Goal: Information Seeking & Learning: Learn about a topic

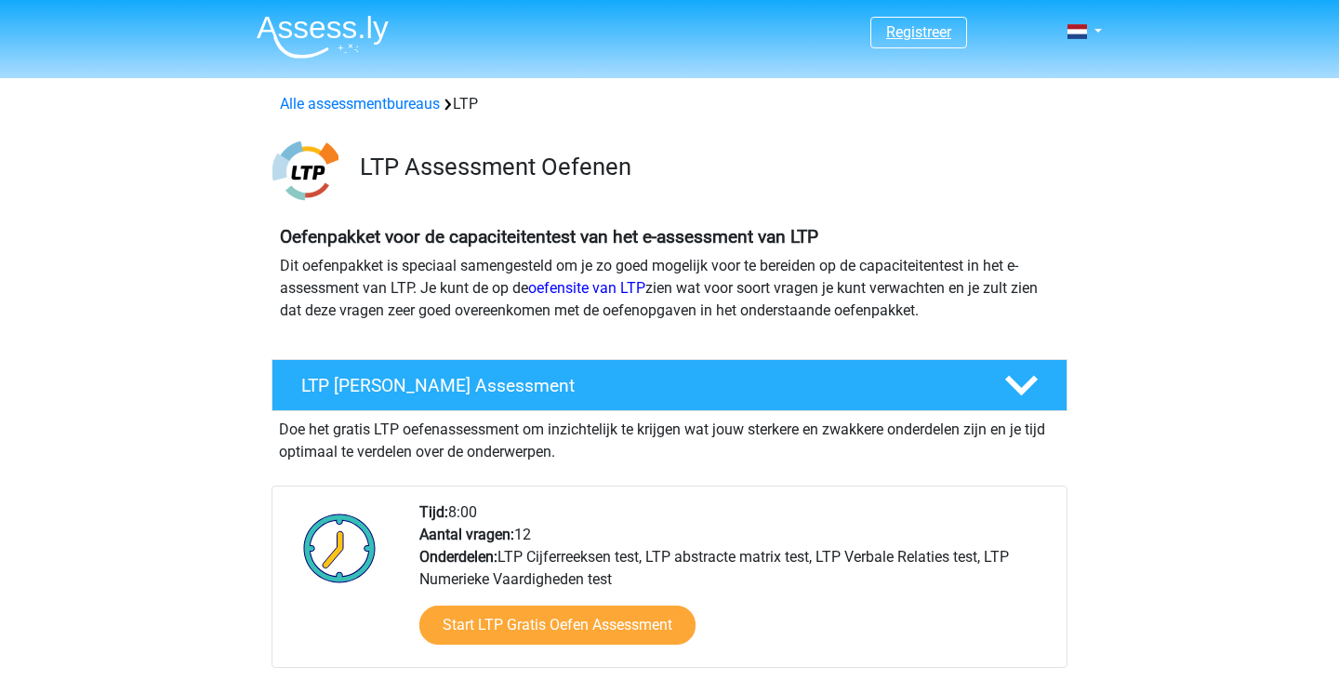
click at [907, 37] on link "Registreer" at bounding box center [918, 32] width 65 height 18
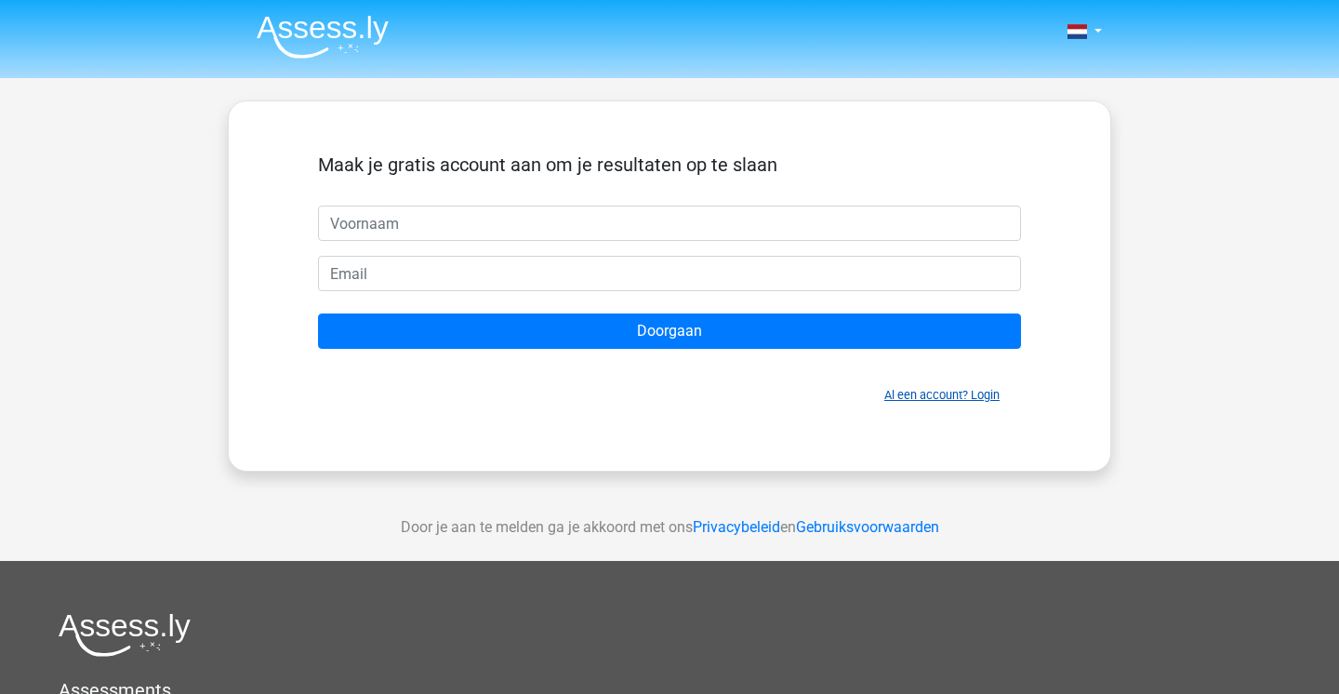
click at [954, 399] on link "Al een account? Login" at bounding box center [941, 395] width 115 height 14
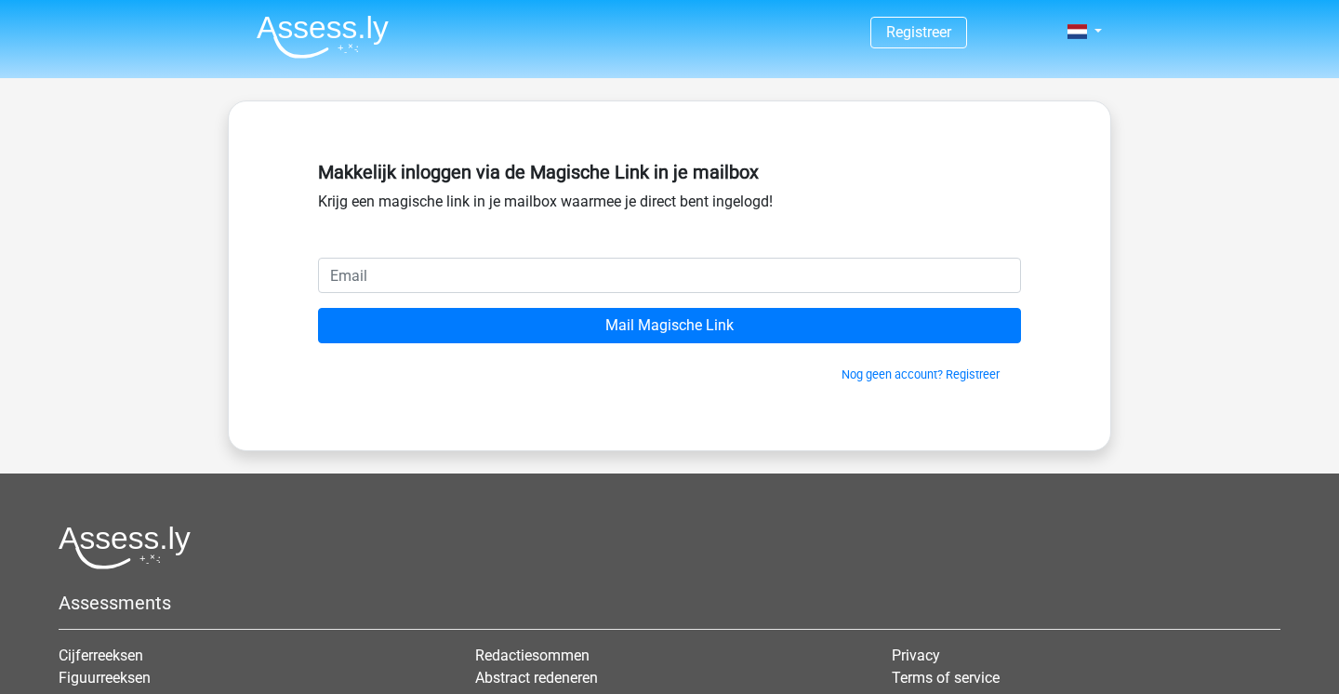
click at [395, 273] on input "email" at bounding box center [669, 275] width 703 height 35
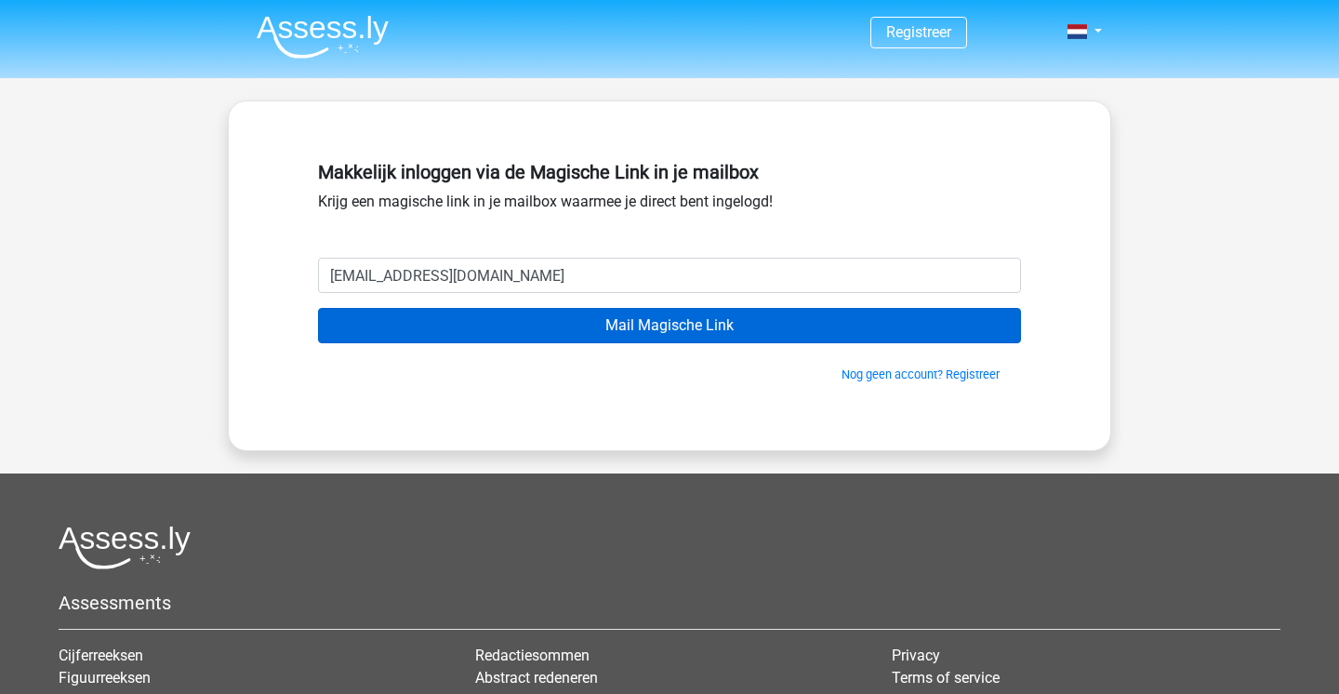
type input "jvr1998@icloud.com"
click at [626, 330] on input "Mail Magische Link" at bounding box center [669, 325] width 703 height 35
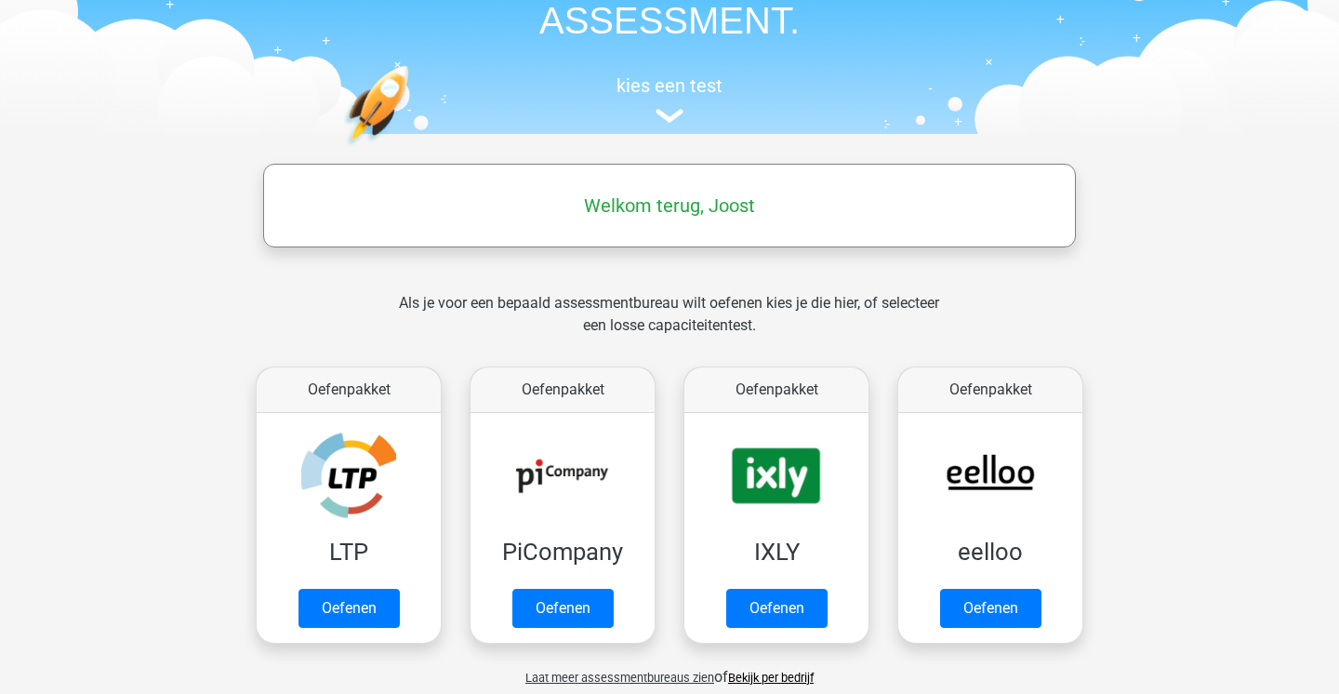
scroll to position [259, 0]
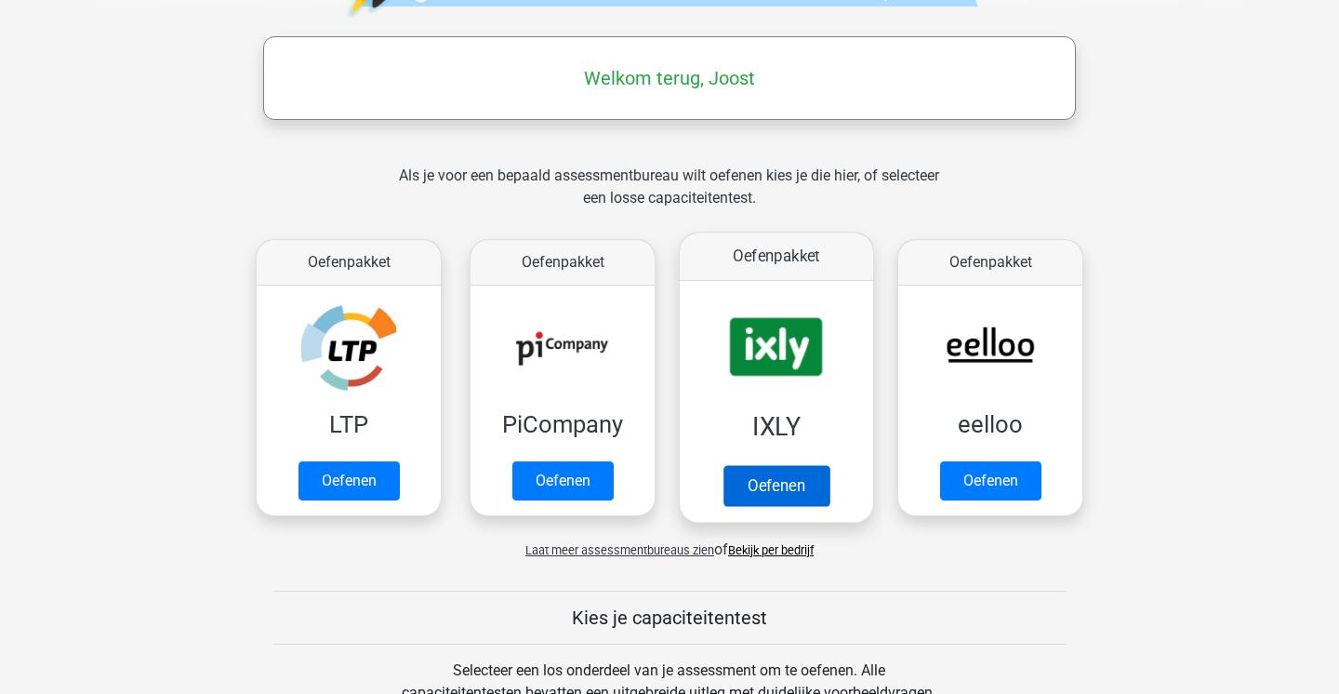
click at [774, 483] on link "Oefenen" at bounding box center [776, 485] width 106 height 41
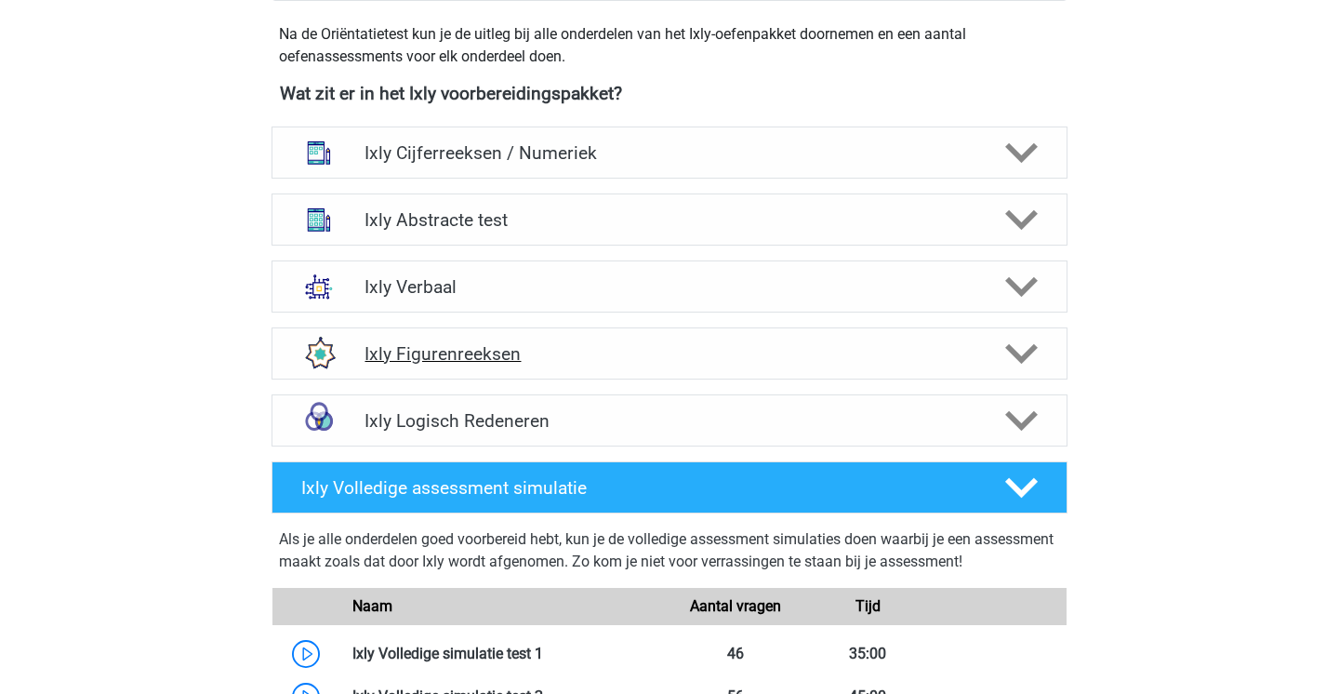
scroll to position [684, 0]
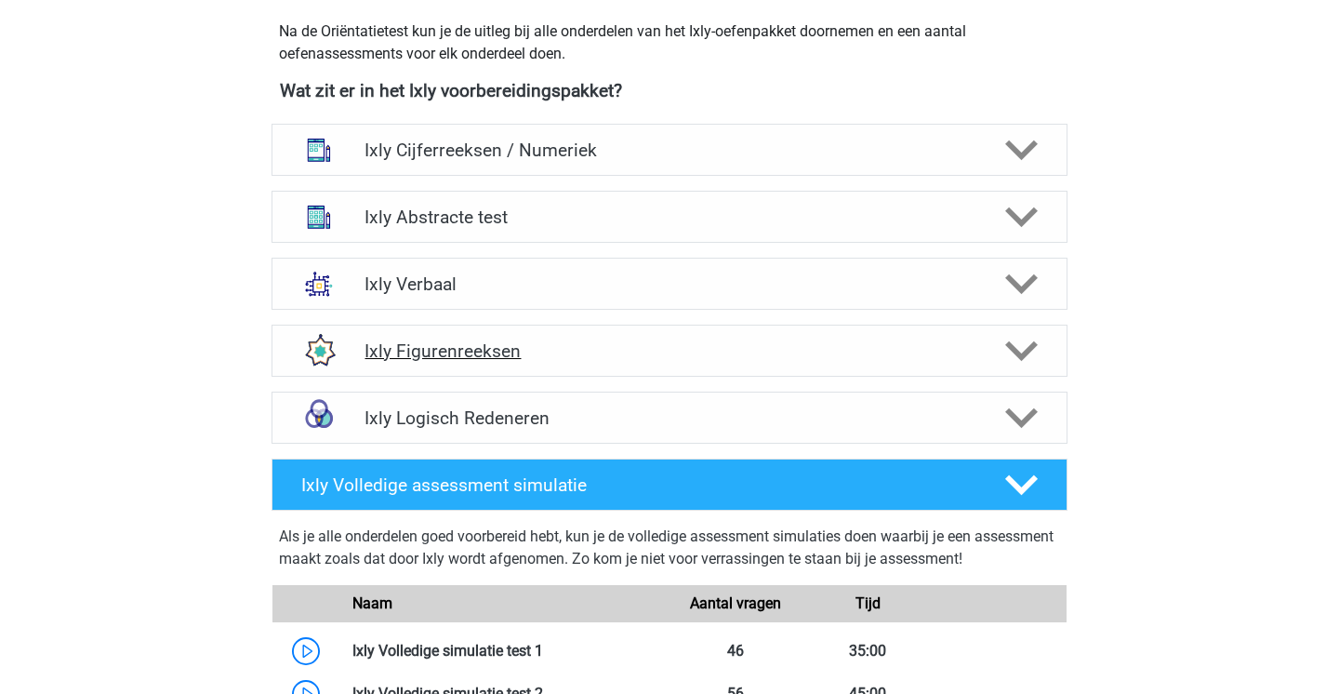
click at [557, 357] on h4 "Ixly Figurenreeksen" at bounding box center [669, 350] width 609 height 21
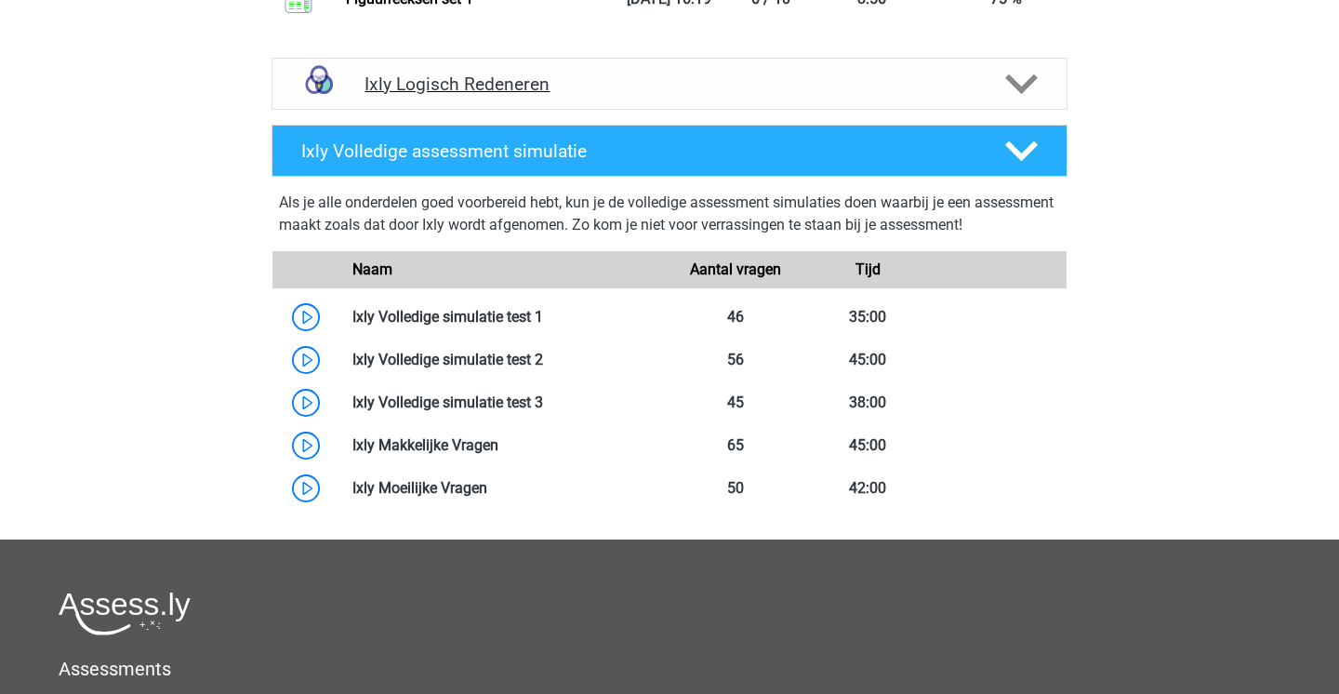
scroll to position [2287, 0]
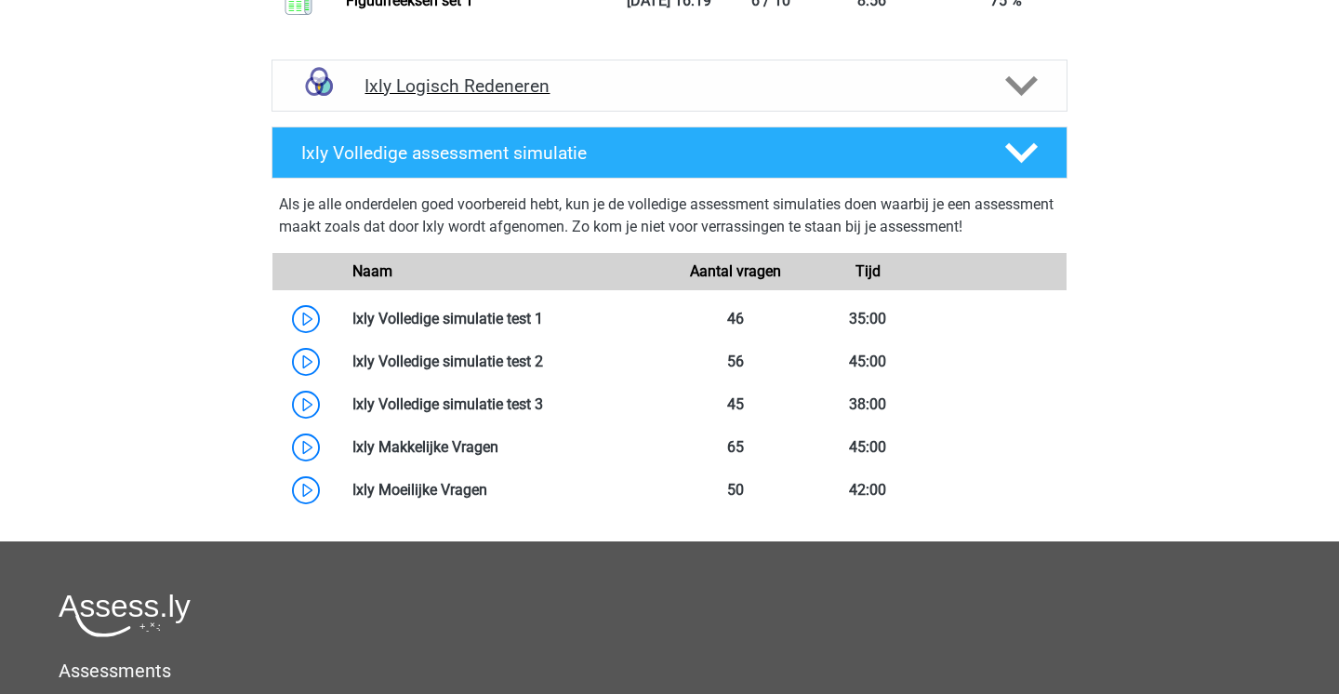
click at [684, 97] on h4 "Ixly Logisch Redeneren" at bounding box center [669, 85] width 609 height 21
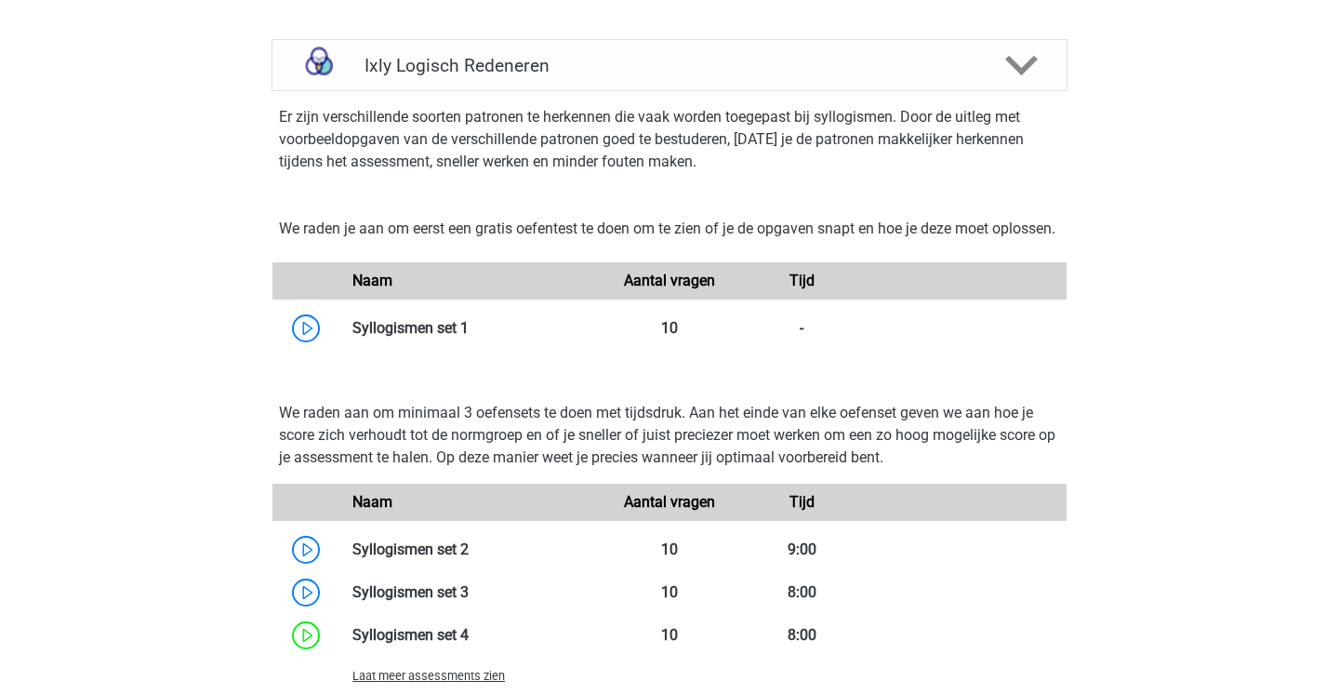
scroll to position [2309, 1]
click at [689, 89] on div "Ixly Logisch Redeneren" at bounding box center [670, 63] width 796 height 52
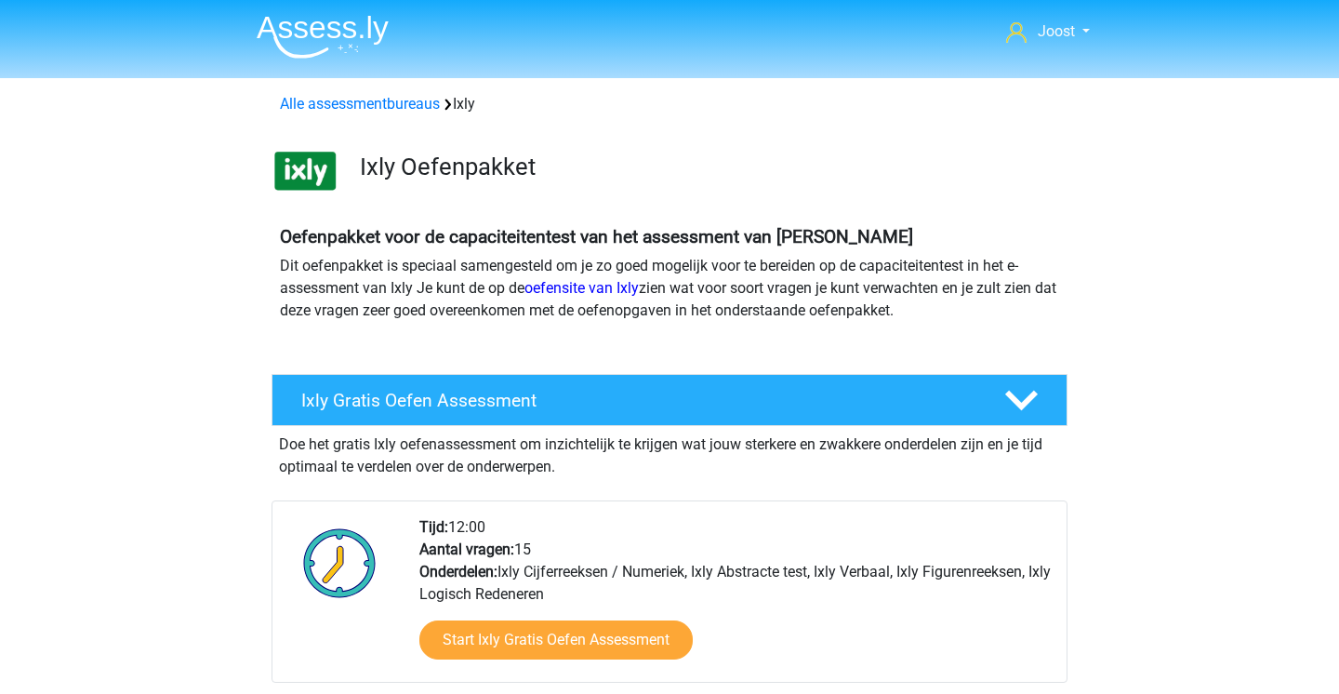
scroll to position [0, 0]
click at [341, 100] on link "Alle assessmentbureaus" at bounding box center [360, 104] width 160 height 18
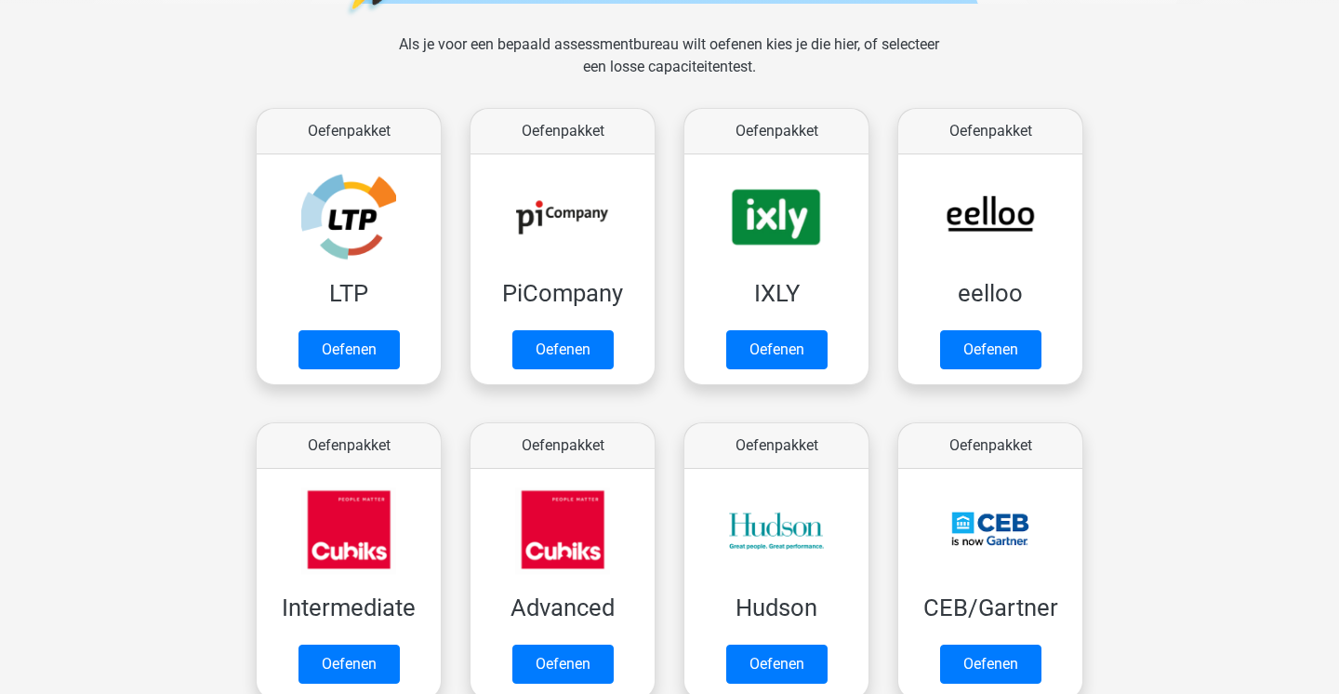
scroll to position [261, 0]
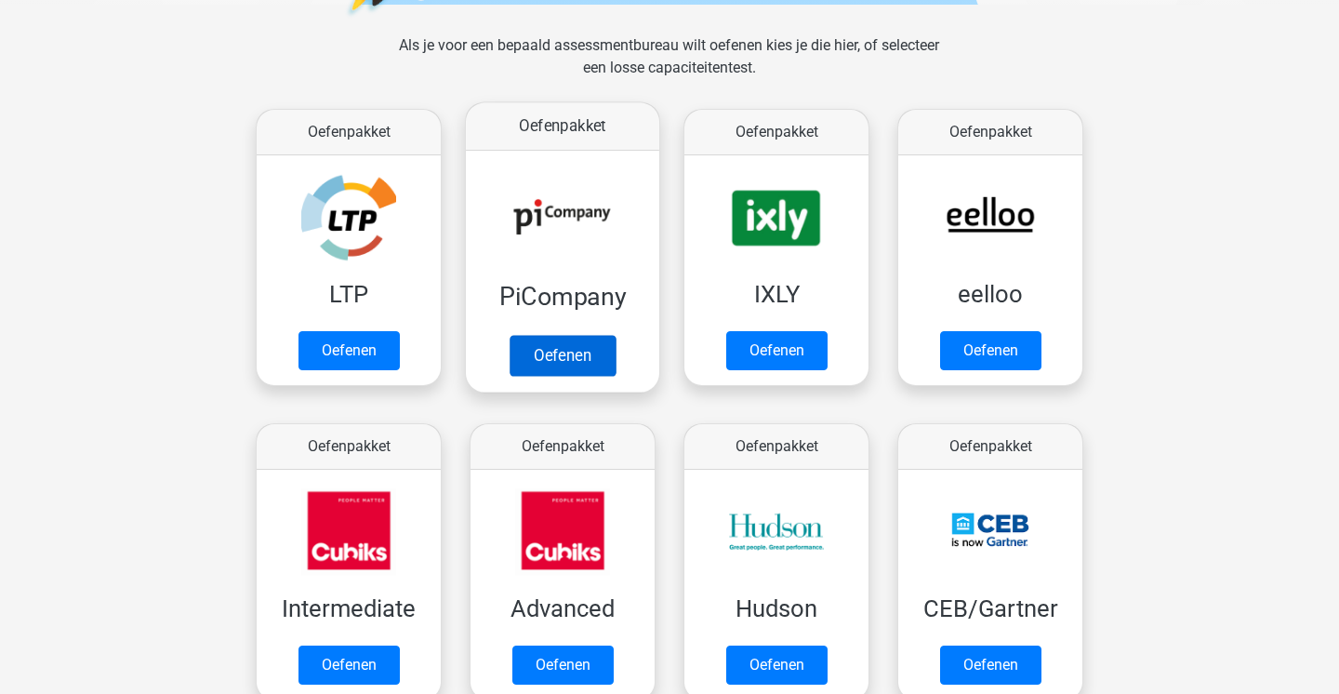
click at [597, 335] on link "Oefenen" at bounding box center [563, 355] width 106 height 41
click at [522, 357] on link "Oefenen" at bounding box center [563, 355] width 106 height 41
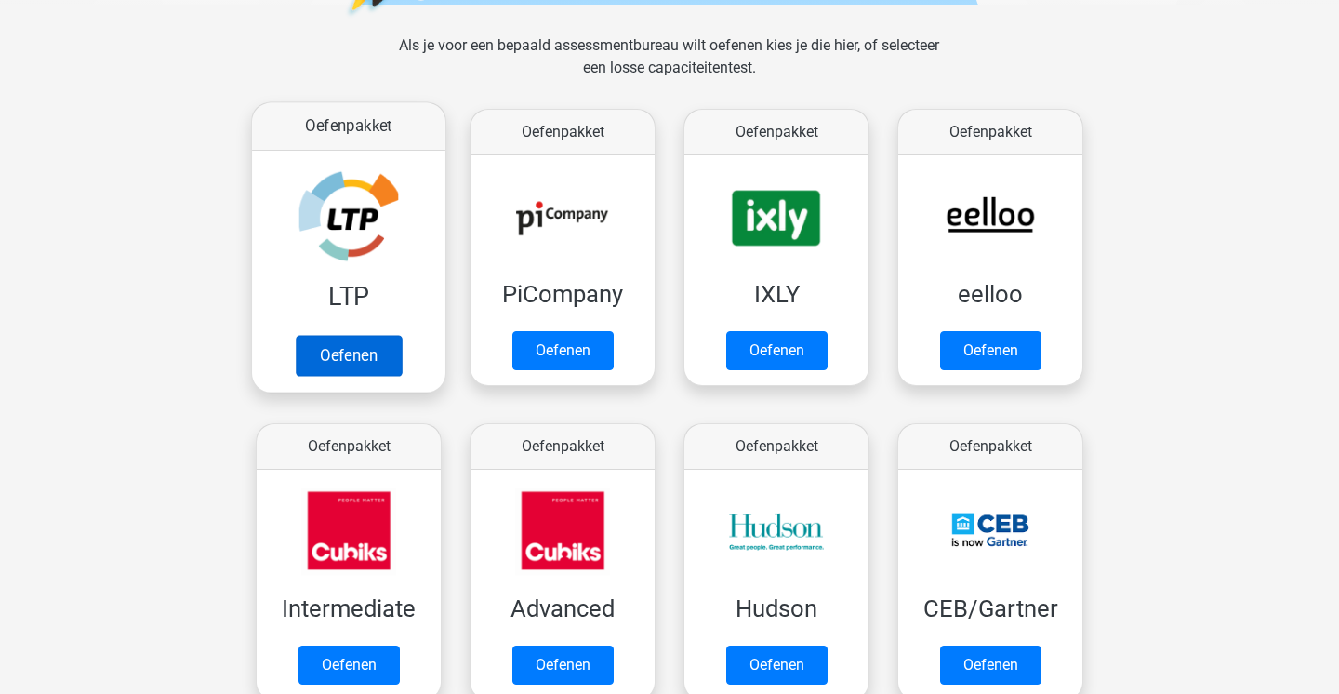
click at [352, 335] on link "Oefenen" at bounding box center [349, 355] width 106 height 41
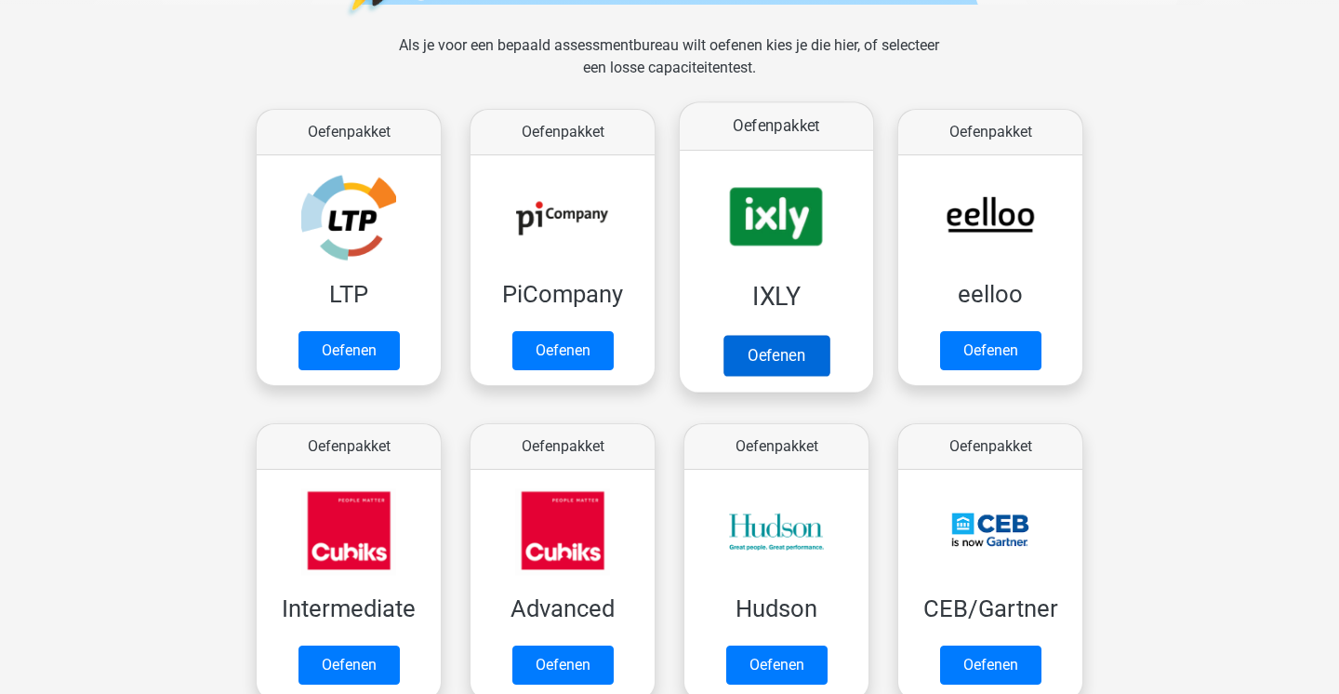
click at [784, 335] on link "Oefenen" at bounding box center [776, 355] width 106 height 41
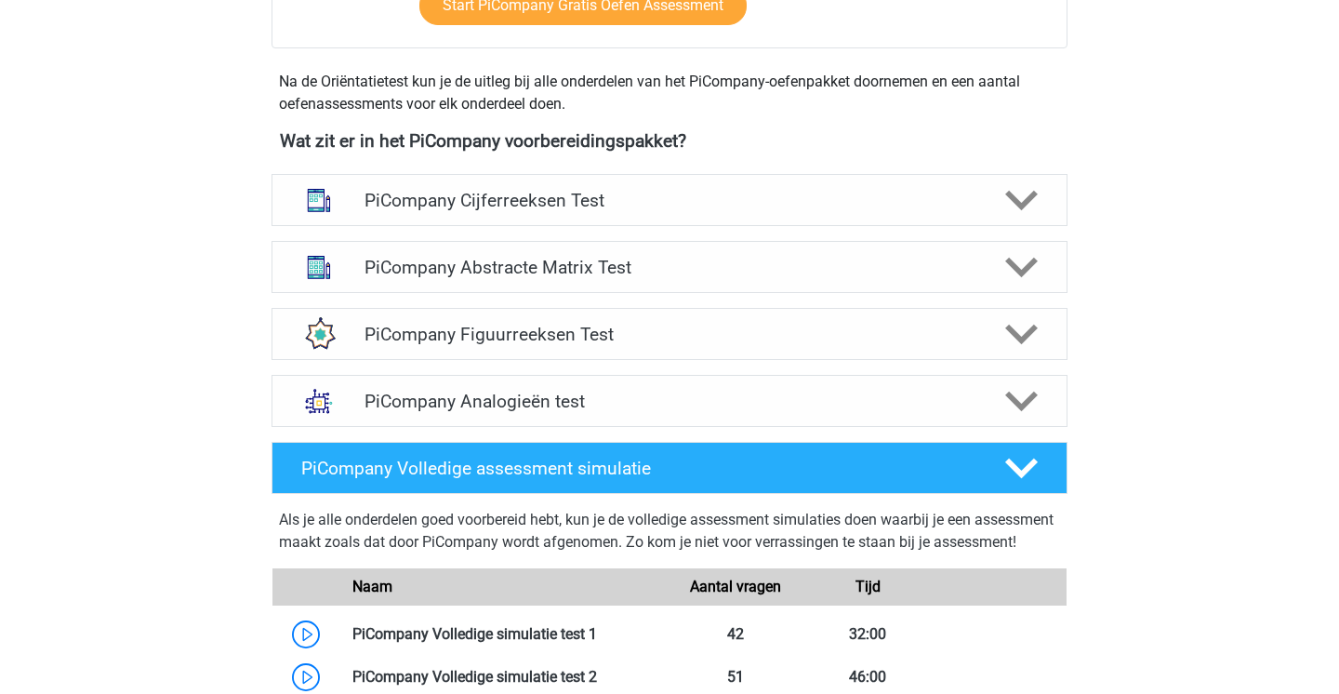
scroll to position [635, 0]
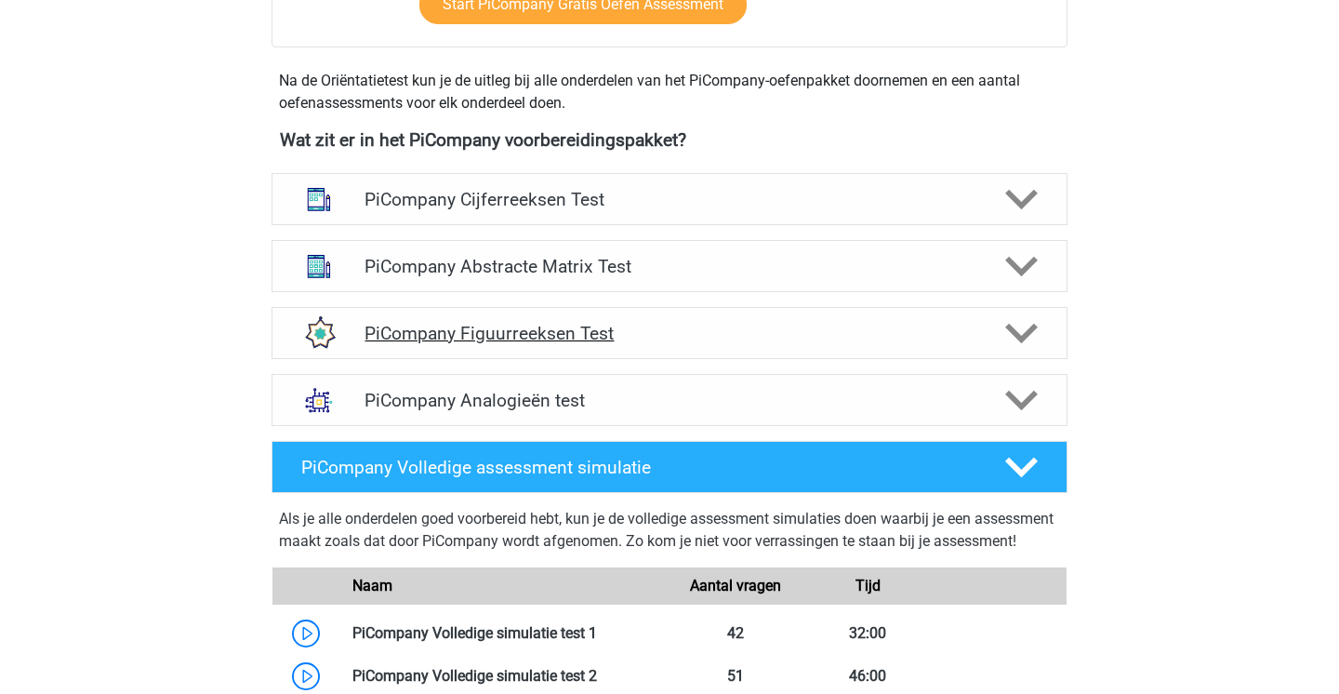
click at [603, 344] on h4 "PiCompany Figuurreeksen Test" at bounding box center [669, 333] width 609 height 21
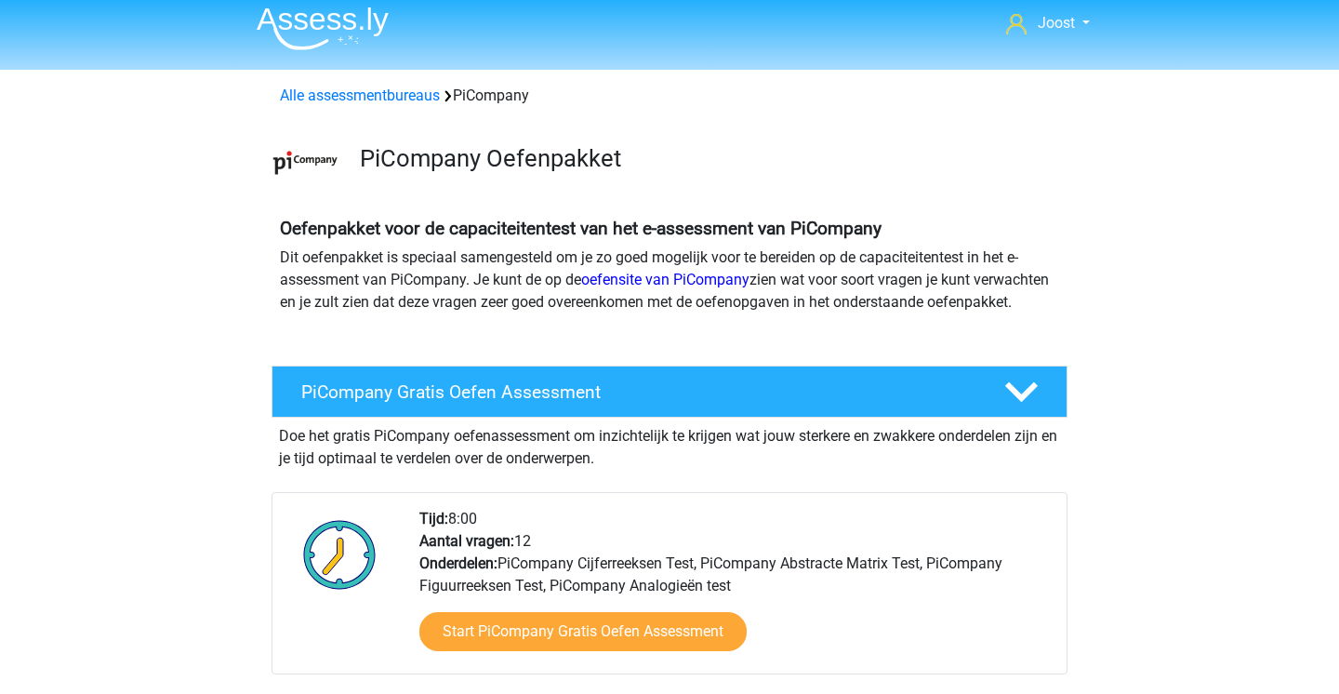
scroll to position [0, 0]
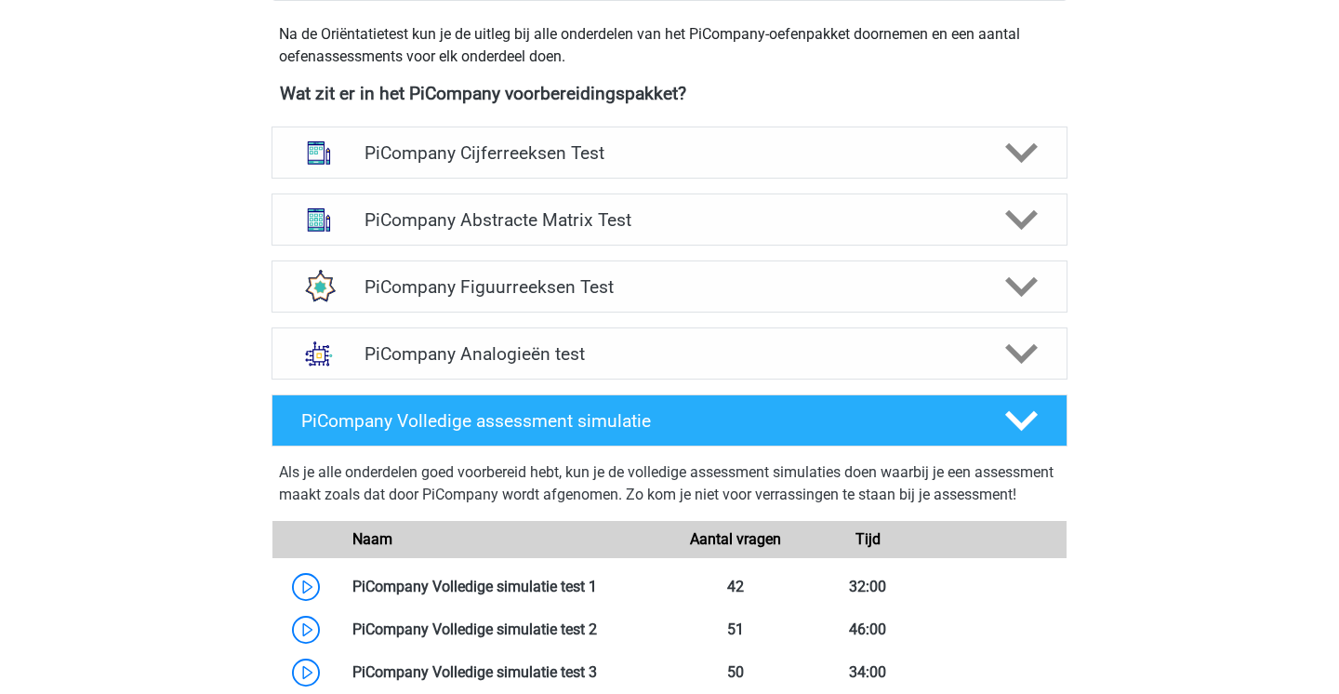
scroll to position [662, 0]
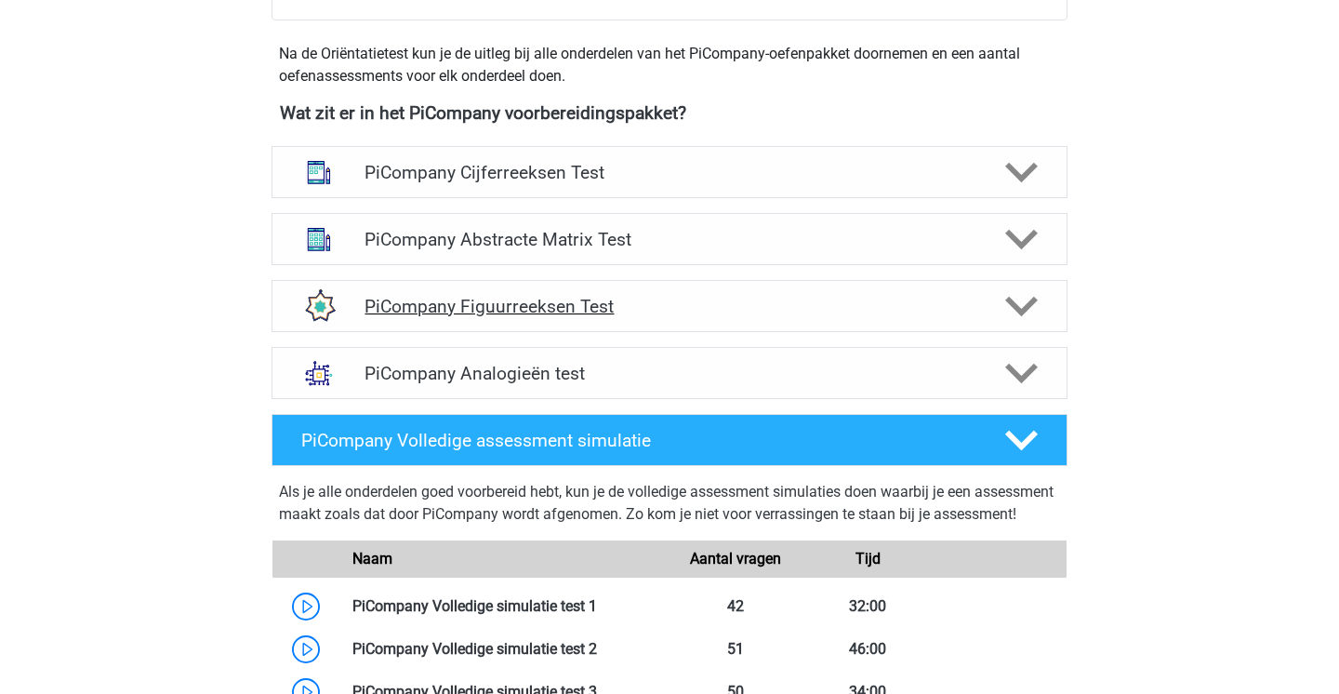
click at [564, 317] on h4 "PiCompany Figuurreeksen Test" at bounding box center [669, 306] width 609 height 21
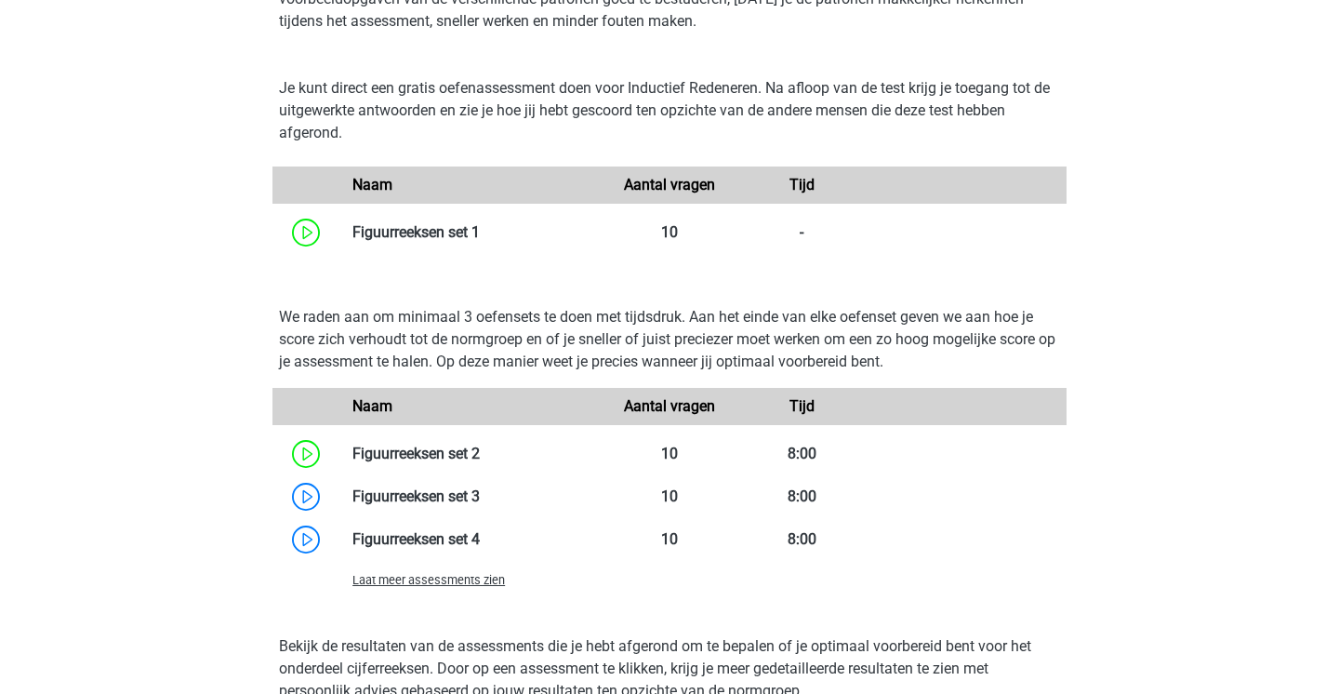
scroll to position [562, 0]
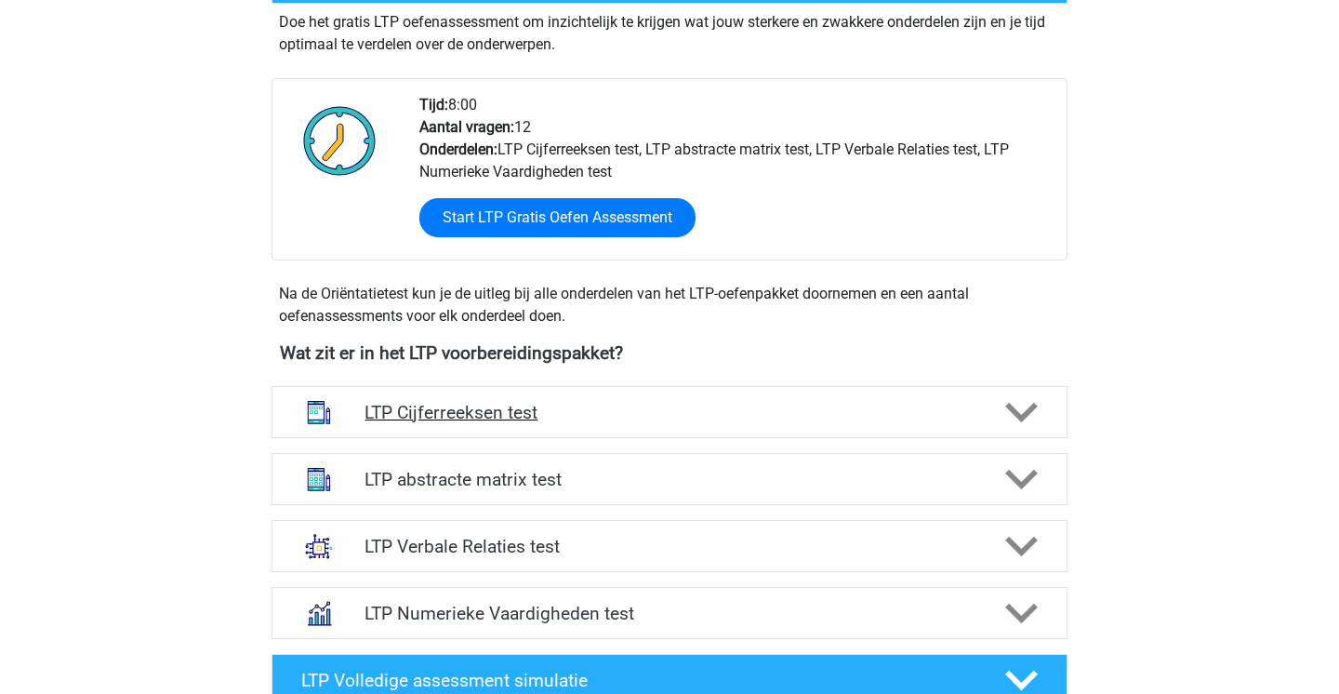
scroll to position [409, 0]
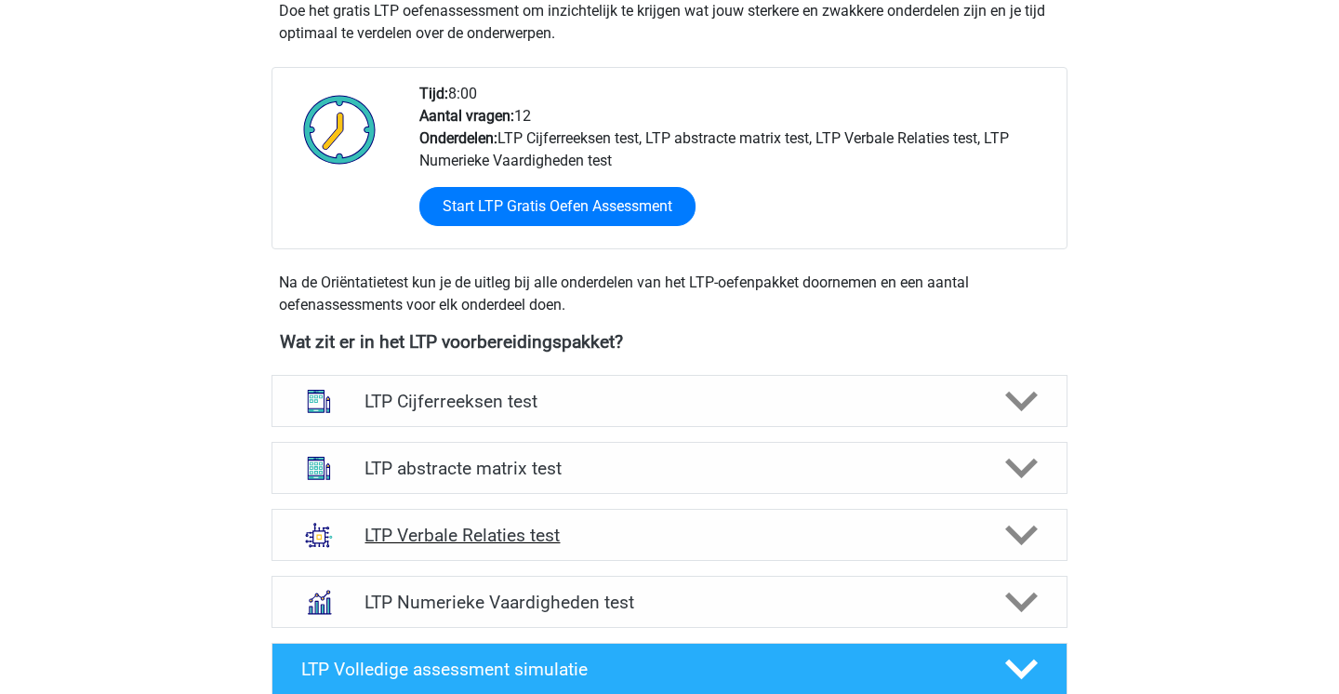
click at [625, 522] on div "LTP Verbale Relaties test" at bounding box center [670, 535] width 796 height 52
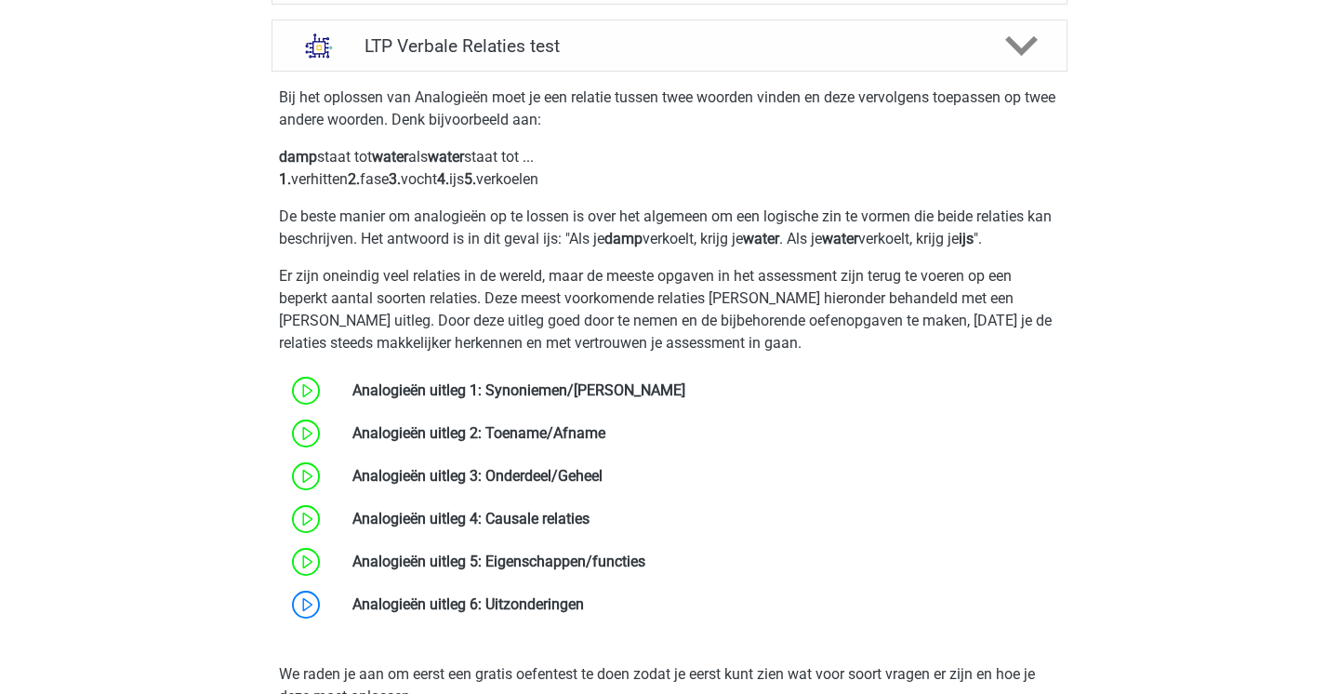
scroll to position [589, 0]
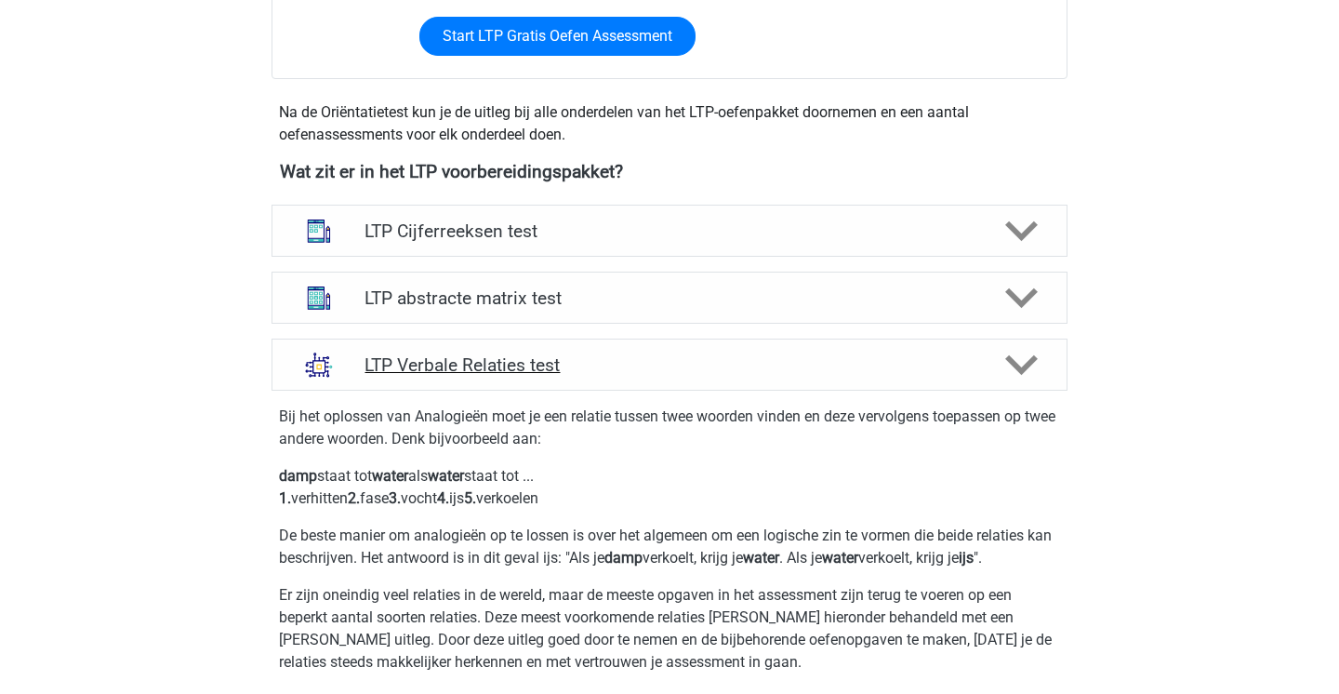
click at [659, 349] on div "LTP Verbale Relaties test" at bounding box center [670, 364] width 796 height 52
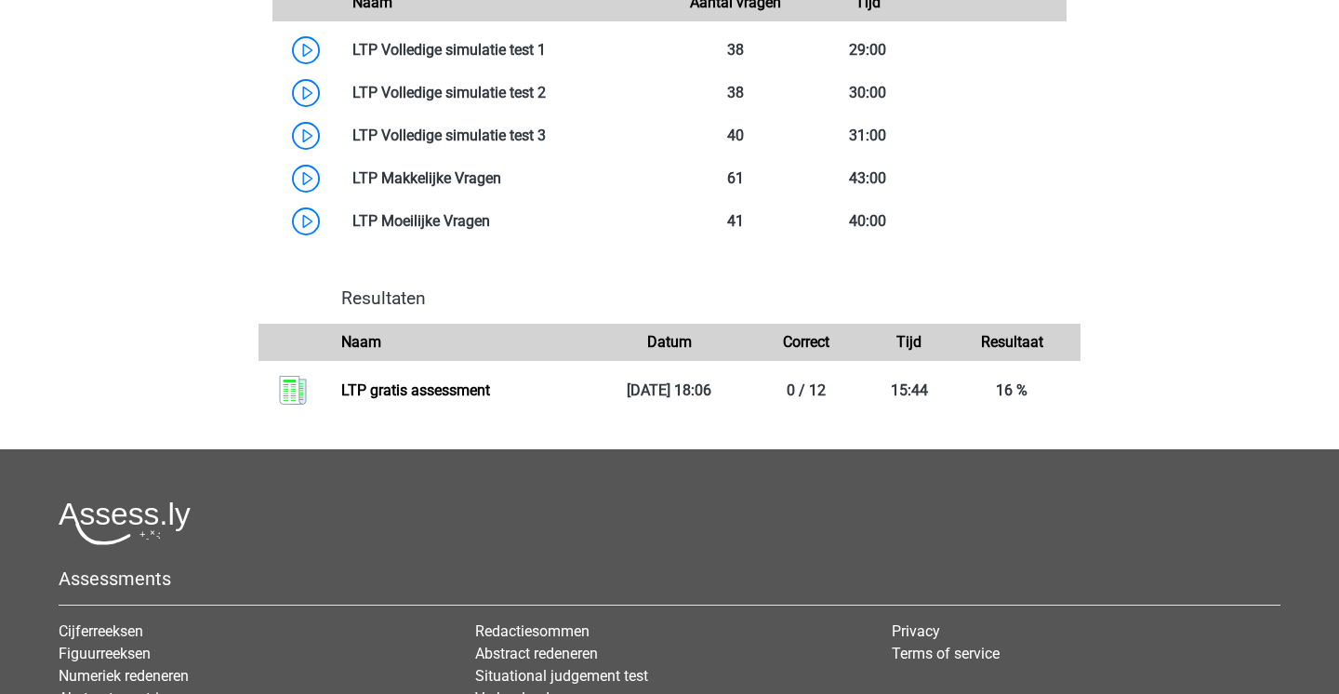
scroll to position [636, 0]
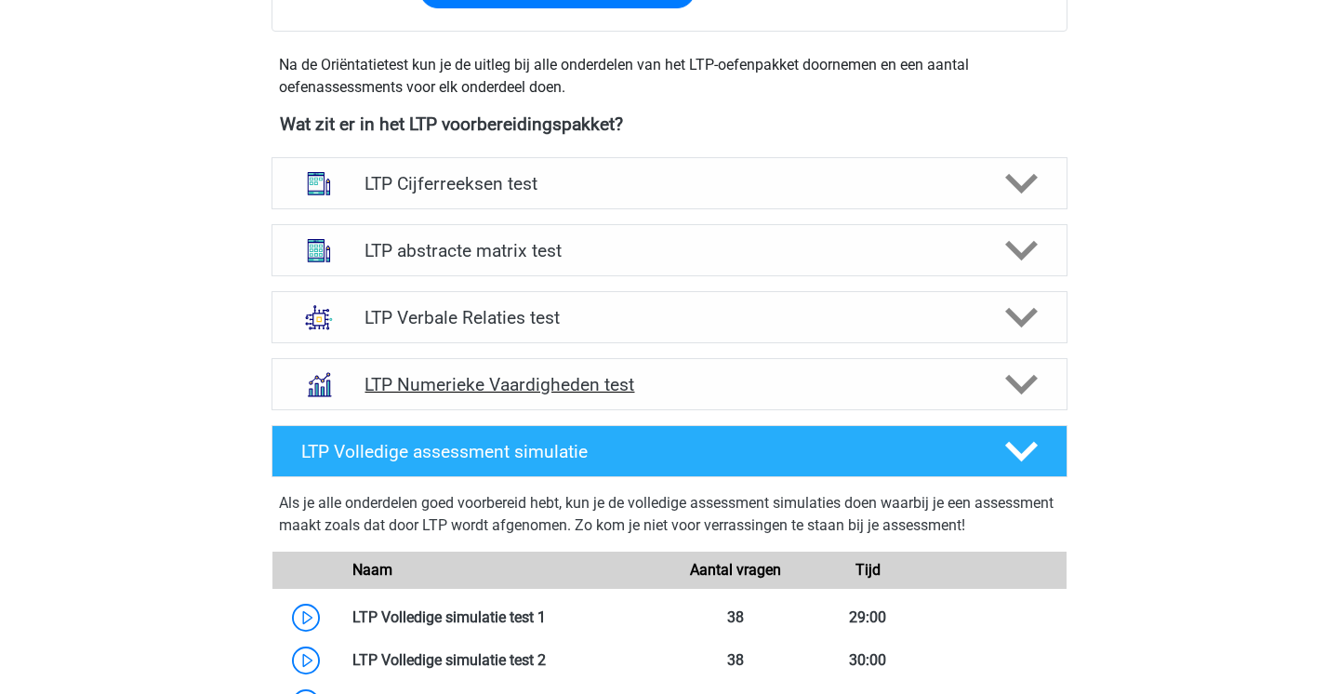
click at [761, 369] on div "LTP Numerieke Vaardigheden test" at bounding box center [670, 384] width 796 height 52
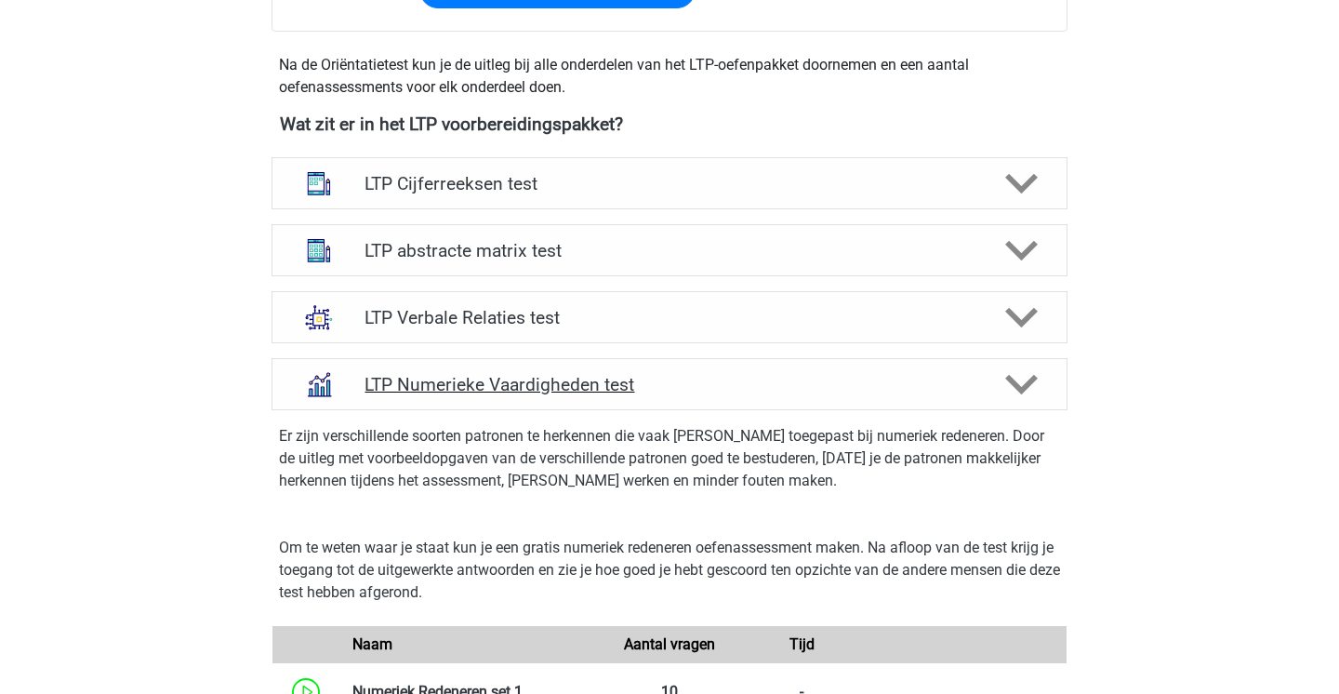
click at [779, 376] on h4 "LTP Numerieke Vaardigheden test" at bounding box center [669, 384] width 609 height 21
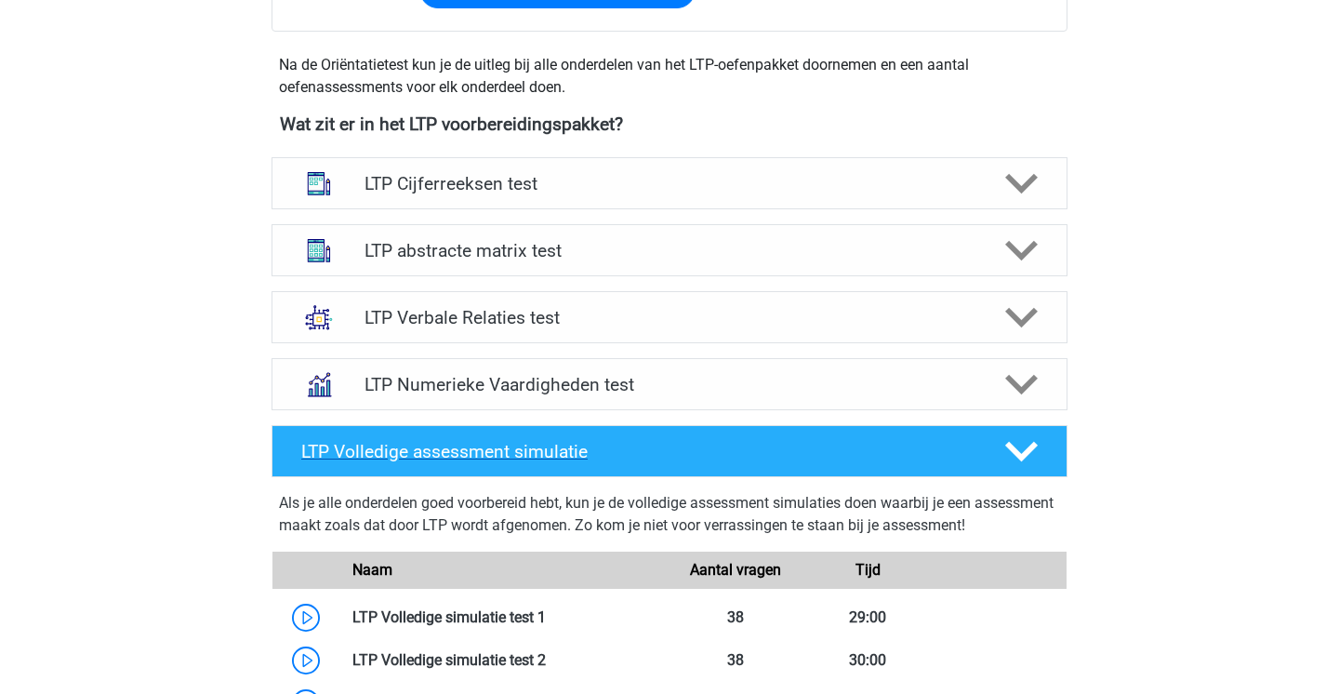
click at [985, 450] on div "LTP Volledige assessment simulatie" at bounding box center [637, 451] width 701 height 21
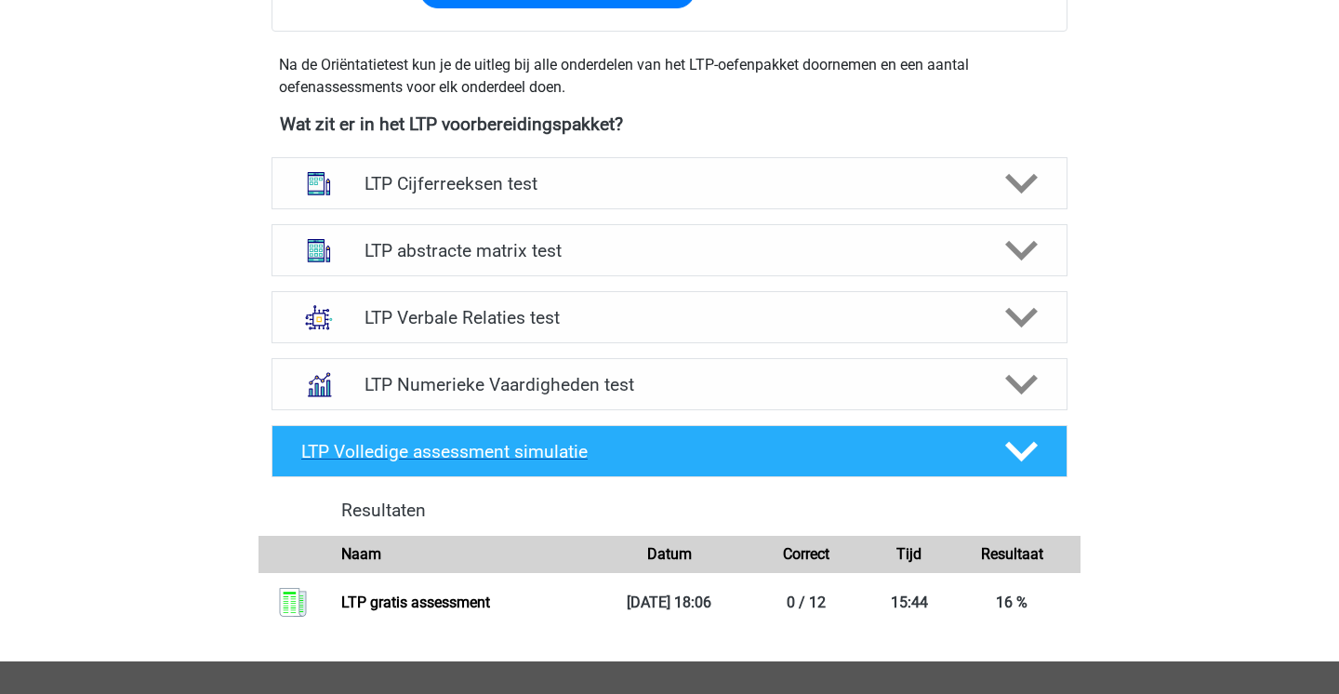
click at [985, 450] on div "LTP Volledige assessment simulatie" at bounding box center [637, 451] width 701 height 21
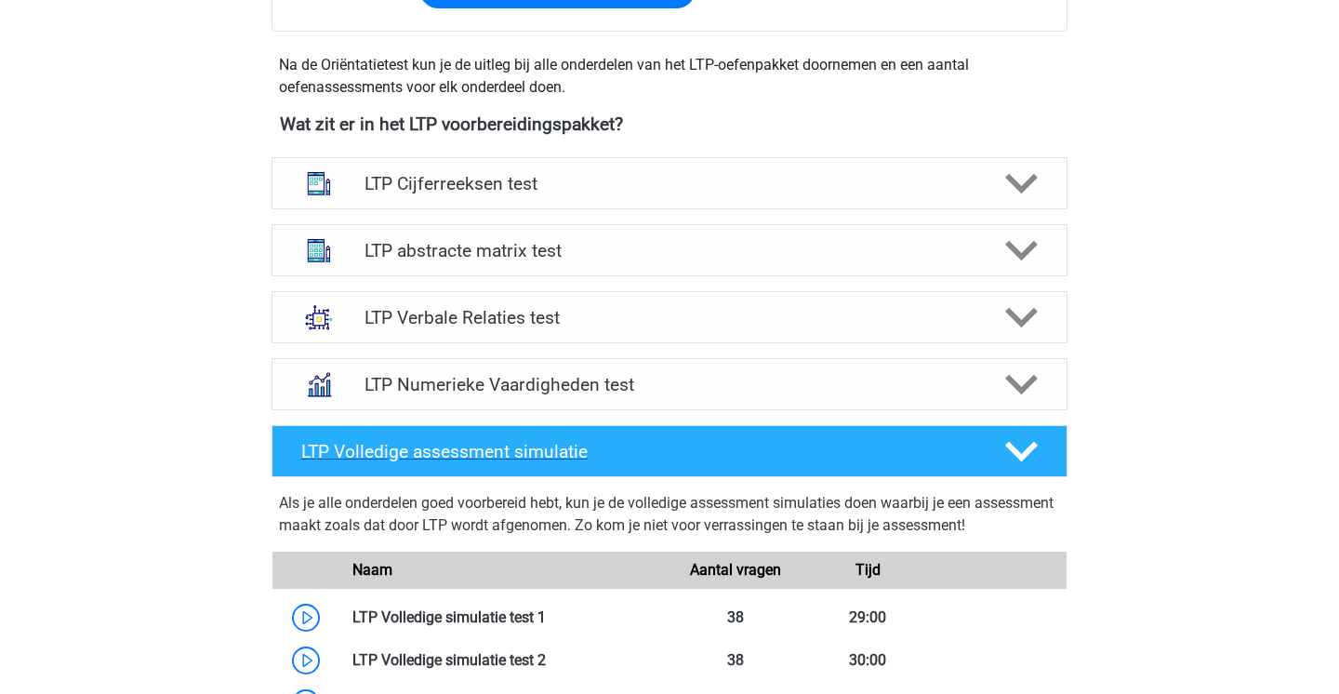
click at [985, 450] on div "LTP Volledige assessment simulatie" at bounding box center [637, 451] width 701 height 21
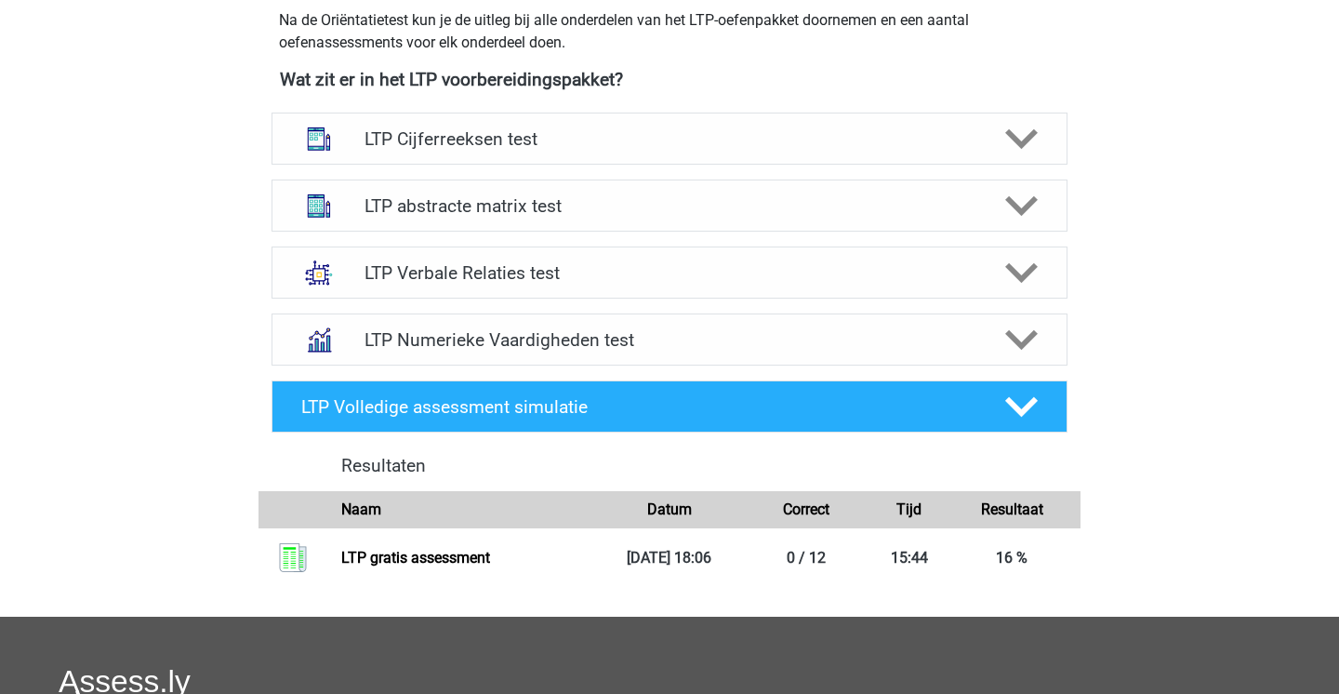
scroll to position [679, 0]
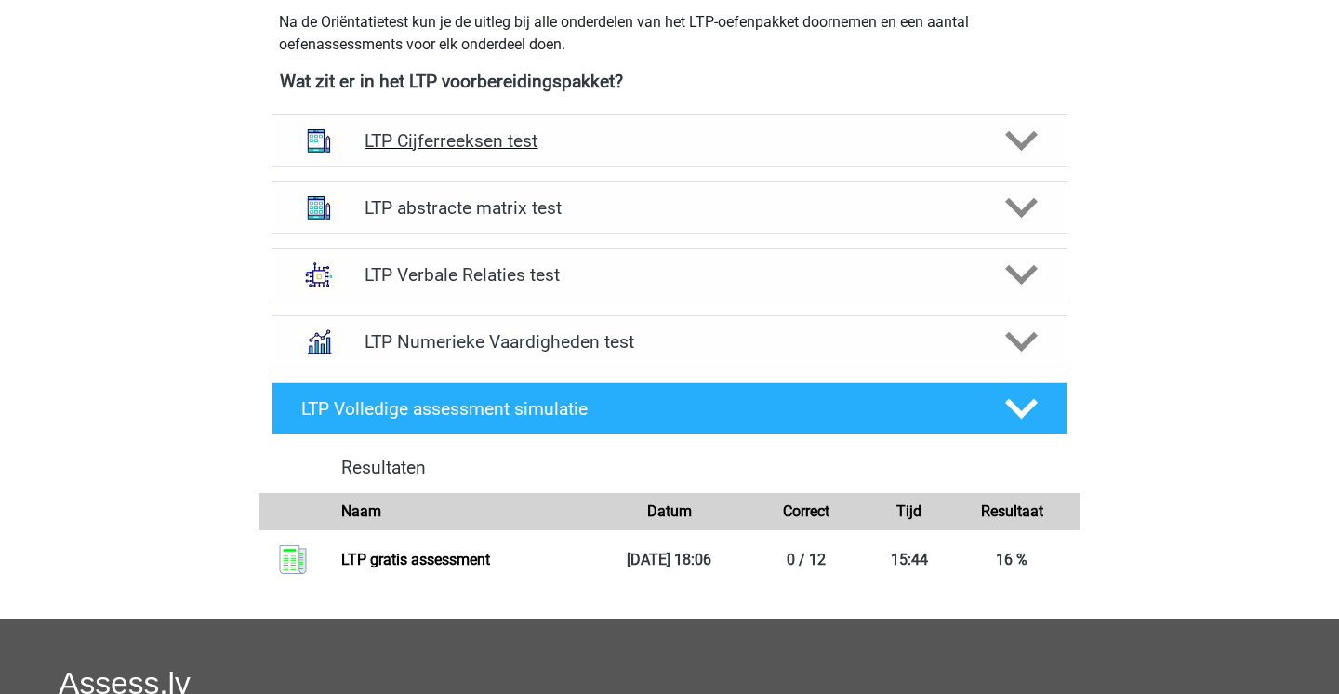
click at [880, 155] on div "LTP Cijferreeksen test" at bounding box center [670, 140] width 796 height 52
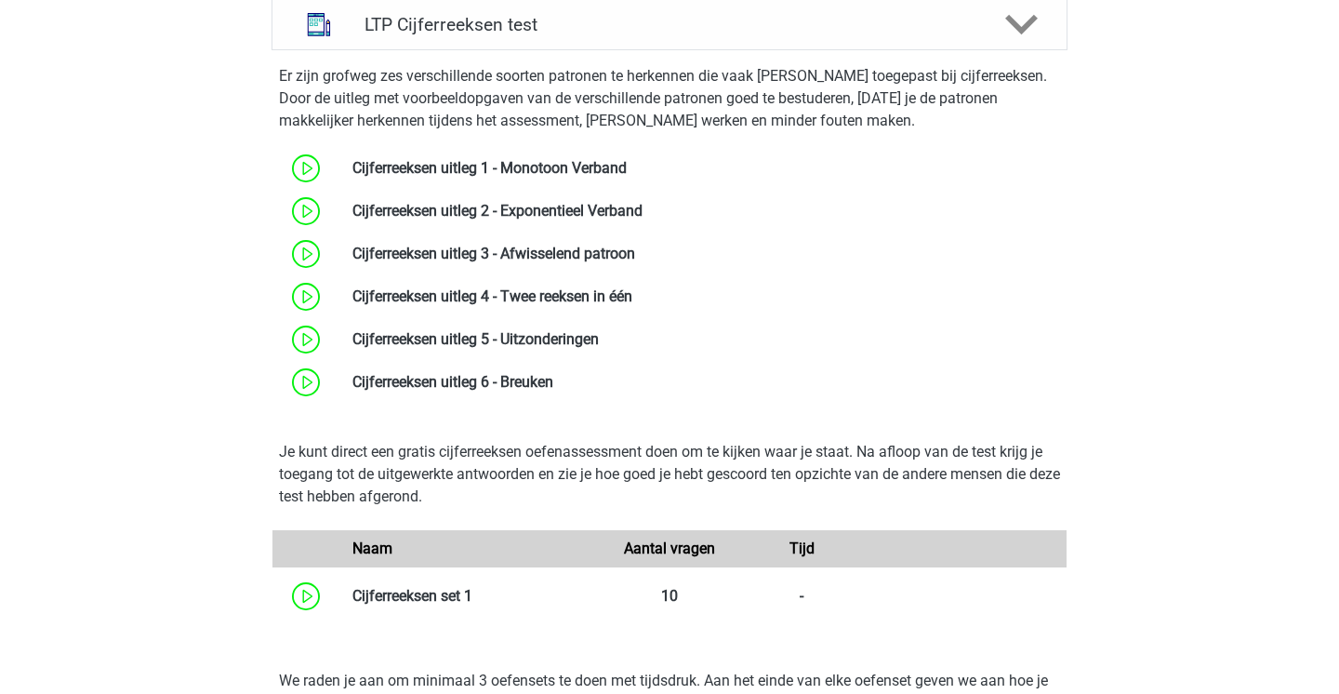
scroll to position [801, 0]
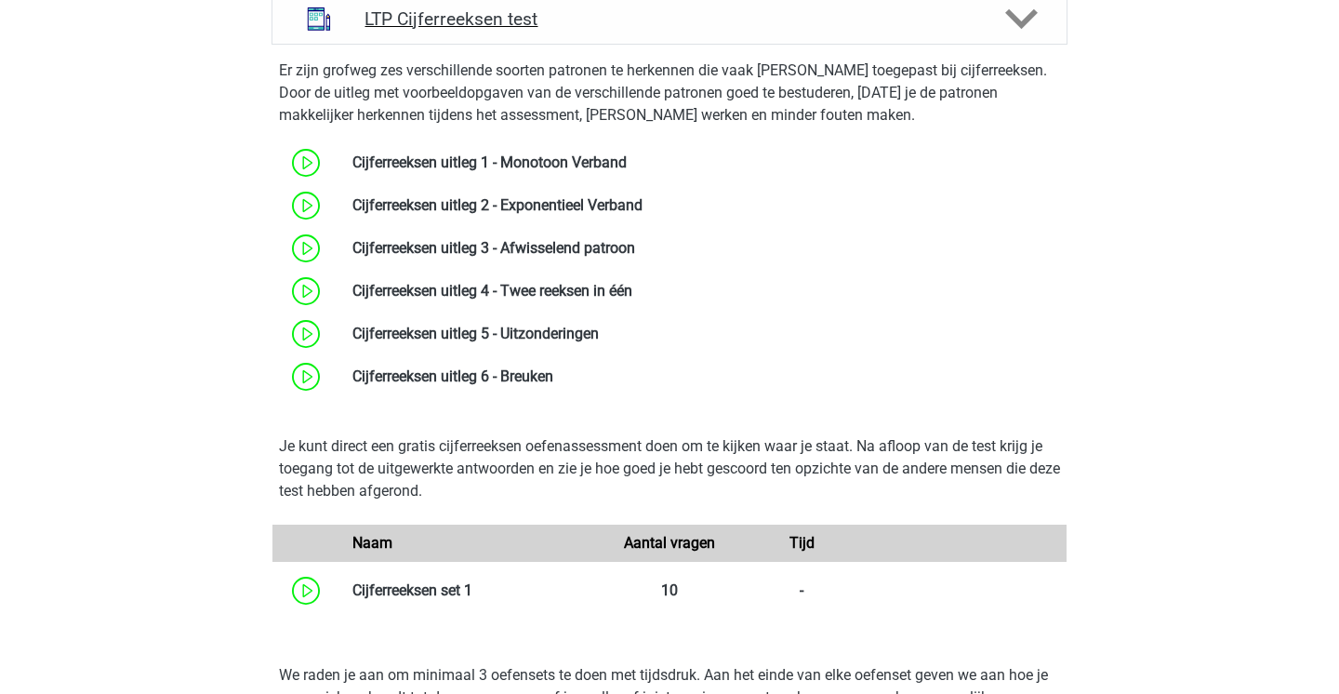
click at [923, 35] on div "LTP Cijferreeksen test" at bounding box center [670, 19] width 796 height 52
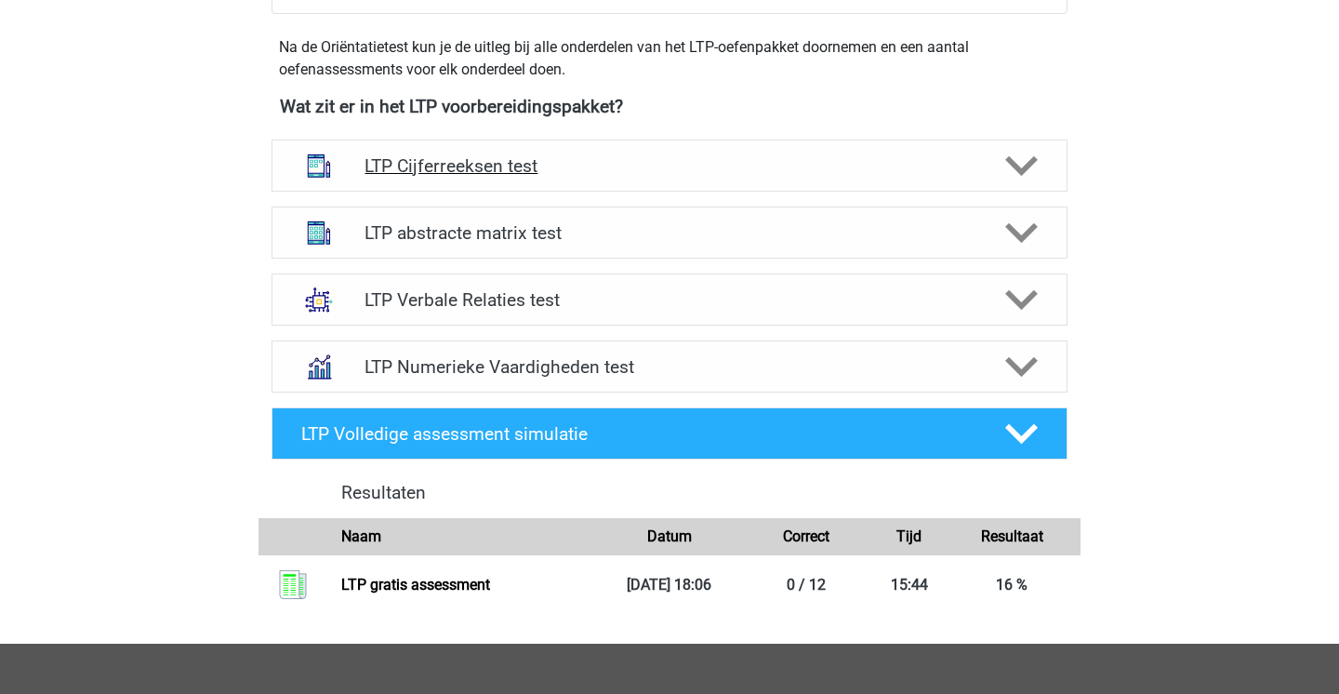
scroll to position [624, 0]
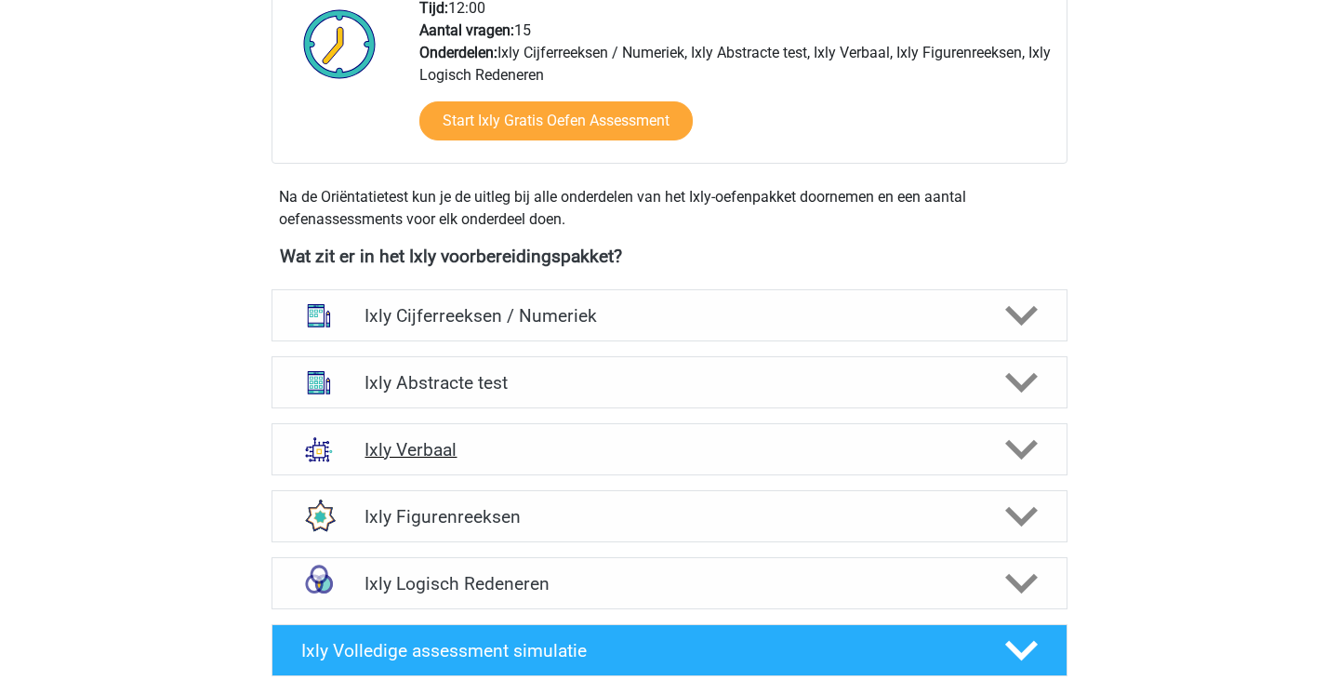
scroll to position [520, 0]
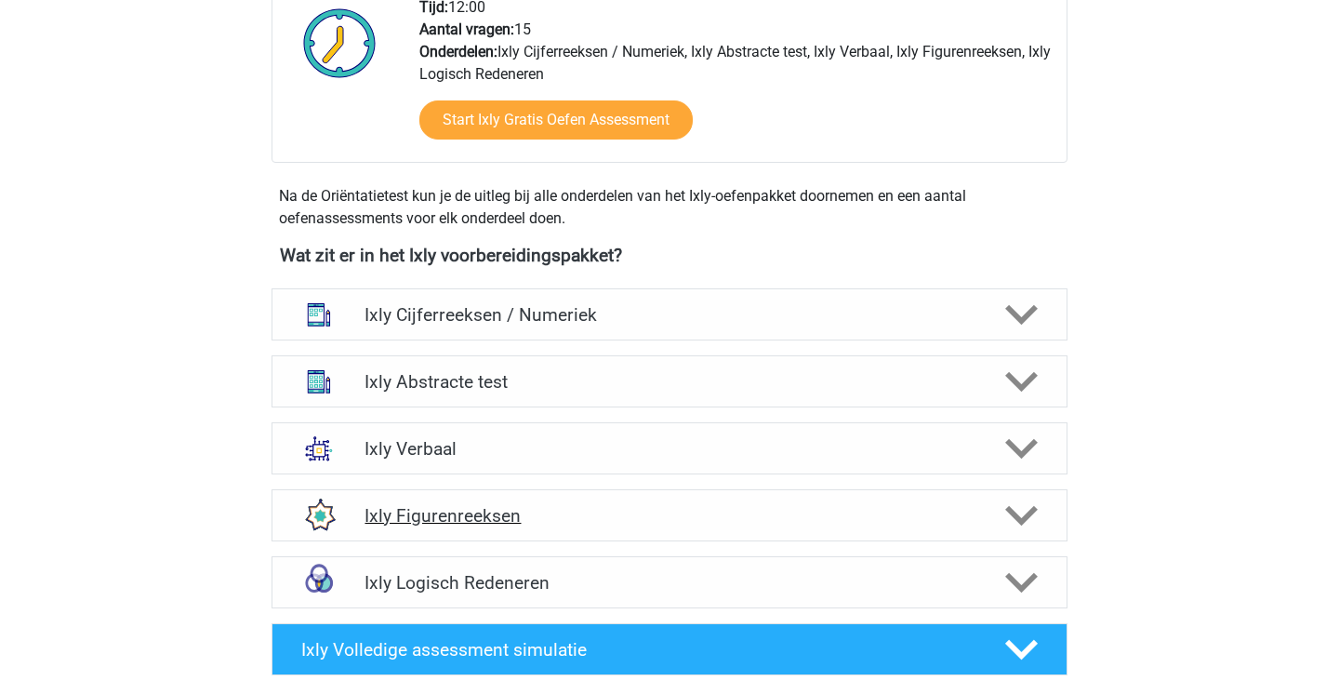
click at [625, 512] on h4 "Ixly Figurenreeksen" at bounding box center [669, 515] width 609 height 21
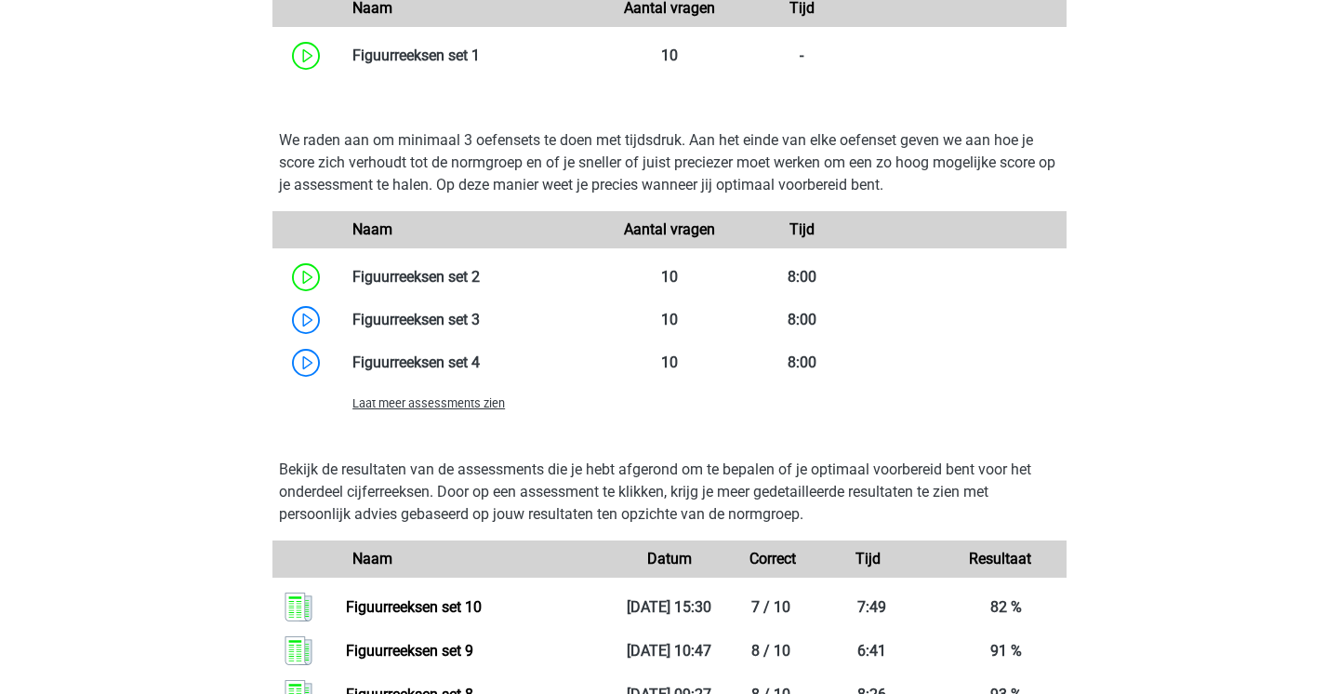
scroll to position [1279, 0]
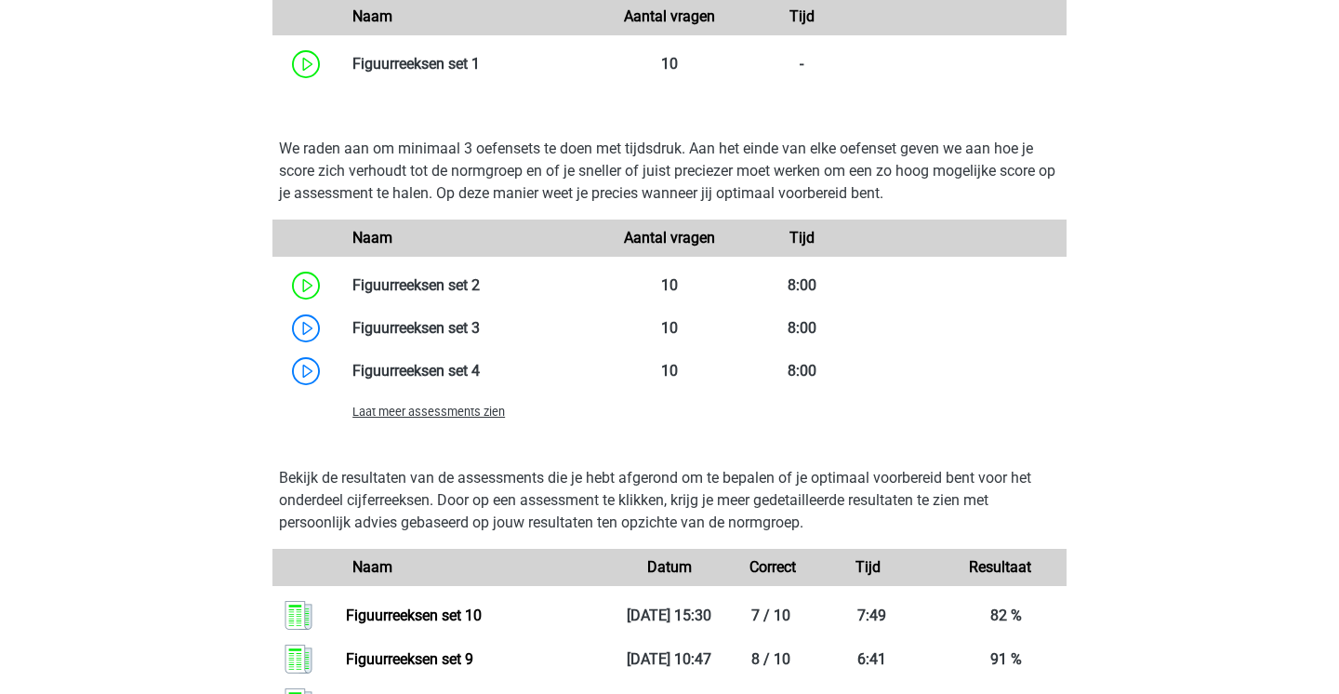
click at [451, 413] on span "Laat meer assessments zien" at bounding box center [428, 412] width 153 height 14
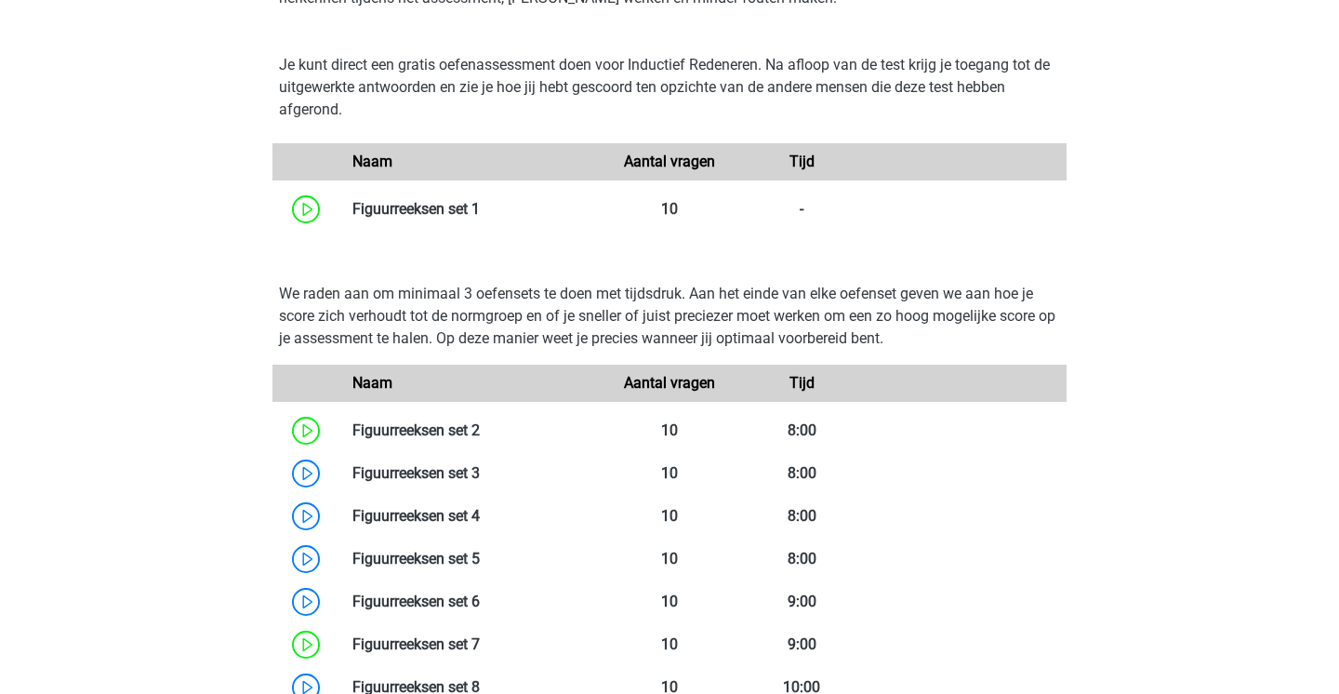
scroll to position [1130, 0]
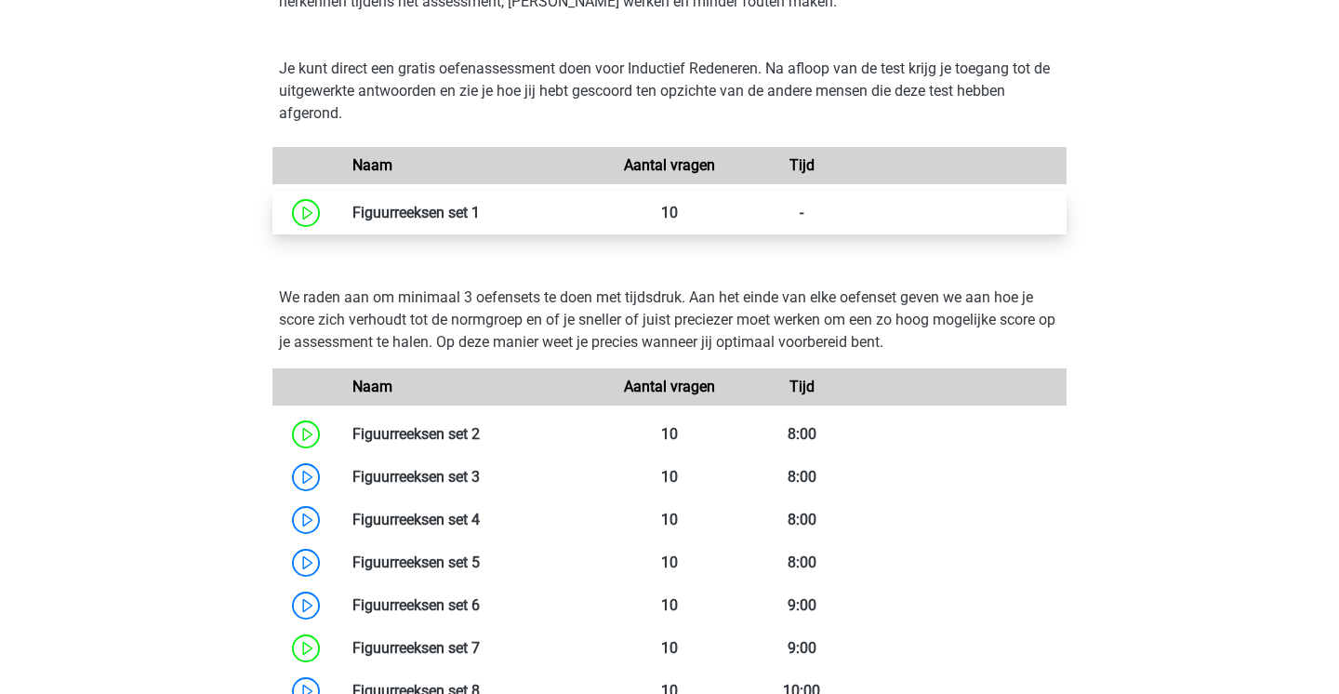
click at [480, 221] on link at bounding box center [480, 213] width 0 height 18
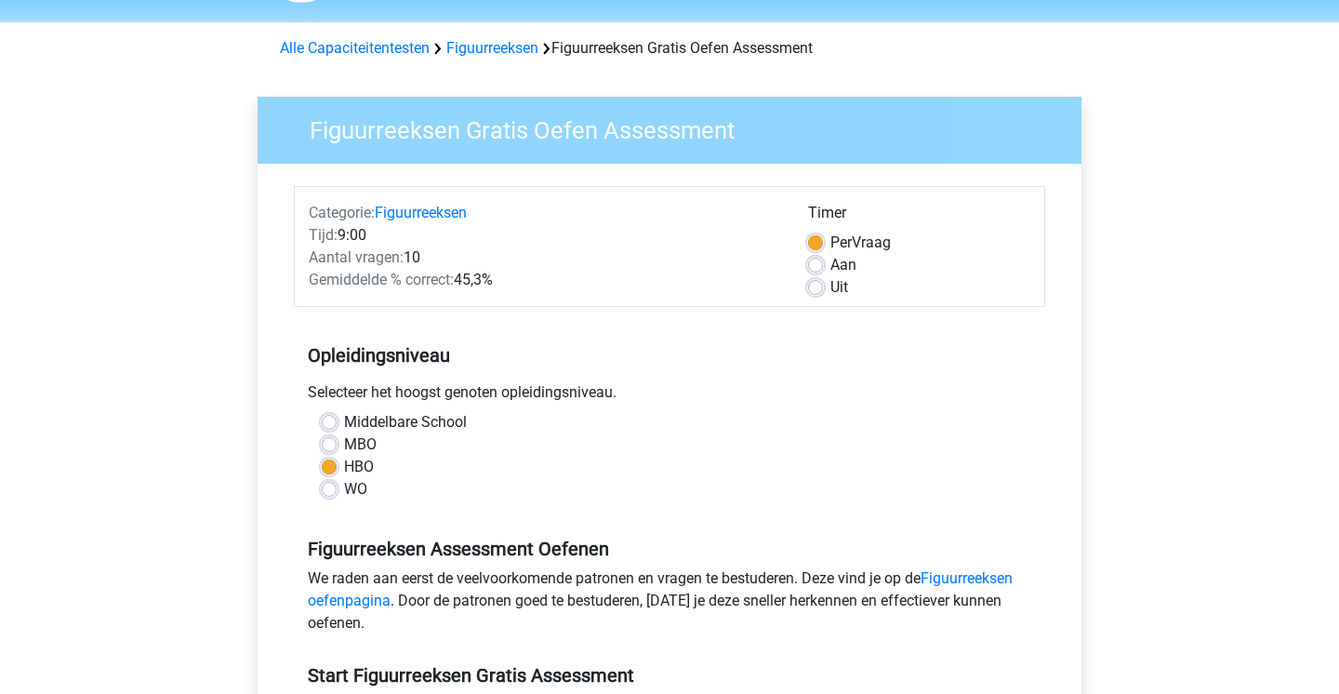
scroll to position [128, 0]
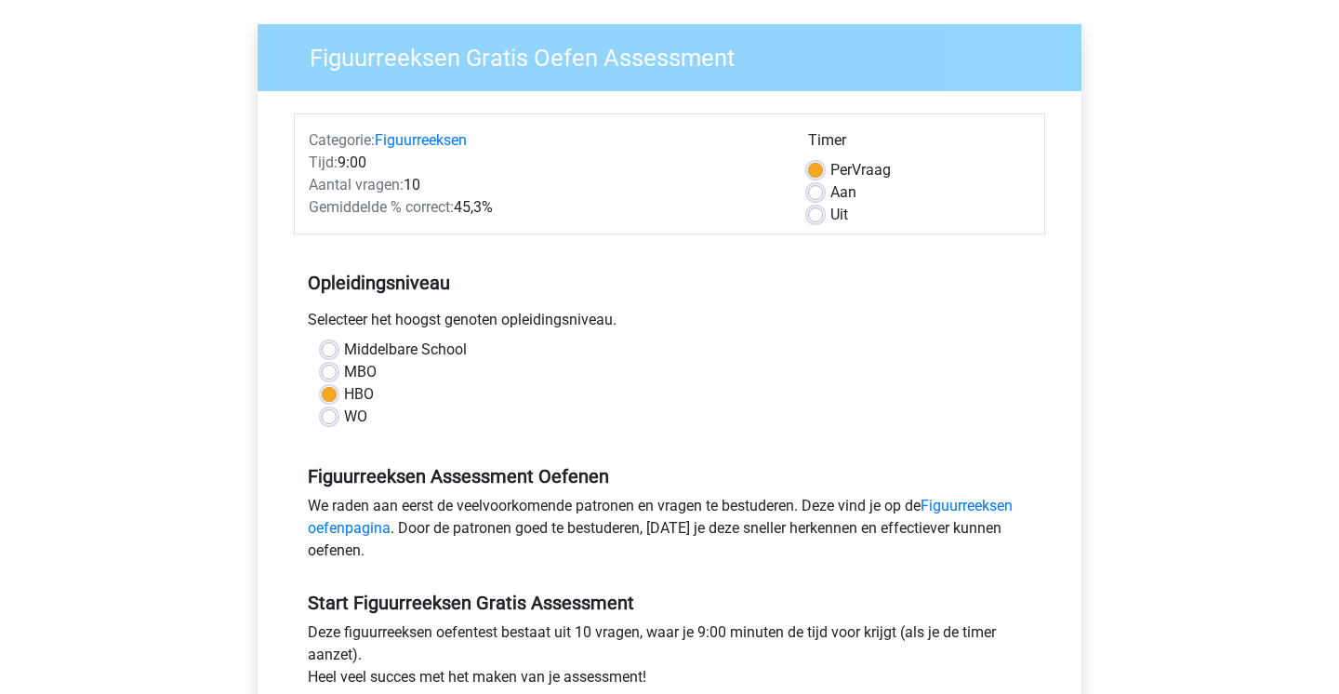
click at [820, 226] on div "Uit" at bounding box center [919, 215] width 222 height 22
click at [820, 223] on div "Uit" at bounding box center [919, 215] width 222 height 22
click at [816, 205] on div "Uit" at bounding box center [919, 215] width 222 height 22
click at [830, 209] on label "Uit" at bounding box center [839, 215] width 18 height 22
click at [815, 209] on input "Uit" at bounding box center [815, 213] width 15 height 19
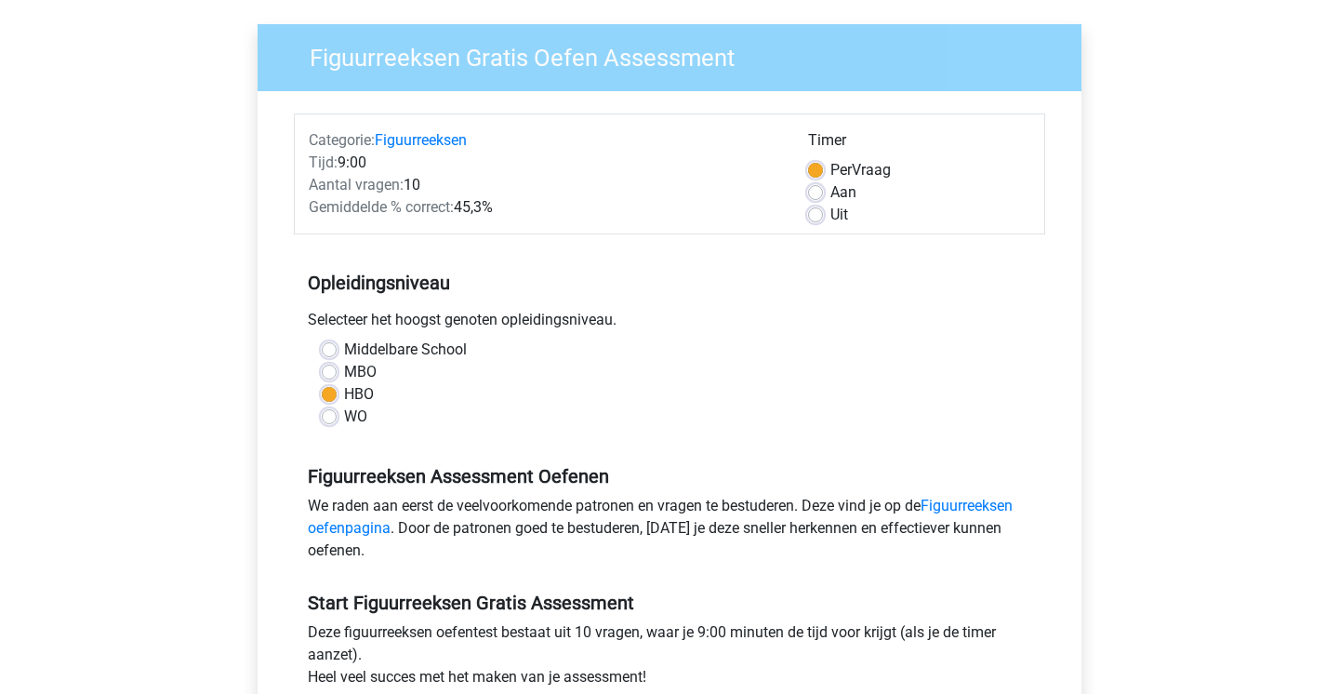
radio input "true"
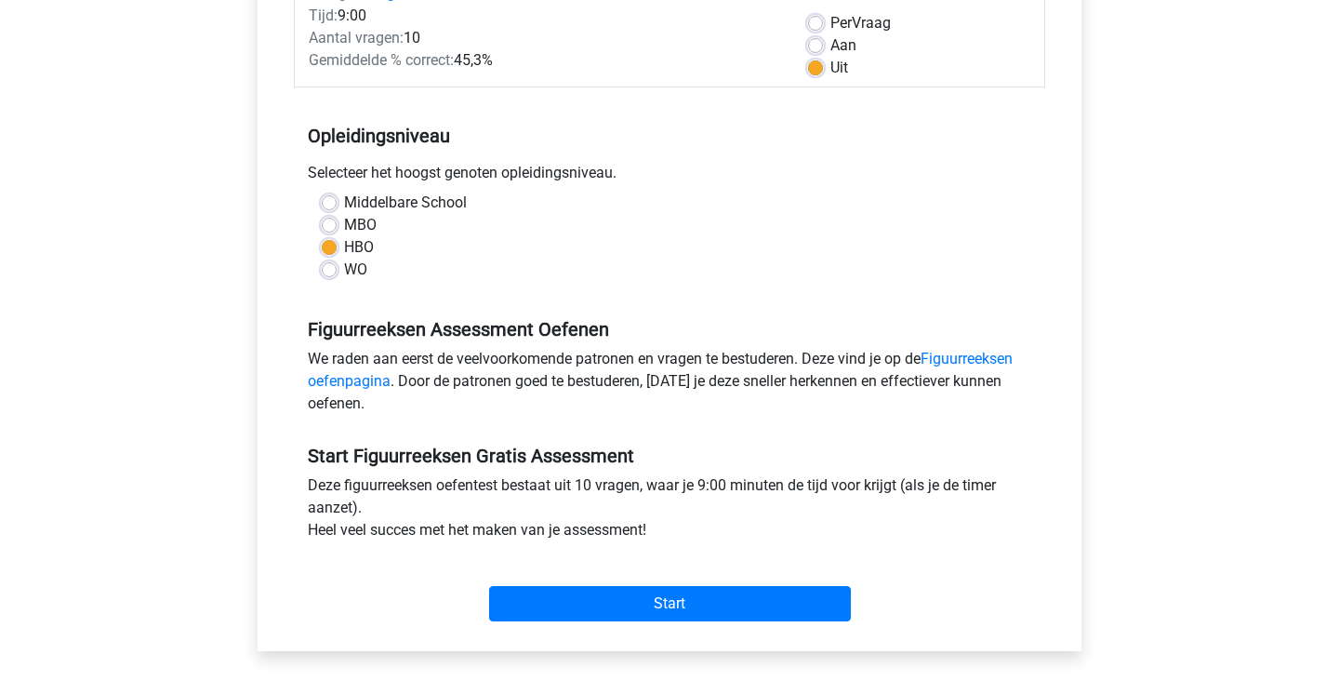
scroll to position [740, 0]
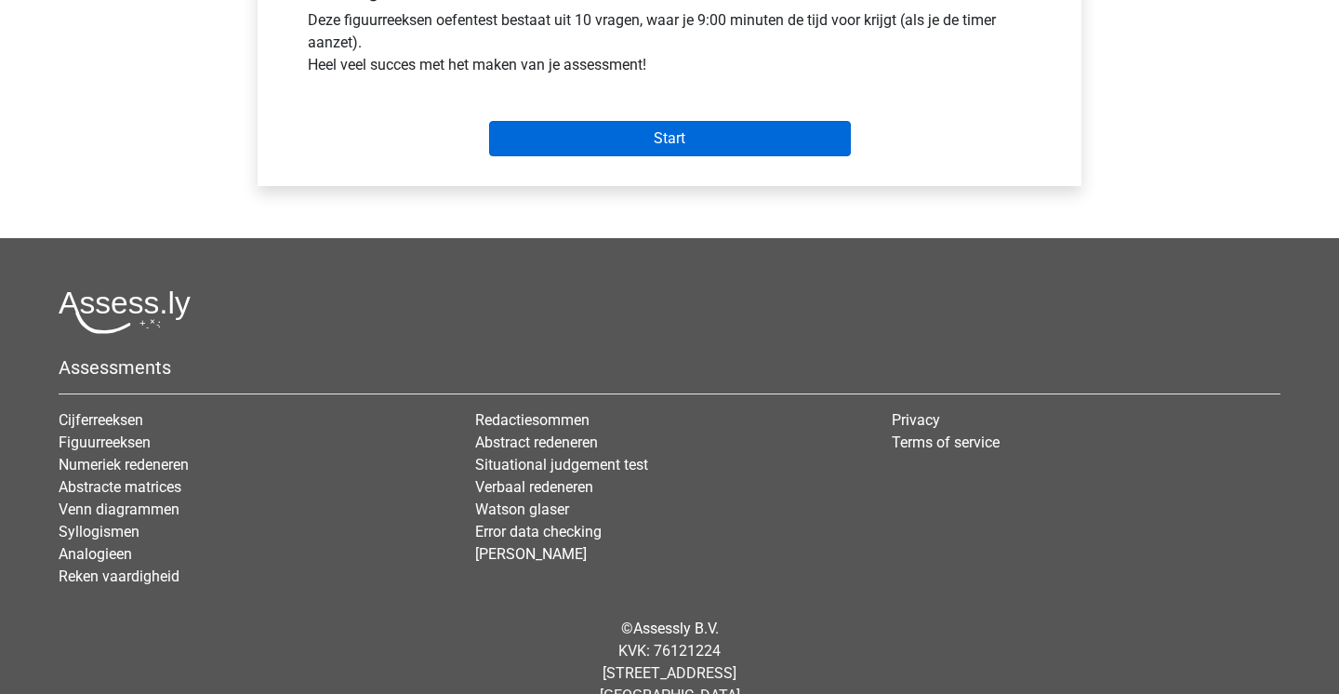
click at [739, 139] on input "Start" at bounding box center [670, 138] width 362 height 35
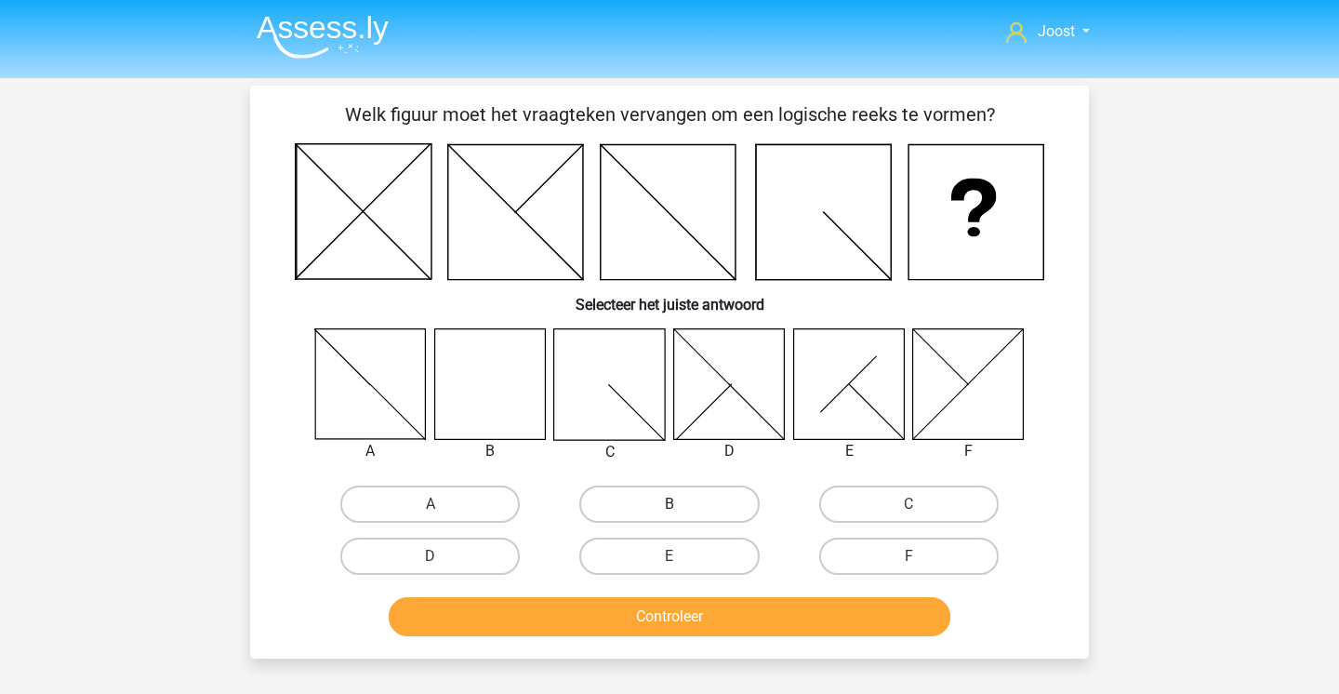
click at [616, 510] on label "B" at bounding box center [668, 503] width 179 height 37
click at [670, 510] on input "B" at bounding box center [676, 510] width 12 height 12
radio input "true"
click at [577, 610] on button "Controleer" at bounding box center [670, 616] width 563 height 39
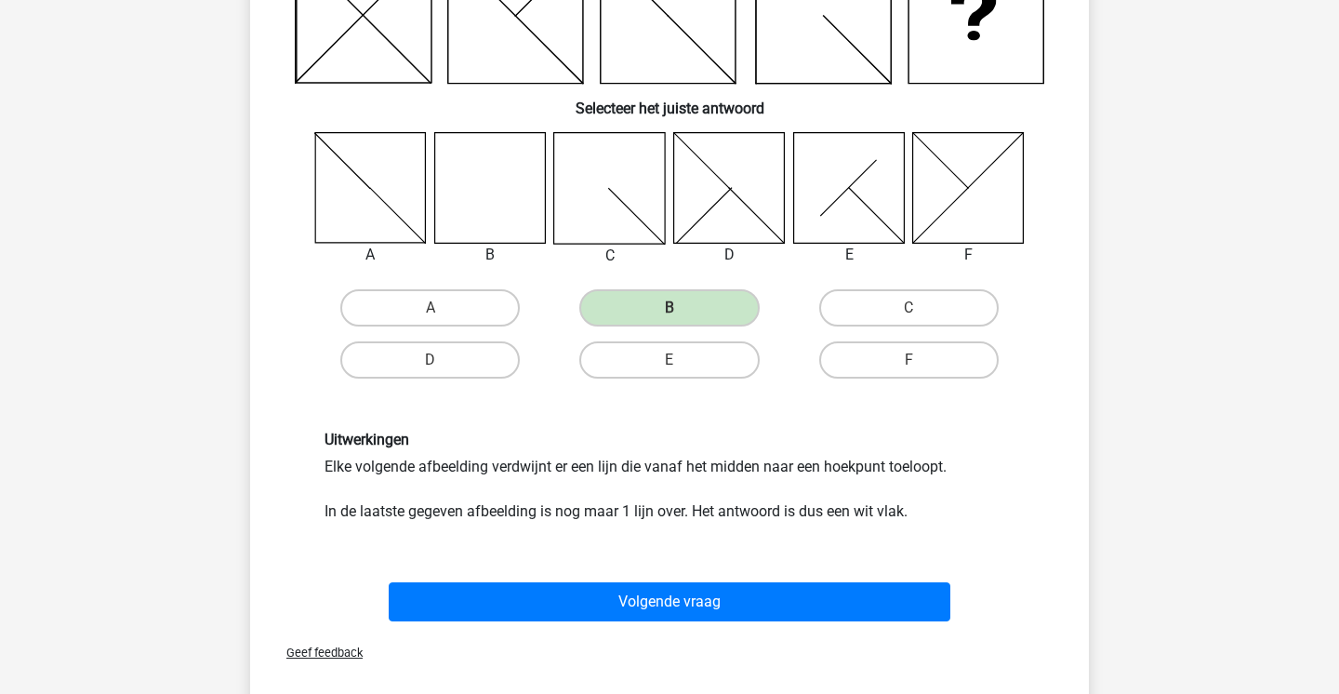
scroll to position [205, 0]
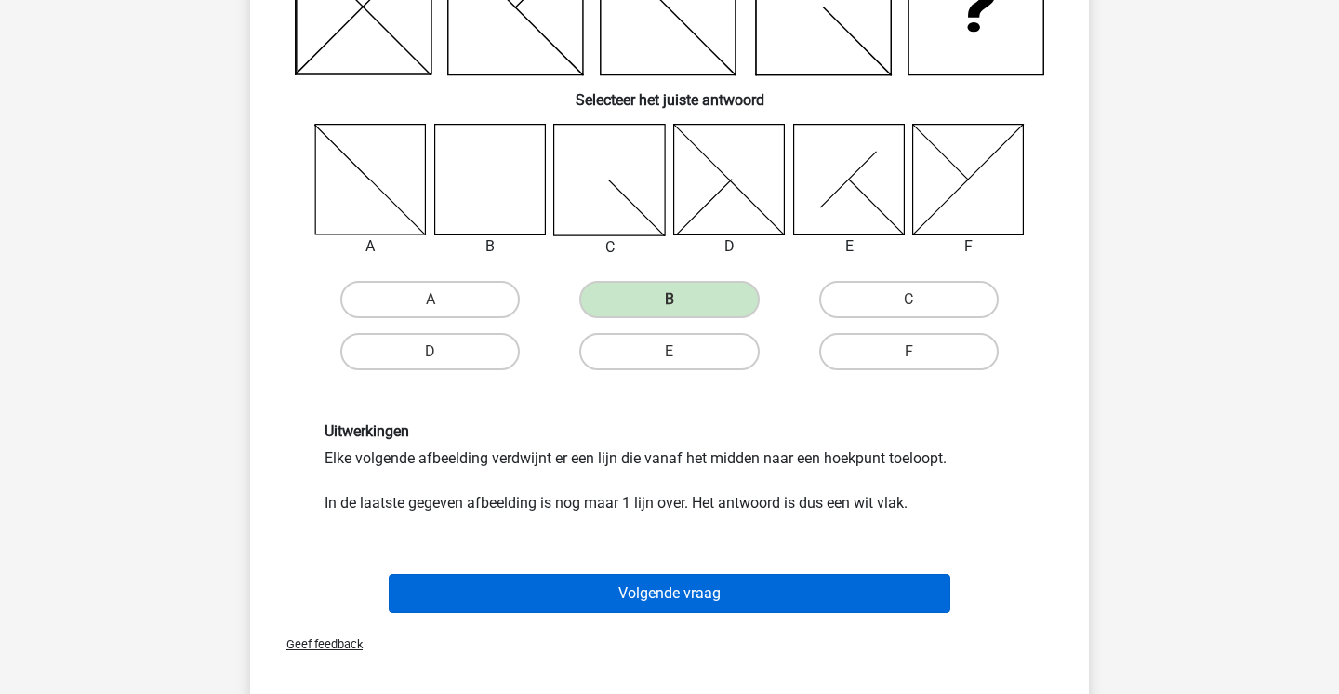
click at [556, 578] on button "Volgende vraag" at bounding box center [670, 593] width 563 height 39
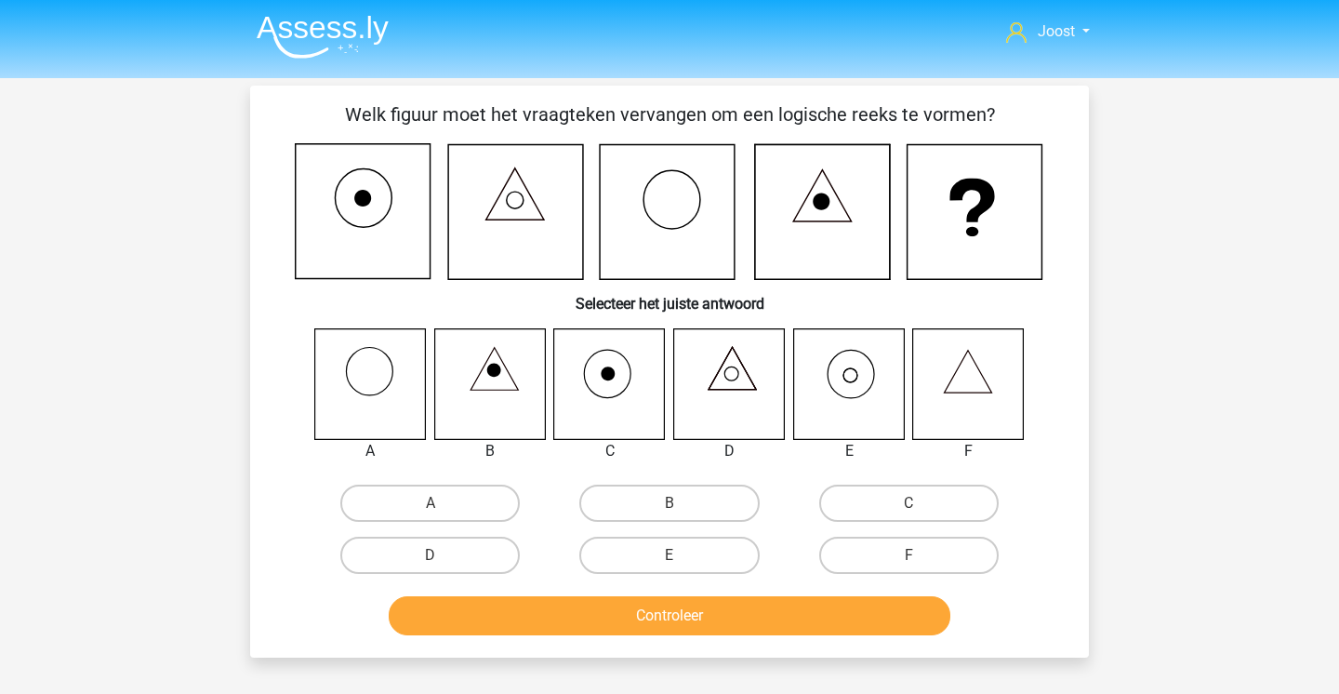
scroll to position [0, 0]
click at [650, 547] on label "E" at bounding box center [668, 555] width 179 height 37
click at [670, 555] on input "E" at bounding box center [676, 561] width 12 height 12
radio input "true"
click at [631, 623] on button "Controleer" at bounding box center [670, 615] width 563 height 39
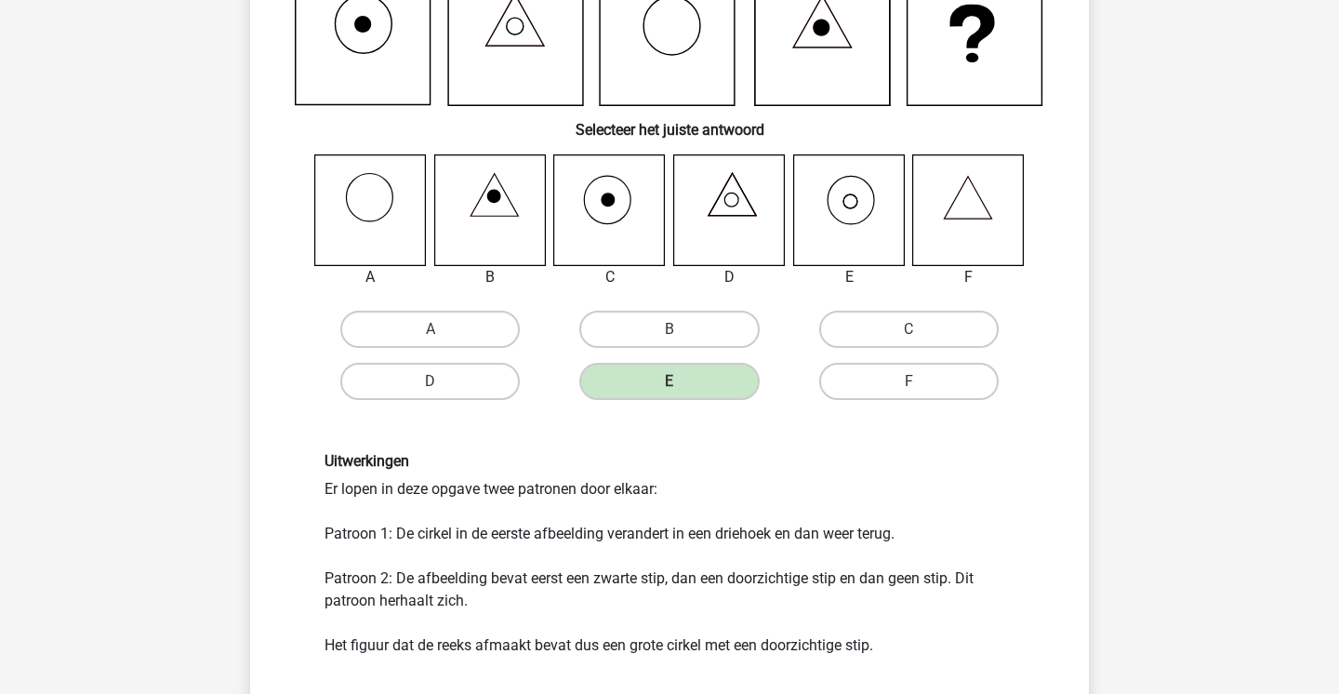
scroll to position [172, 0]
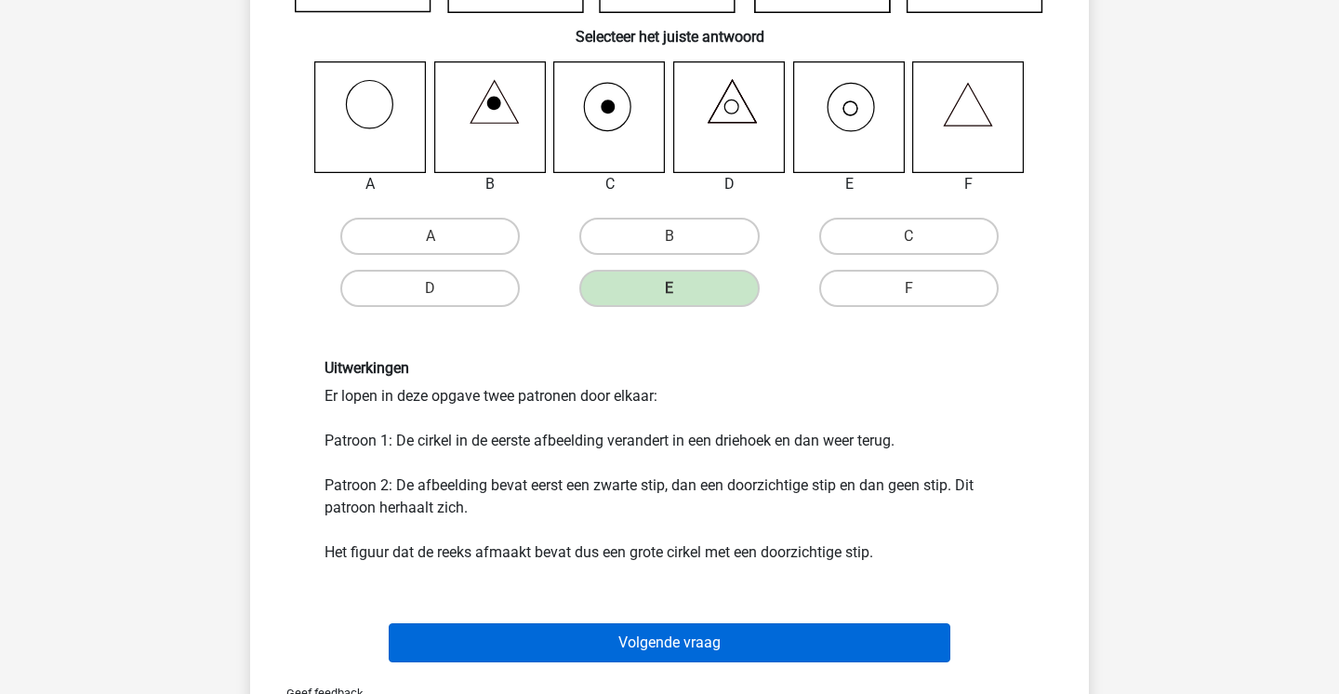
click at [782, 639] on button "Volgende vraag" at bounding box center [670, 642] width 563 height 39
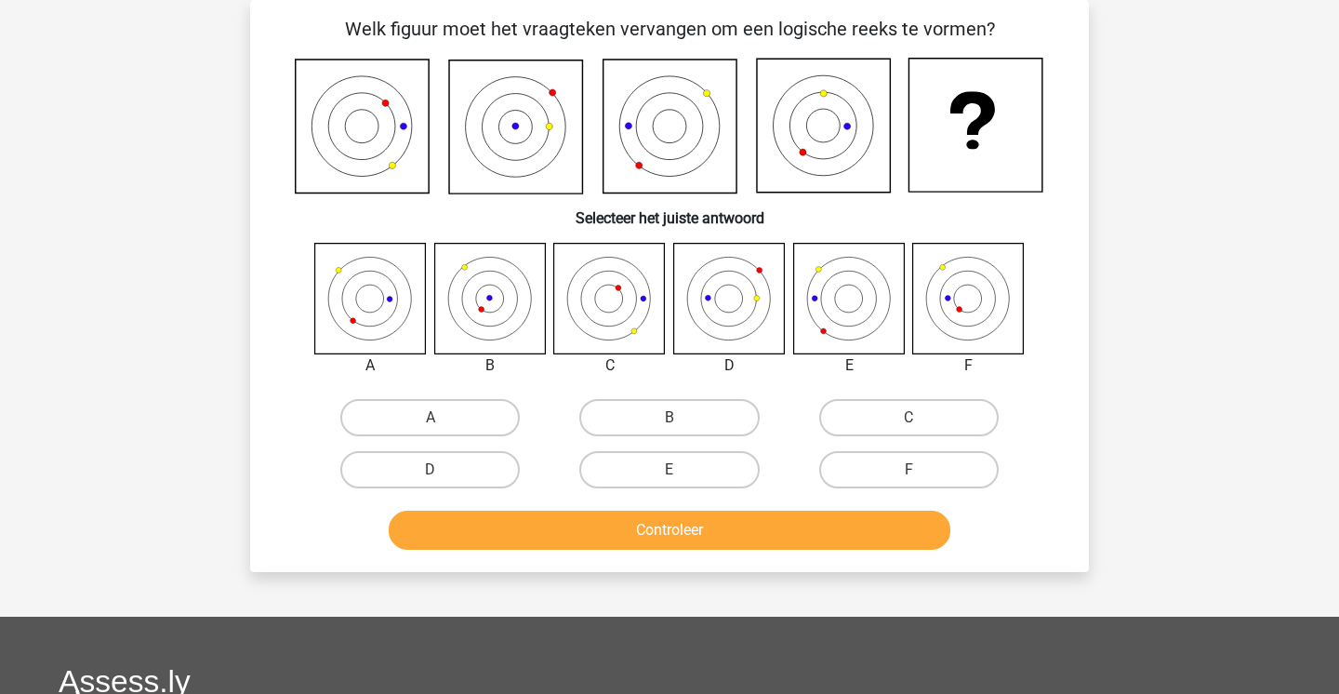
scroll to position [43, 0]
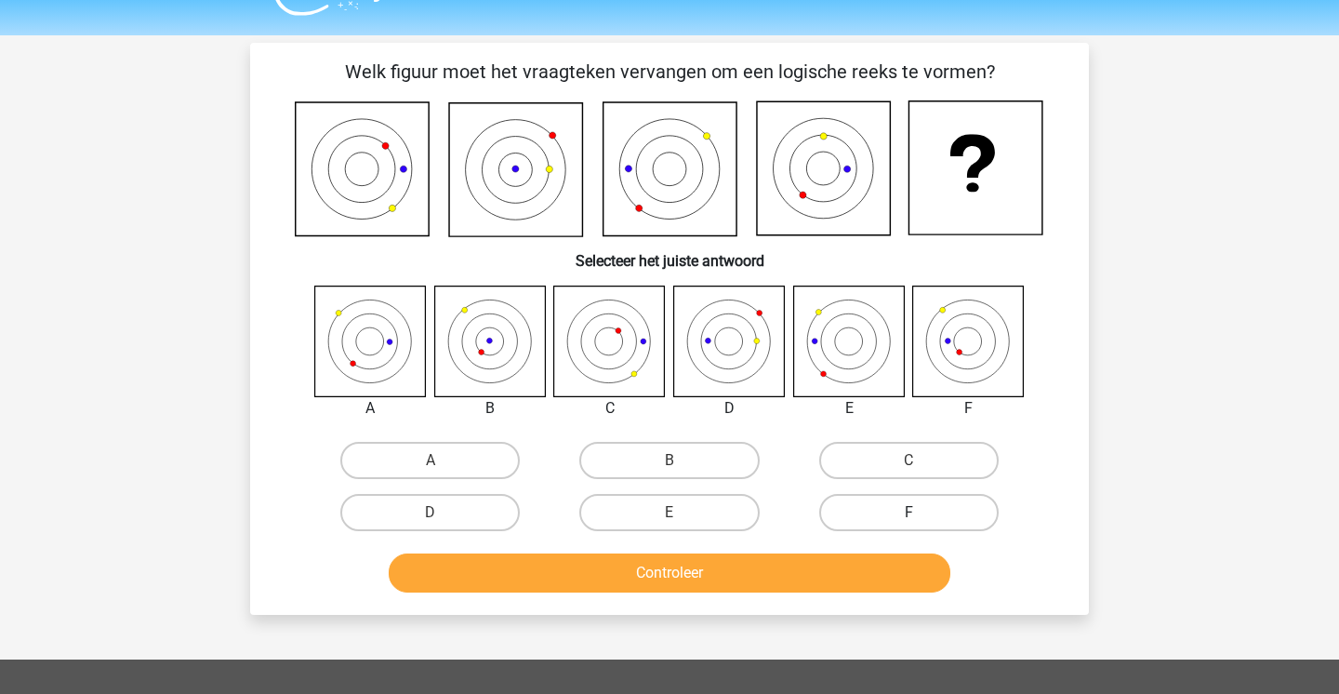
click at [899, 515] on label "F" at bounding box center [908, 512] width 179 height 37
click at [909, 515] on input "F" at bounding box center [915, 518] width 12 height 12
radio input "true"
click at [854, 574] on button "Controleer" at bounding box center [670, 572] width 563 height 39
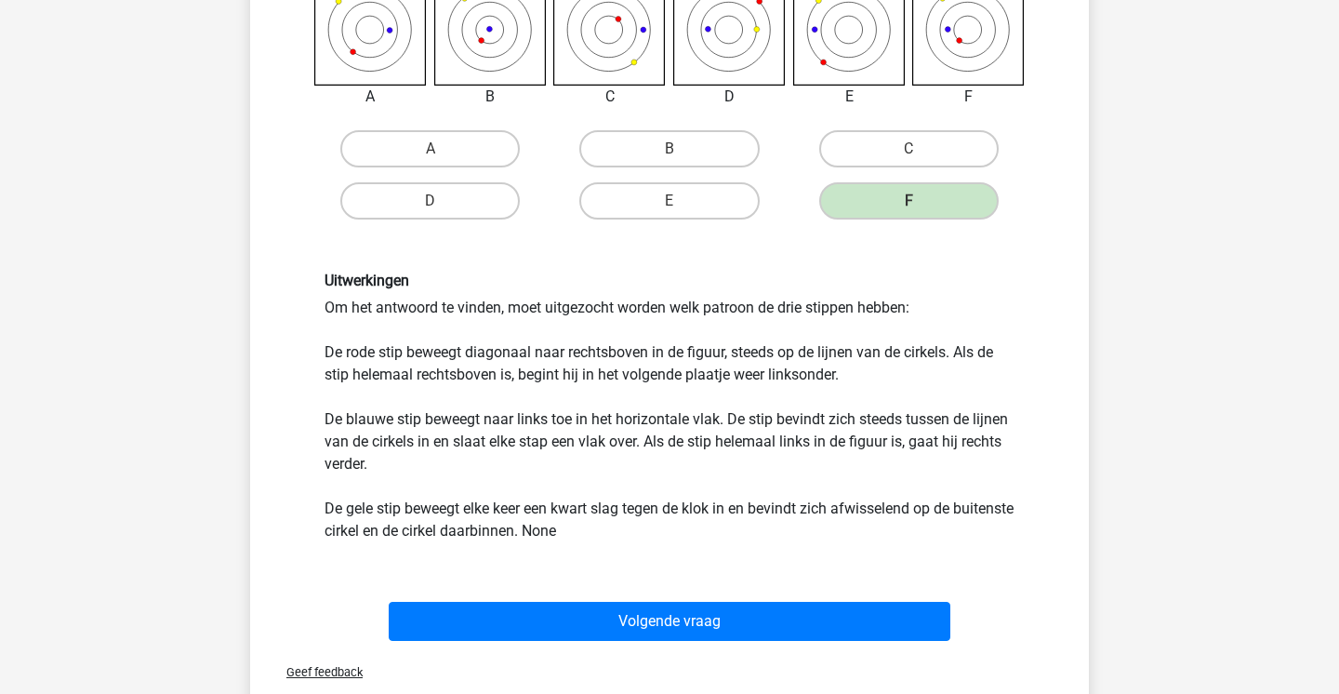
scroll to position [370, 0]
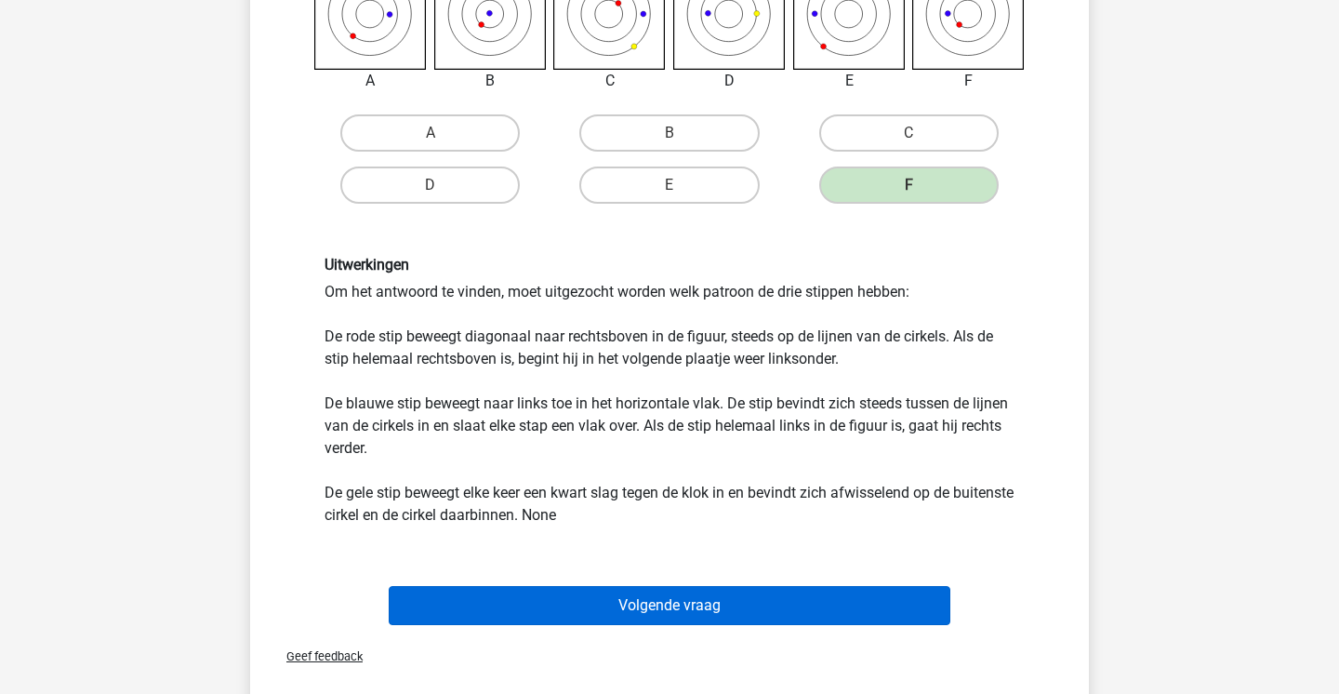
click at [720, 597] on button "Volgende vraag" at bounding box center [670, 605] width 563 height 39
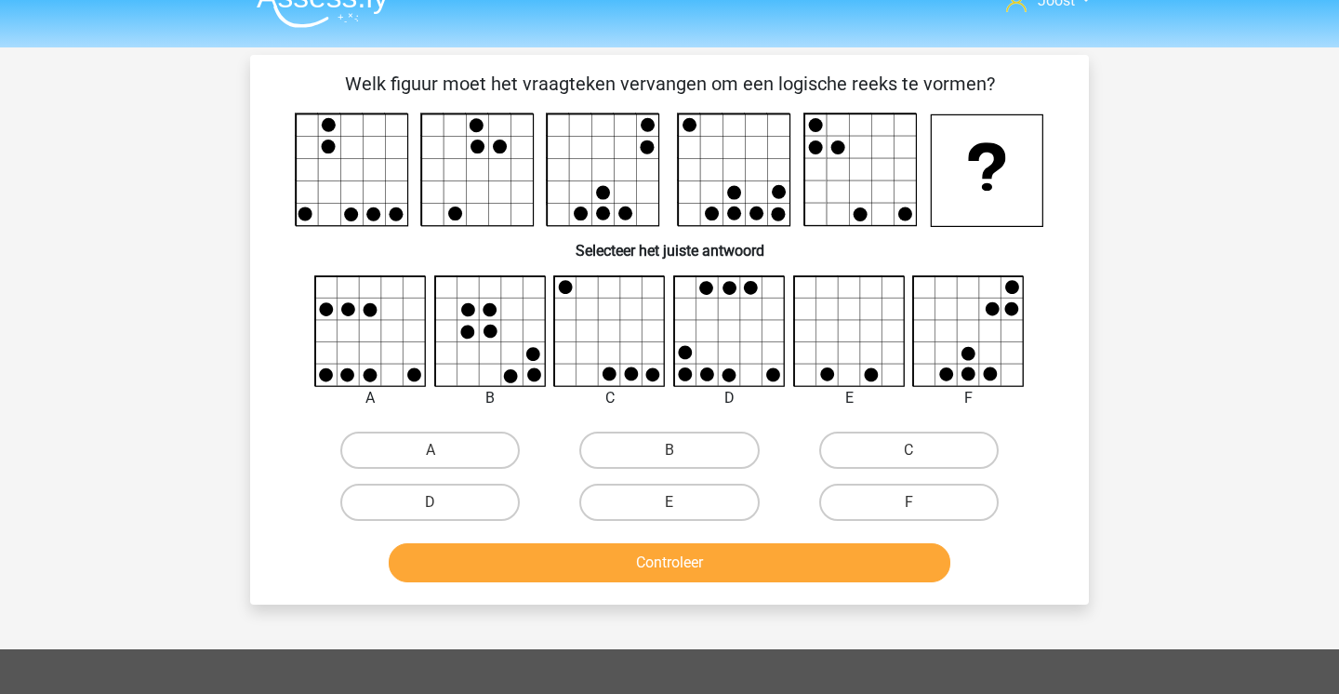
scroll to position [32, 0]
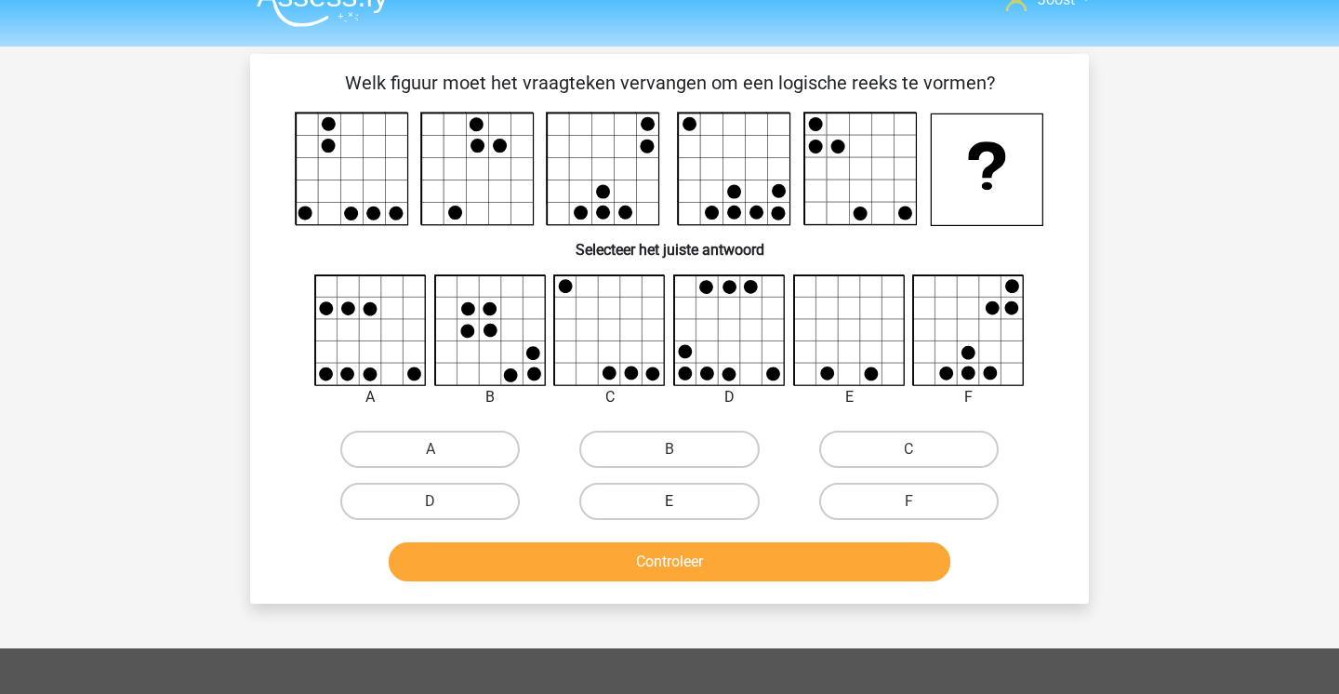
click at [656, 503] on label "E" at bounding box center [668, 501] width 179 height 37
click at [670, 503] on input "E" at bounding box center [676, 507] width 12 height 12
radio input "true"
click at [648, 586] on div "Controleer" at bounding box center [670, 565] width 718 height 46
click at [656, 561] on button "Controleer" at bounding box center [670, 561] width 563 height 39
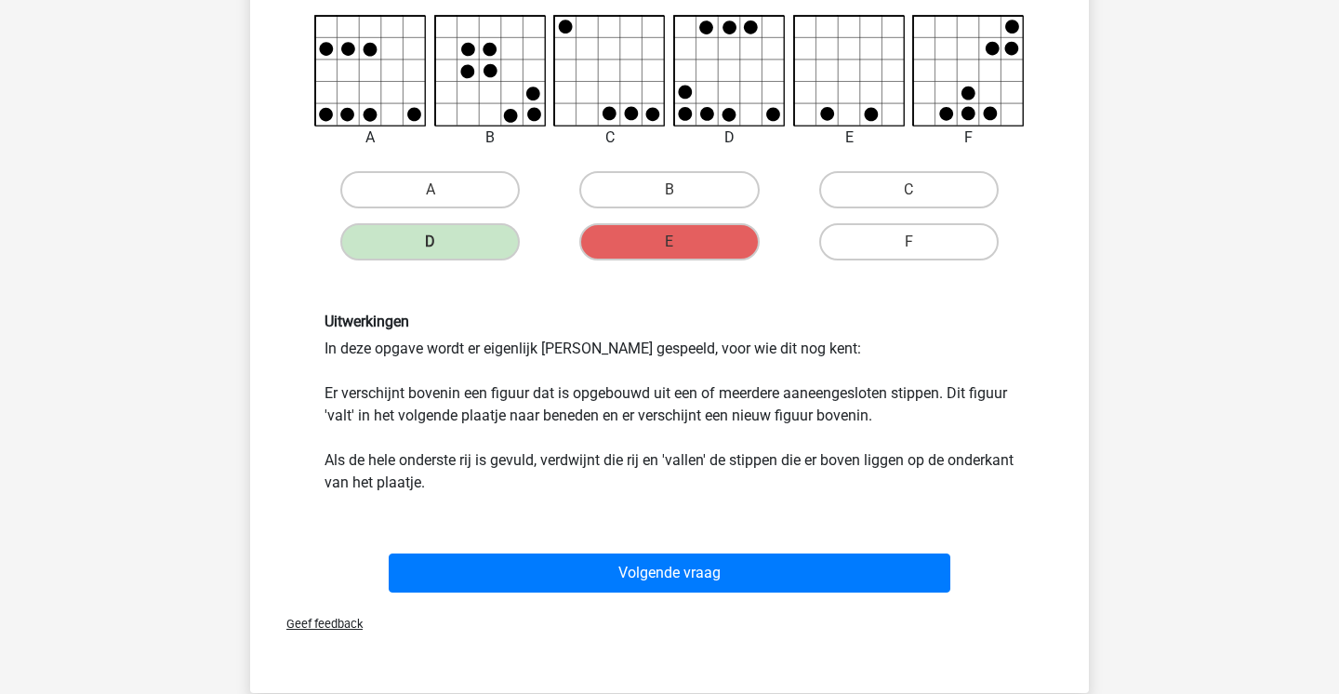
scroll to position [294, 0]
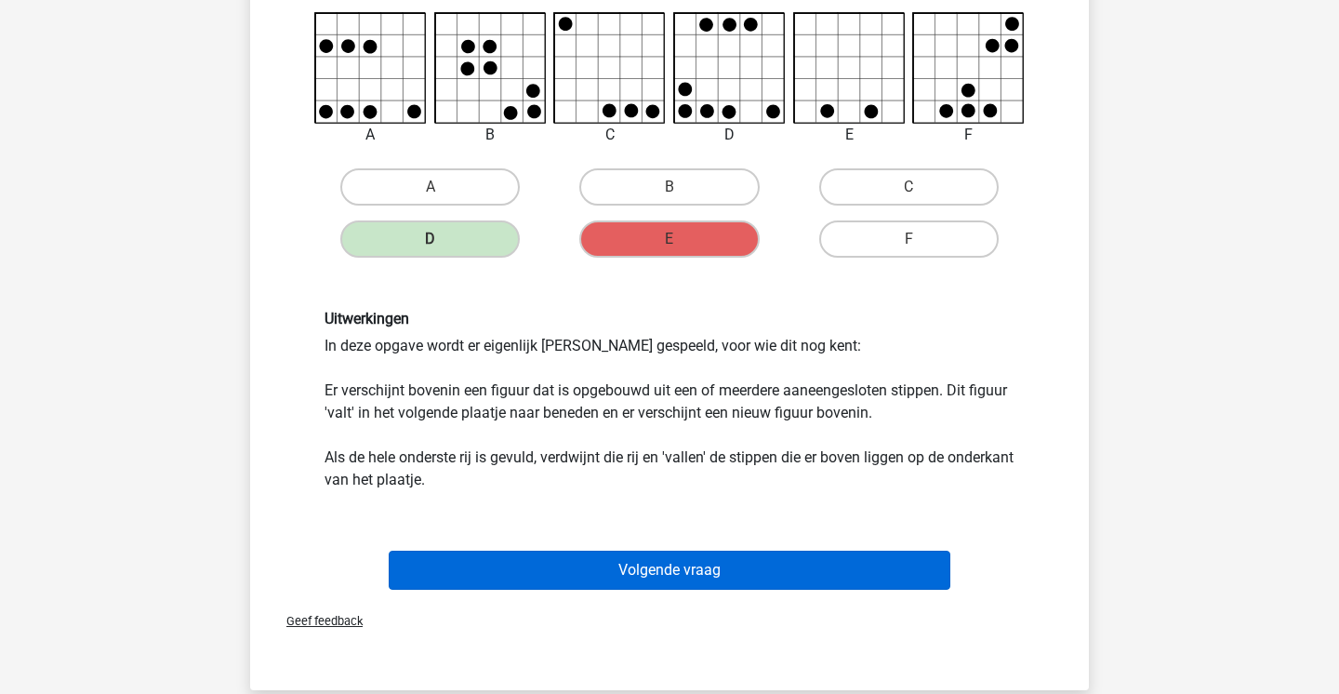
click at [704, 565] on button "Volgende vraag" at bounding box center [670, 570] width 563 height 39
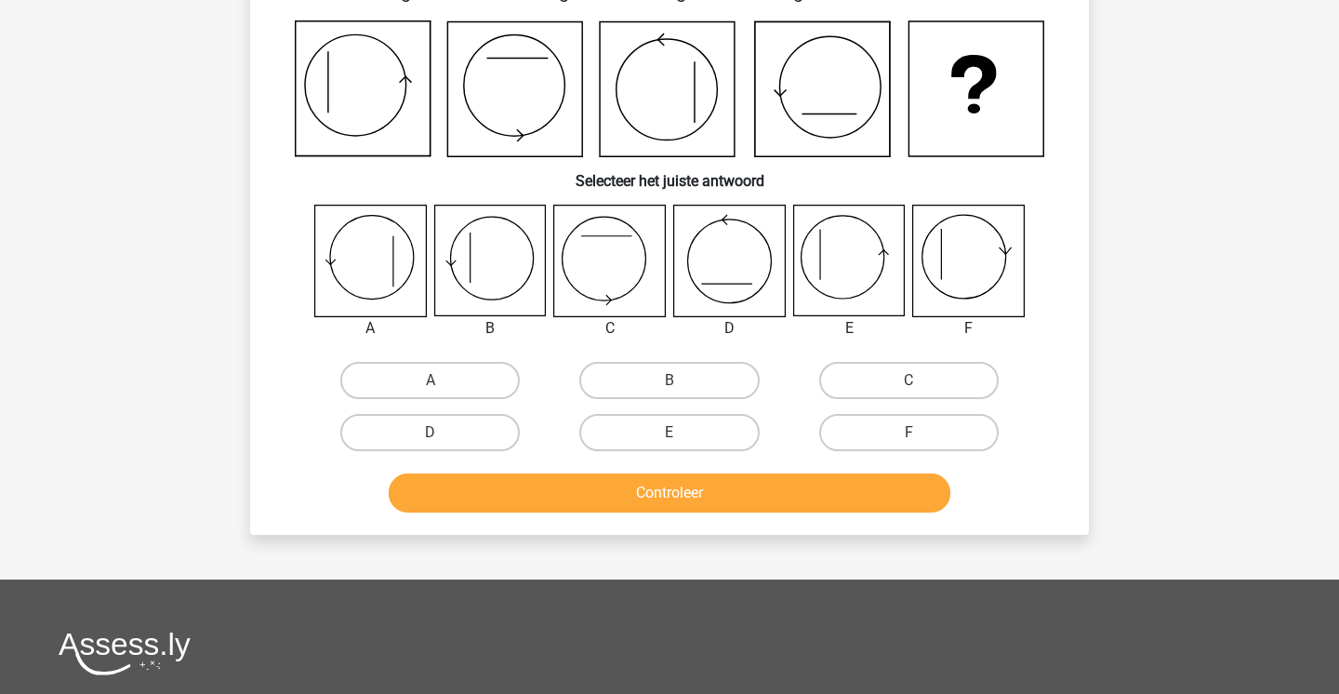
scroll to position [86, 0]
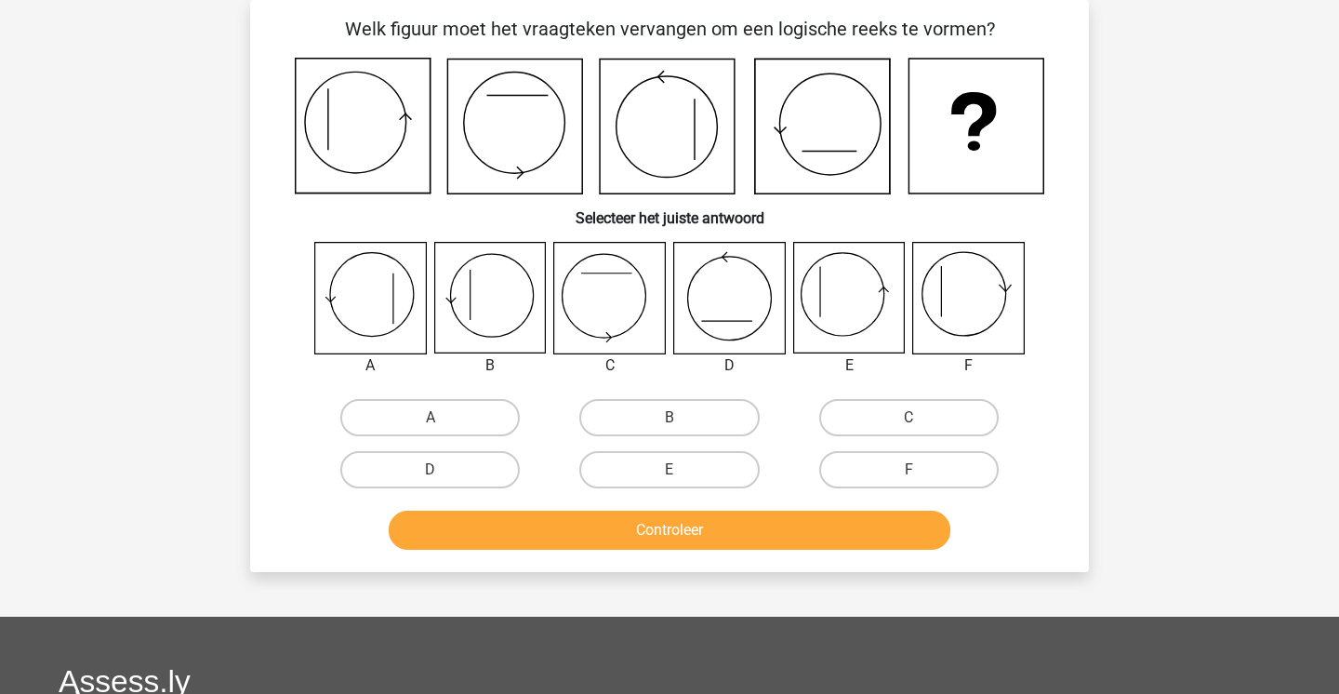
click at [704, 565] on div "Welk figuur moet het vraagteken vervangen om een logische reeks te vormen? Sele…" at bounding box center [669, 286] width 839 height 572
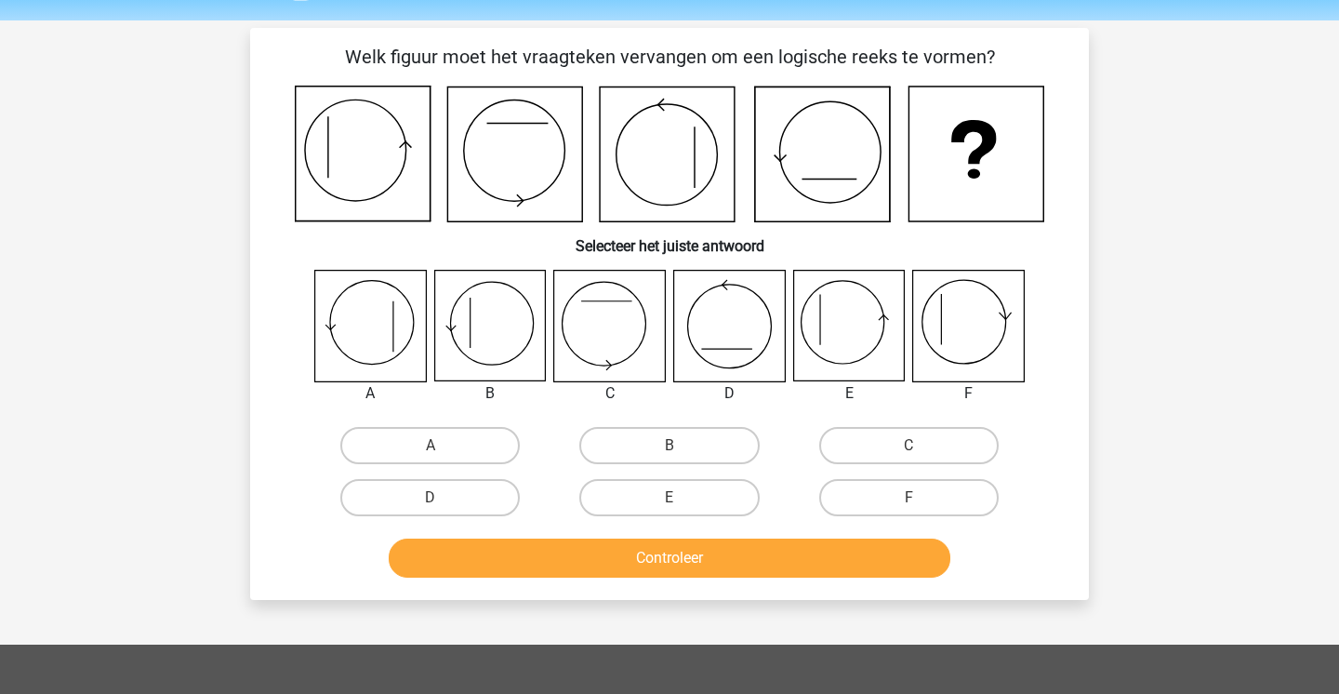
scroll to position [58, 0]
click at [697, 498] on label "E" at bounding box center [668, 497] width 179 height 37
click at [682, 498] on input "E" at bounding box center [676, 504] width 12 height 12
radio input "true"
click at [683, 551] on button "Controleer" at bounding box center [670, 557] width 563 height 39
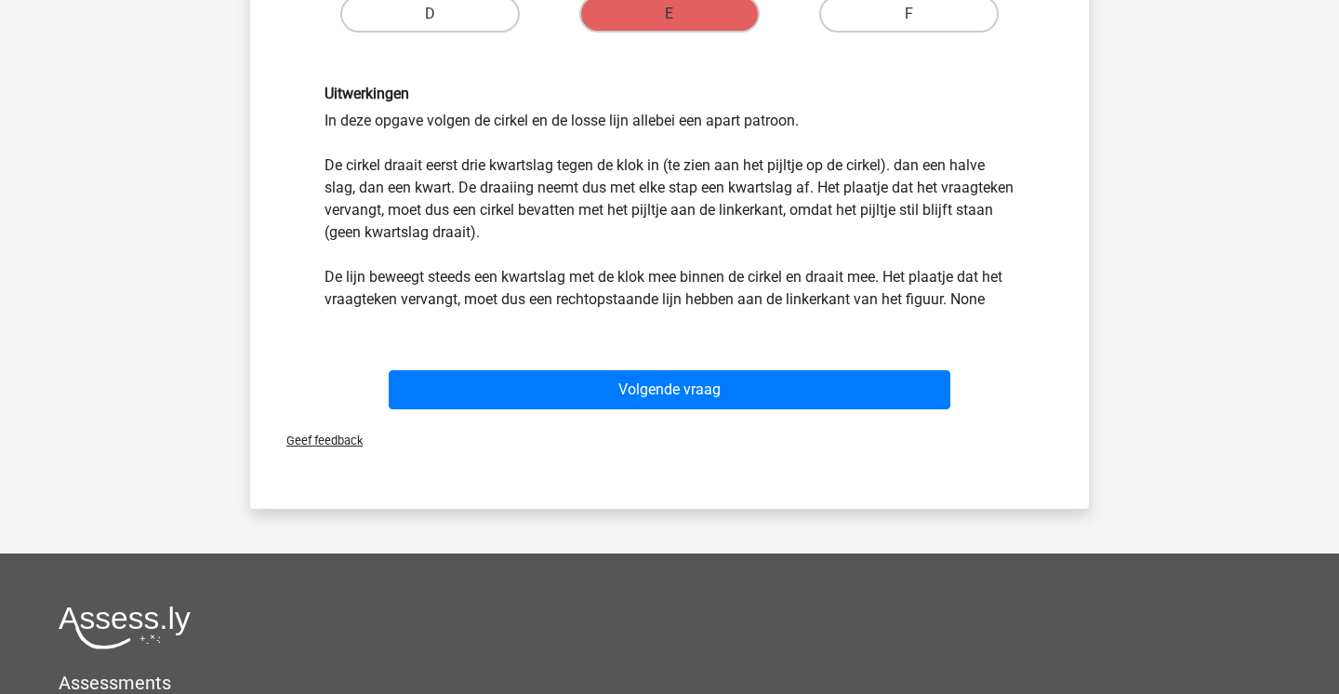
scroll to position [572, 0]
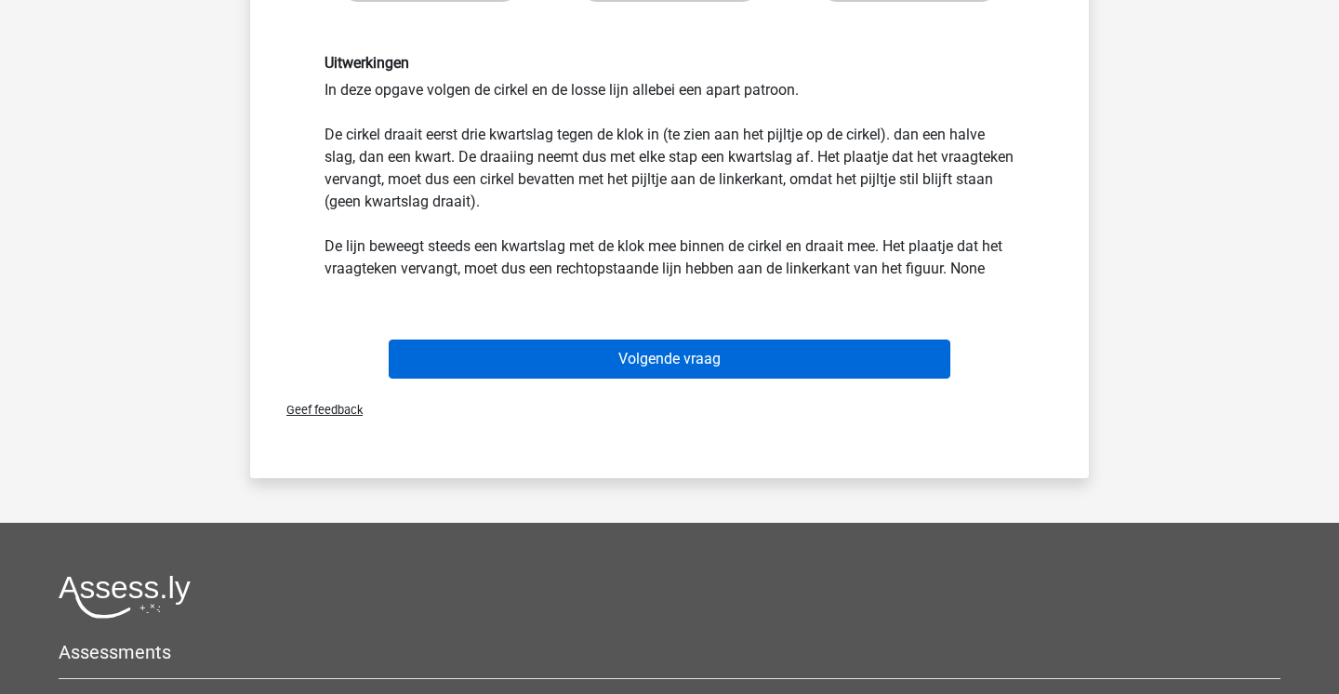
click at [730, 377] on button "Volgende vraag" at bounding box center [670, 358] width 563 height 39
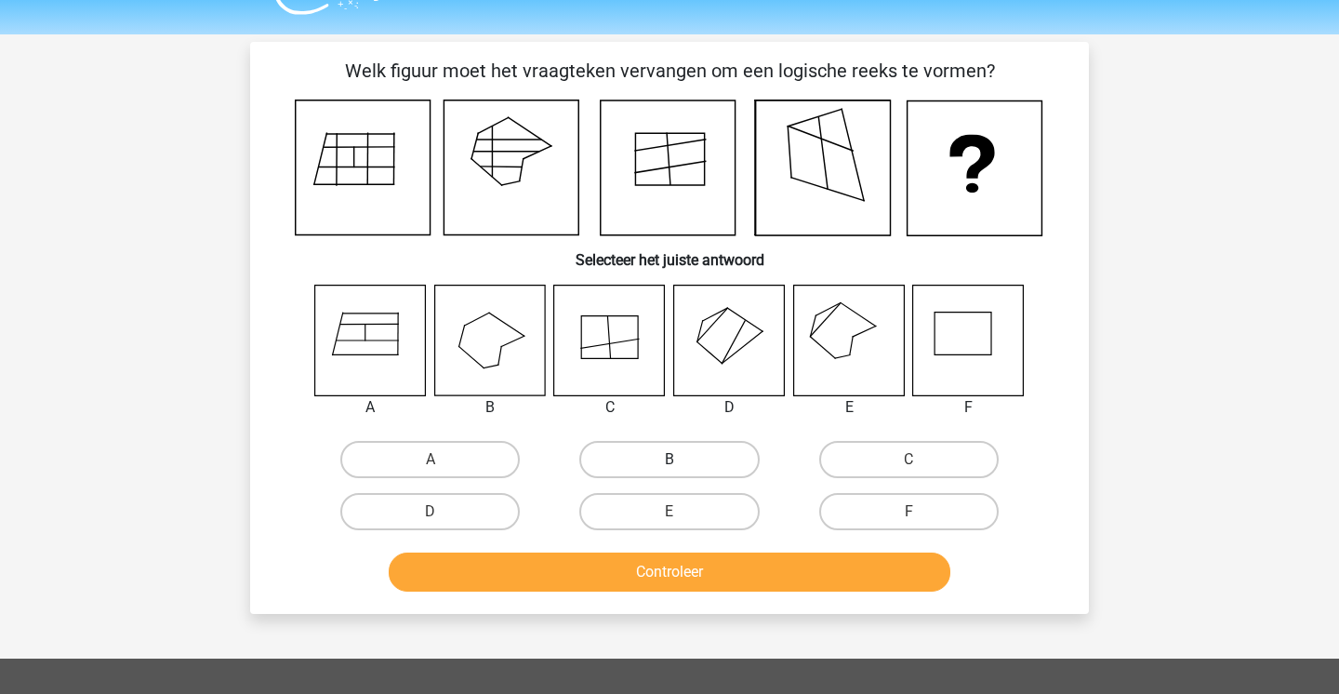
scroll to position [44, 0]
click at [652, 514] on label "E" at bounding box center [668, 511] width 179 height 37
click at [670, 514] on input "E" at bounding box center [676, 517] width 12 height 12
radio input "true"
click at [630, 570] on button "Controleer" at bounding box center [670, 571] width 563 height 39
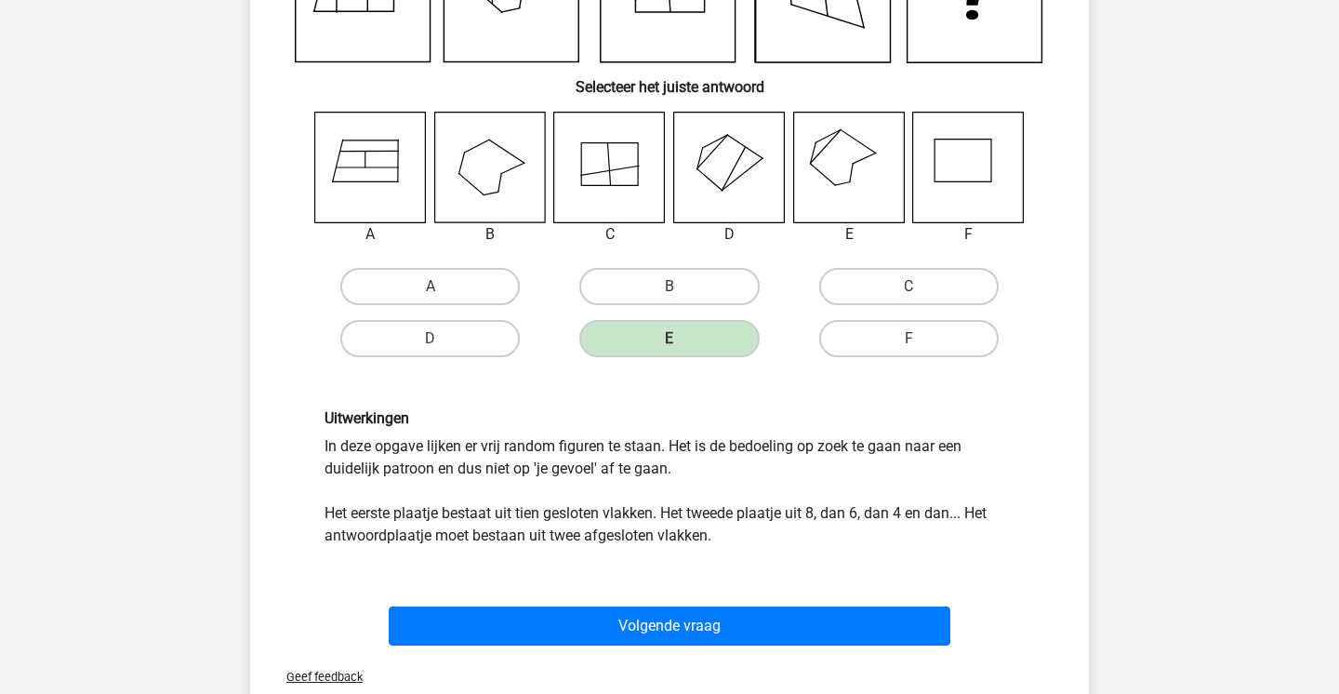
scroll to position [224, 0]
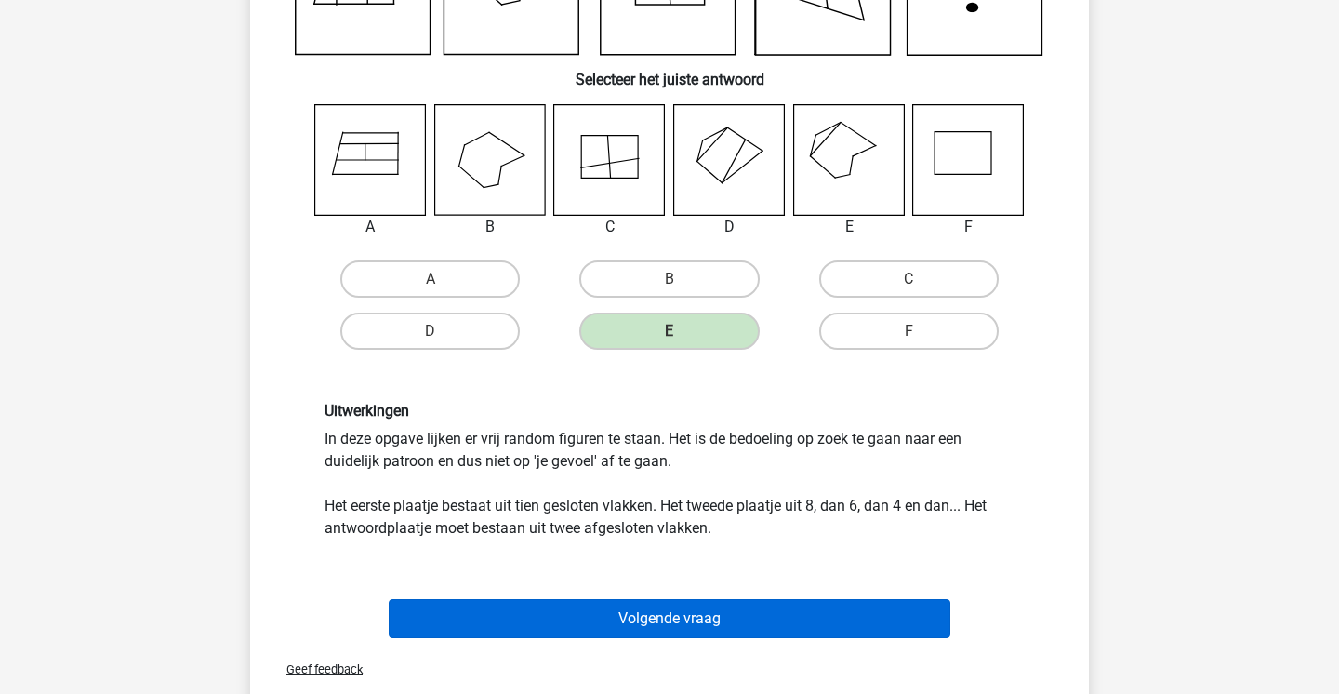
click at [624, 615] on button "Volgende vraag" at bounding box center [670, 618] width 563 height 39
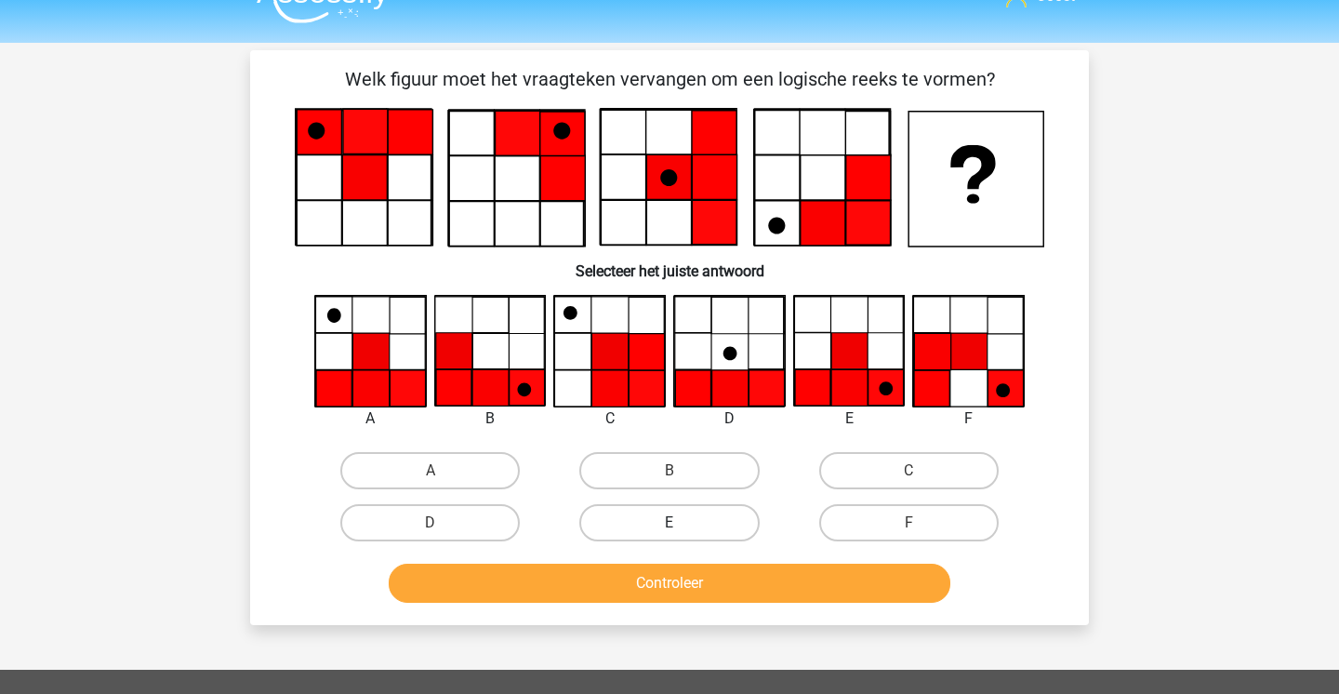
scroll to position [29, 0]
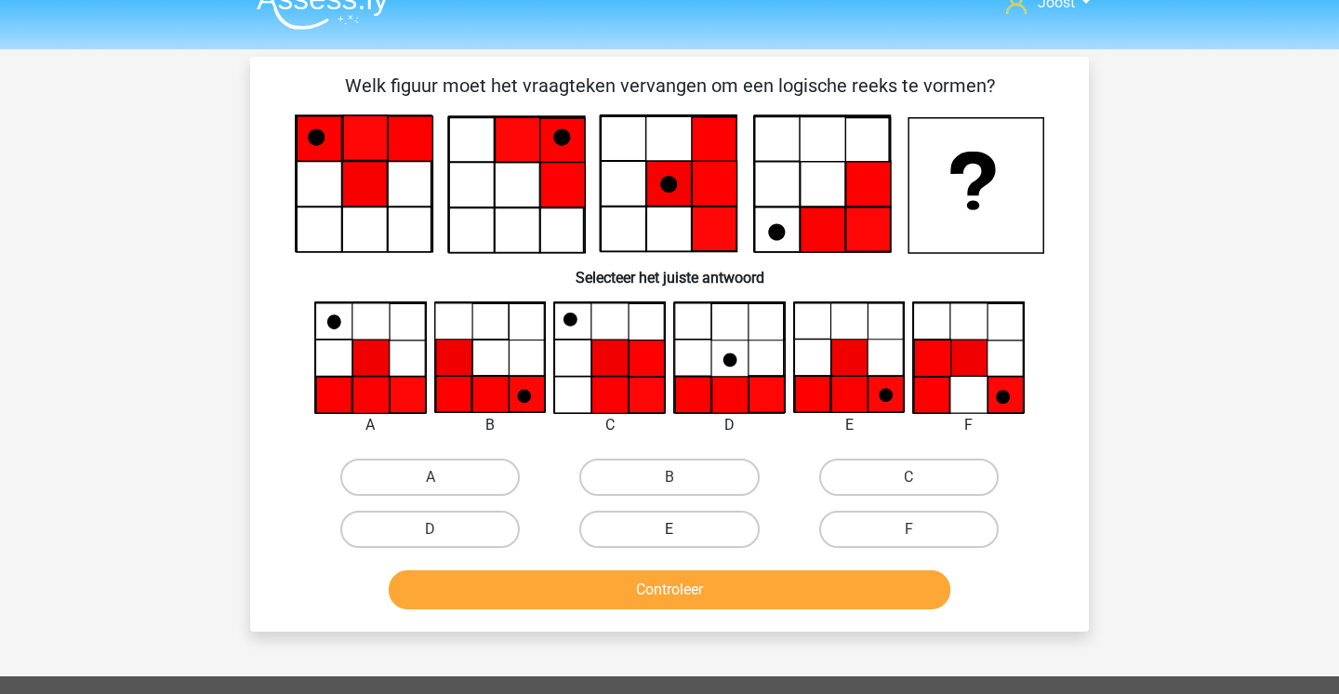
click at [603, 524] on label "E" at bounding box center [668, 529] width 179 height 37
click at [670, 529] on input "E" at bounding box center [676, 535] width 12 height 12
radio input "true"
click at [571, 586] on button "Controleer" at bounding box center [670, 589] width 563 height 39
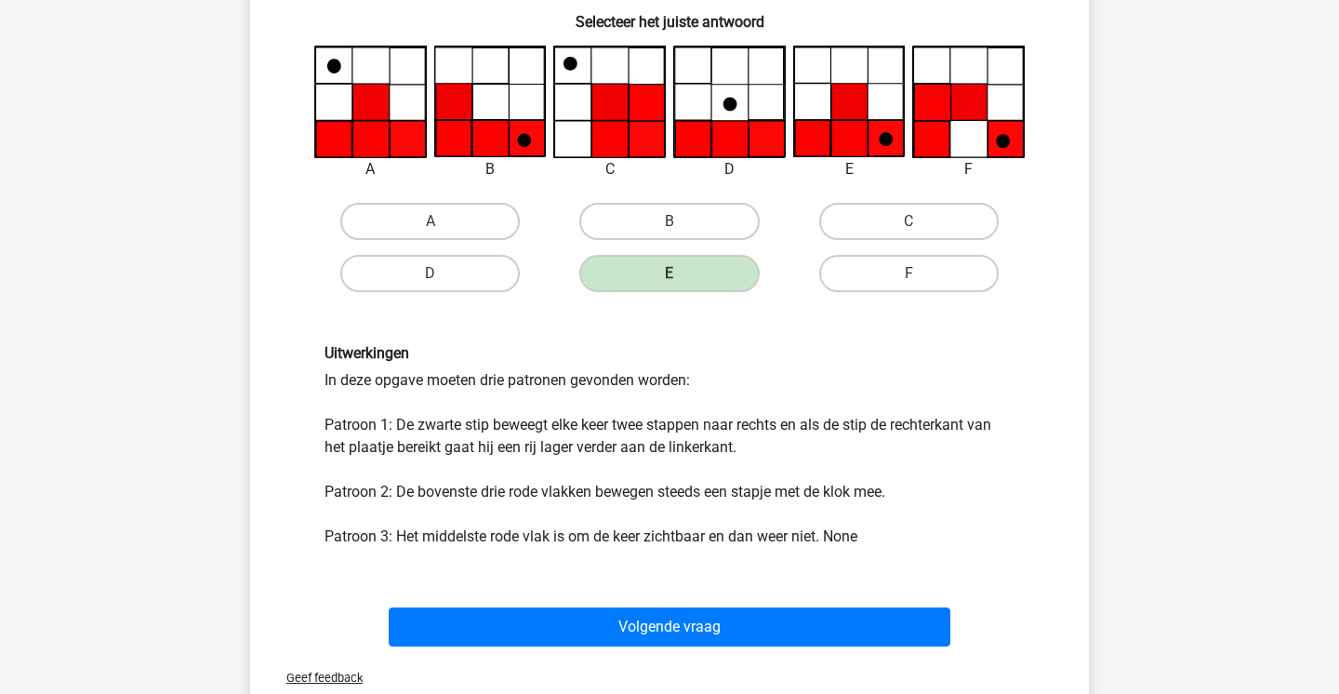
scroll to position [285, 0]
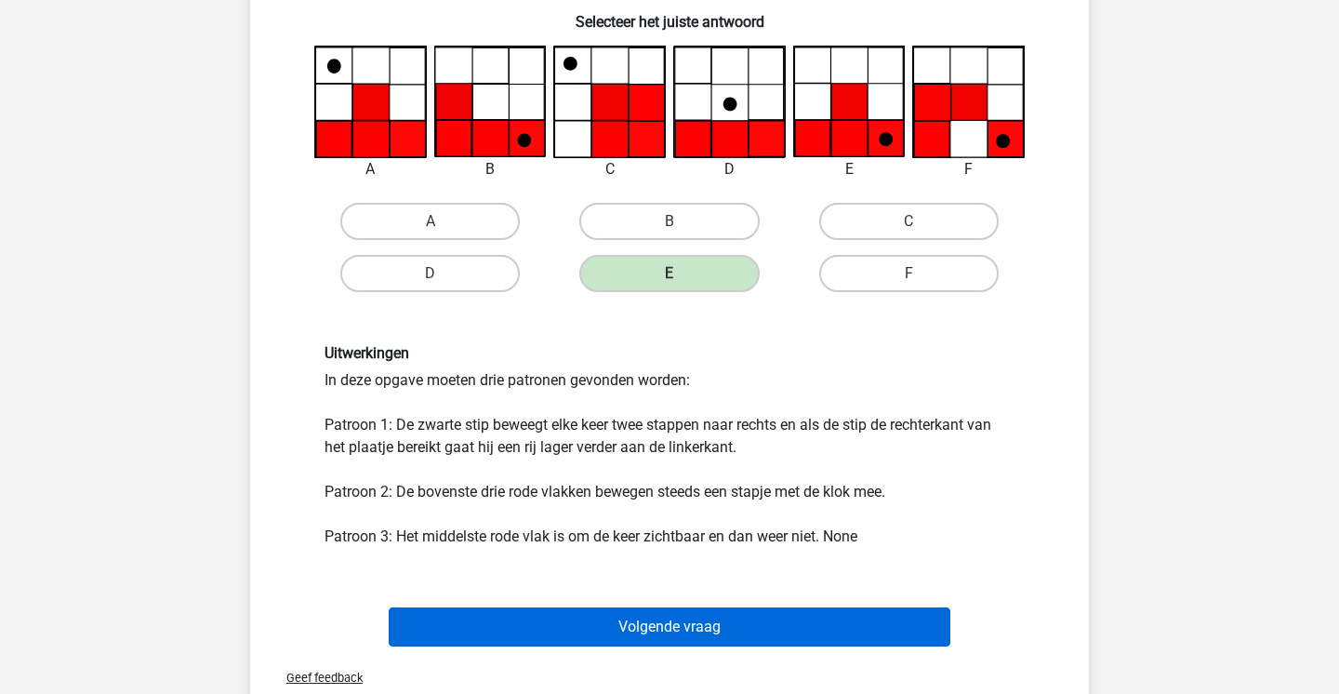
click at [566, 628] on button "Volgende vraag" at bounding box center [670, 626] width 563 height 39
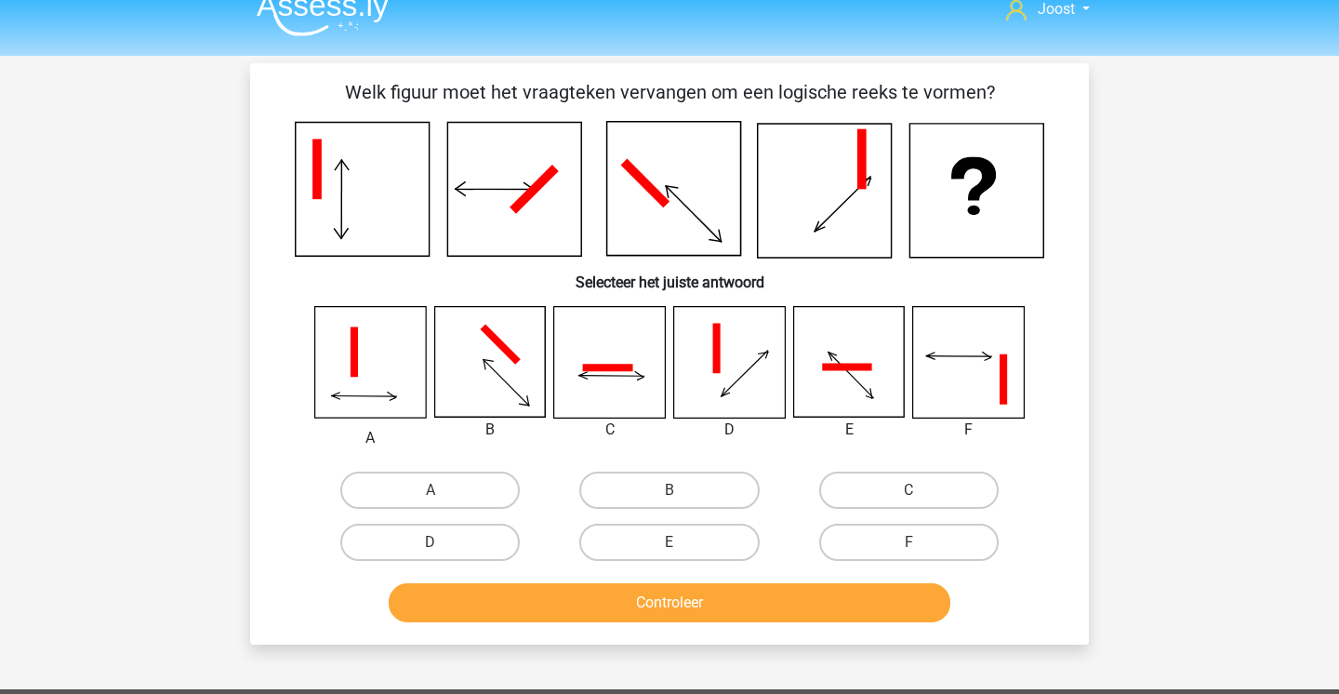
scroll to position [20, 0]
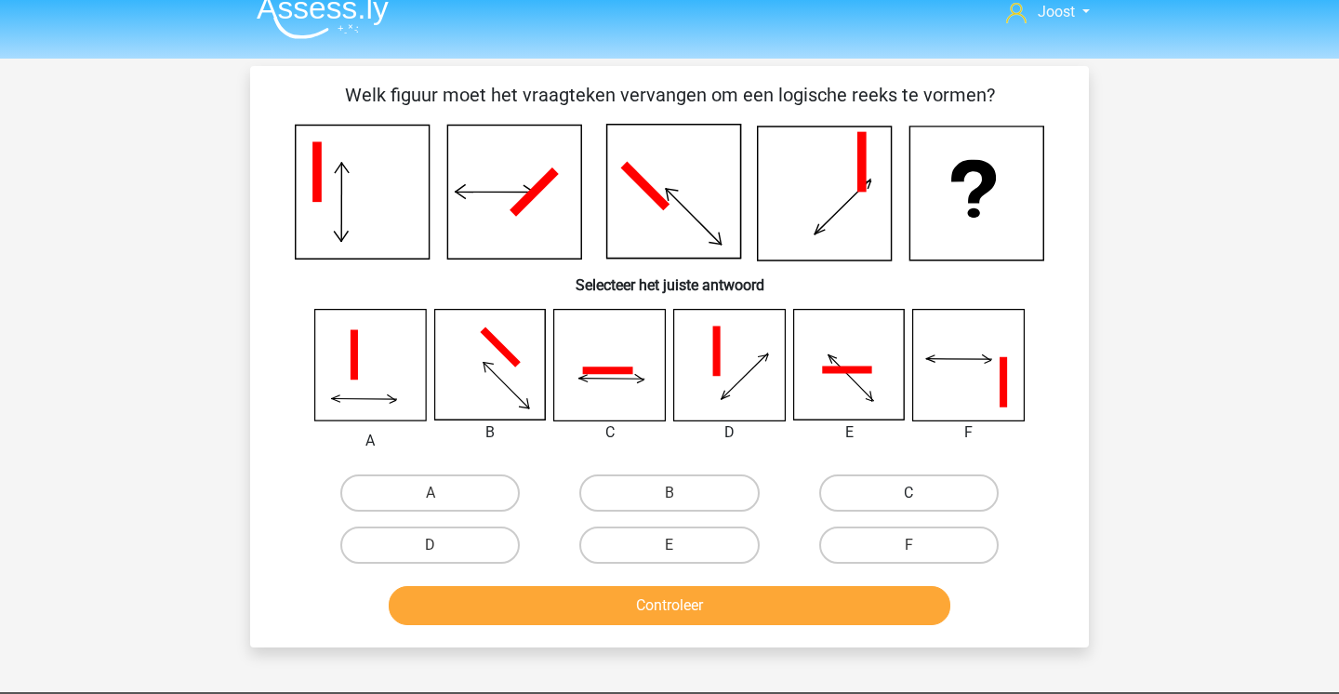
click at [866, 502] on label "C" at bounding box center [908, 492] width 179 height 37
click at [909, 502] on input "C" at bounding box center [915, 499] width 12 height 12
radio input "true"
click at [689, 622] on button "Controleer" at bounding box center [670, 605] width 563 height 39
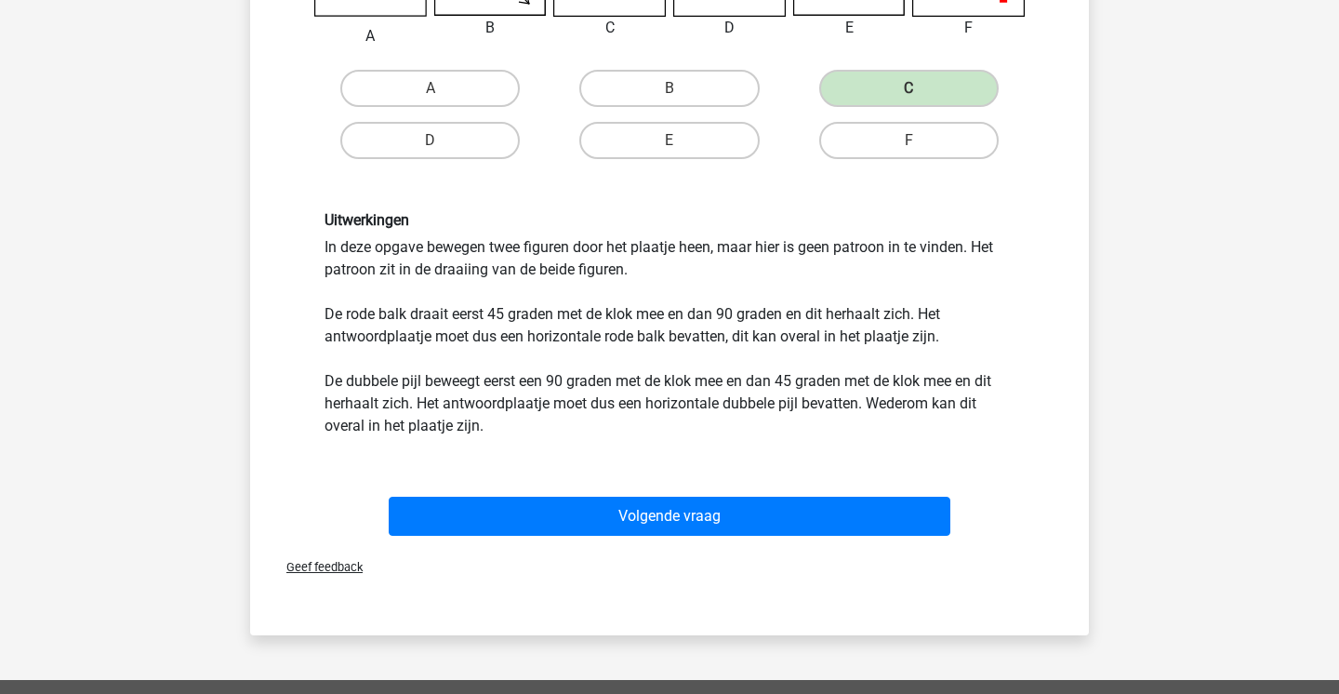
scroll to position [423, 0]
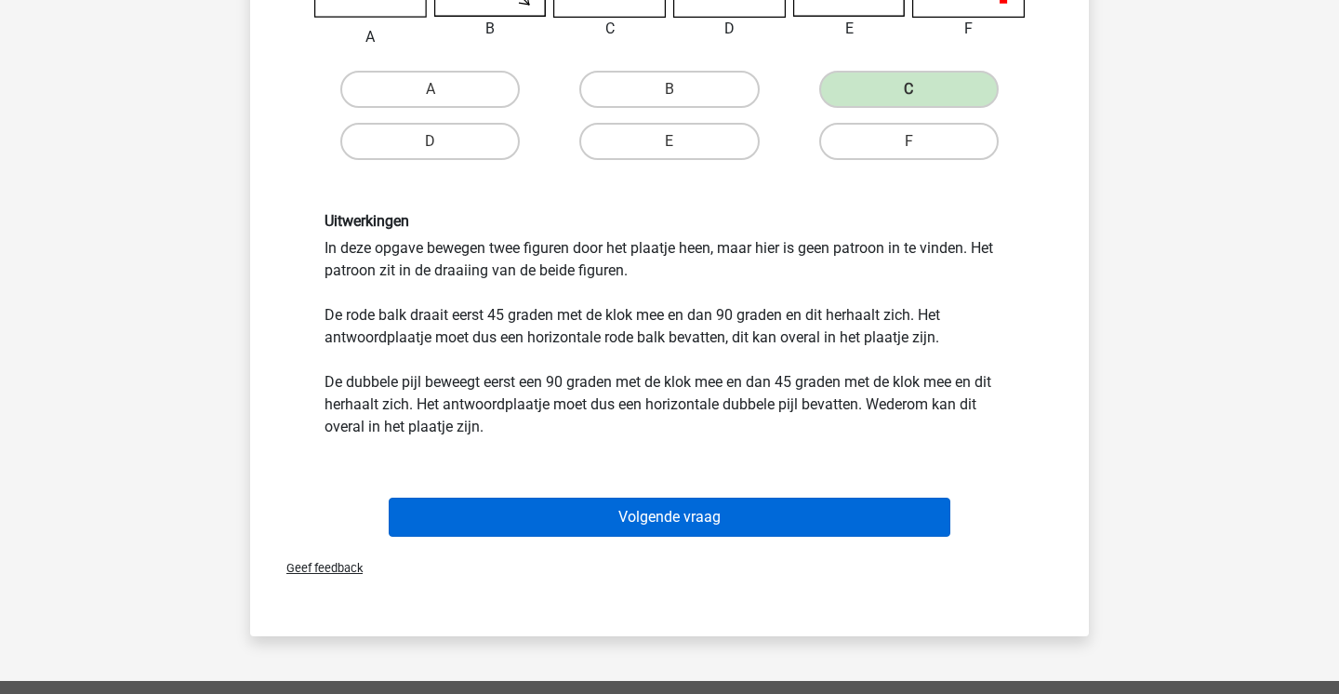
click at [672, 508] on button "Volgende vraag" at bounding box center [670, 517] width 563 height 39
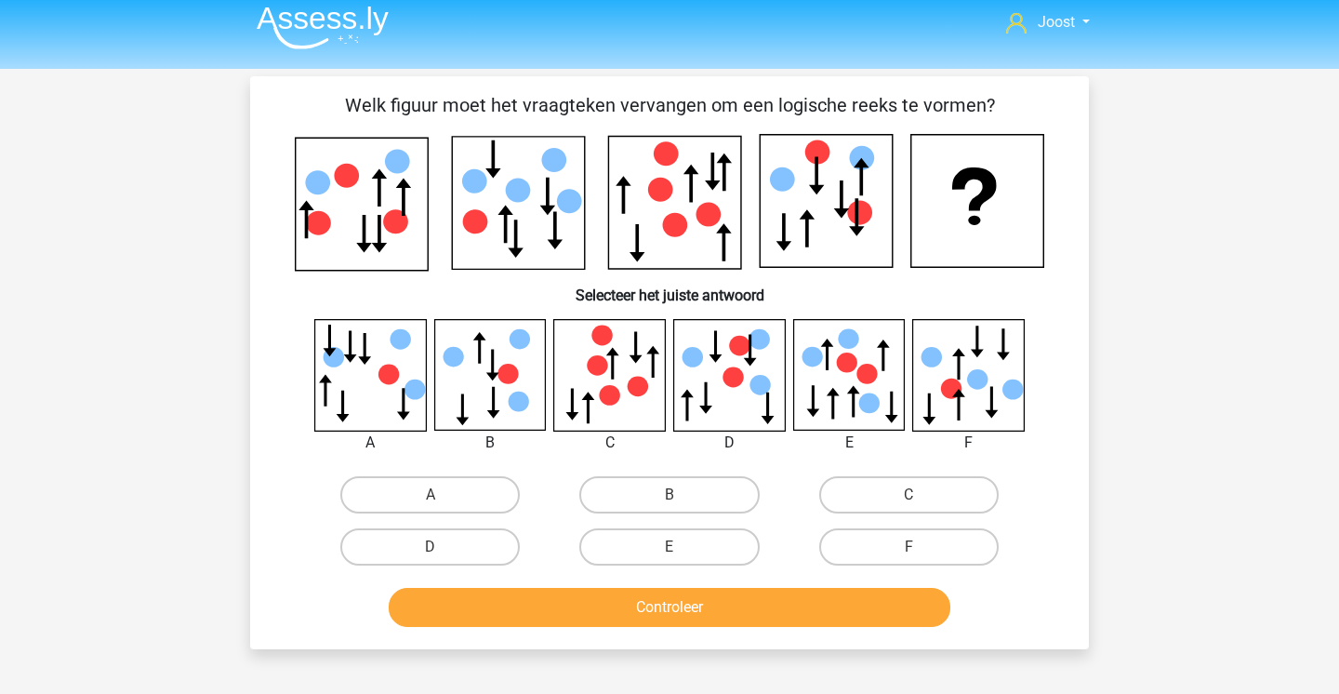
scroll to position [9, 0]
click at [651, 484] on label "B" at bounding box center [668, 494] width 179 height 37
click at [670, 495] on input "B" at bounding box center [676, 501] width 12 height 12
radio input "true"
click at [569, 602] on button "Controleer" at bounding box center [670, 607] width 563 height 39
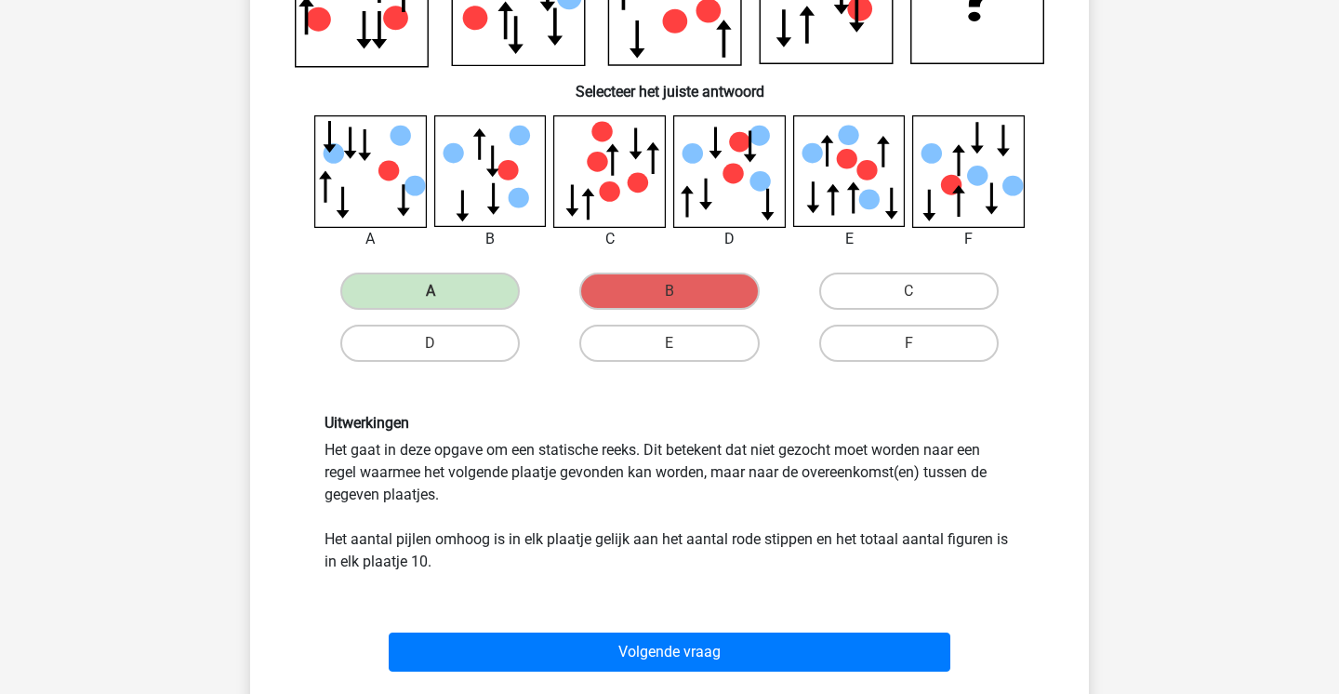
scroll to position [273, 0]
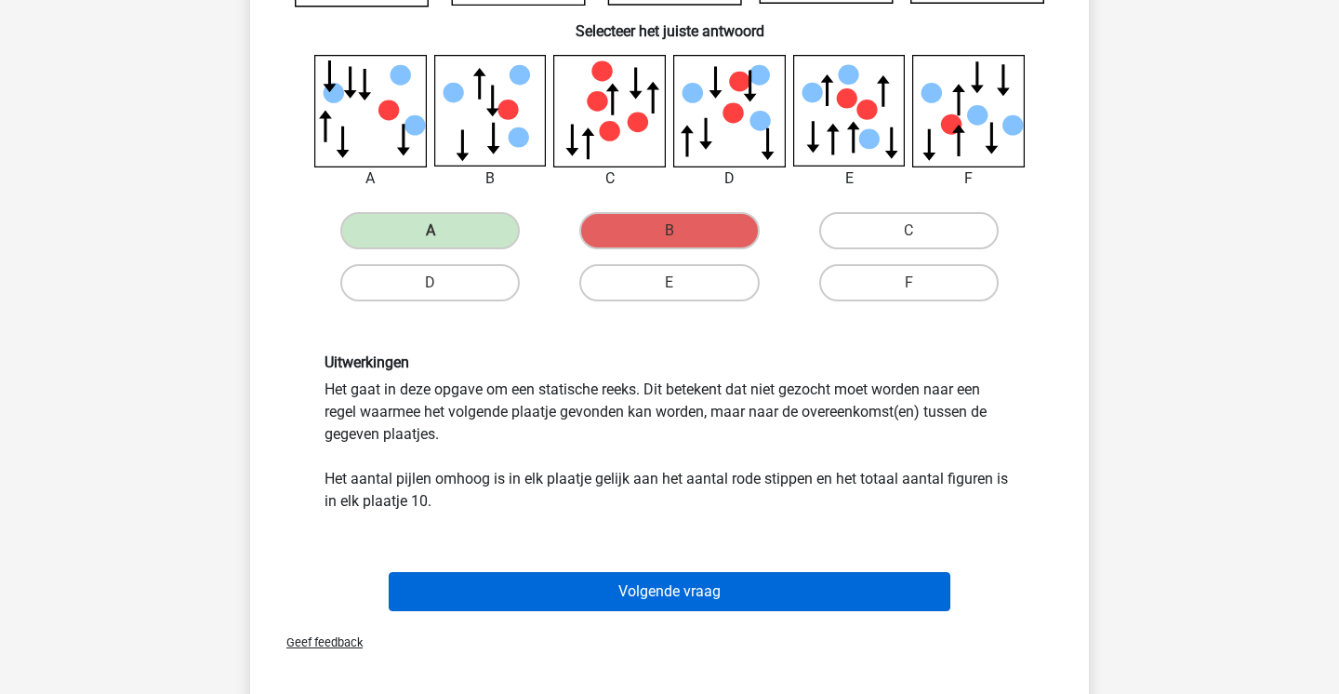
click at [562, 592] on button "Volgende vraag" at bounding box center [670, 591] width 563 height 39
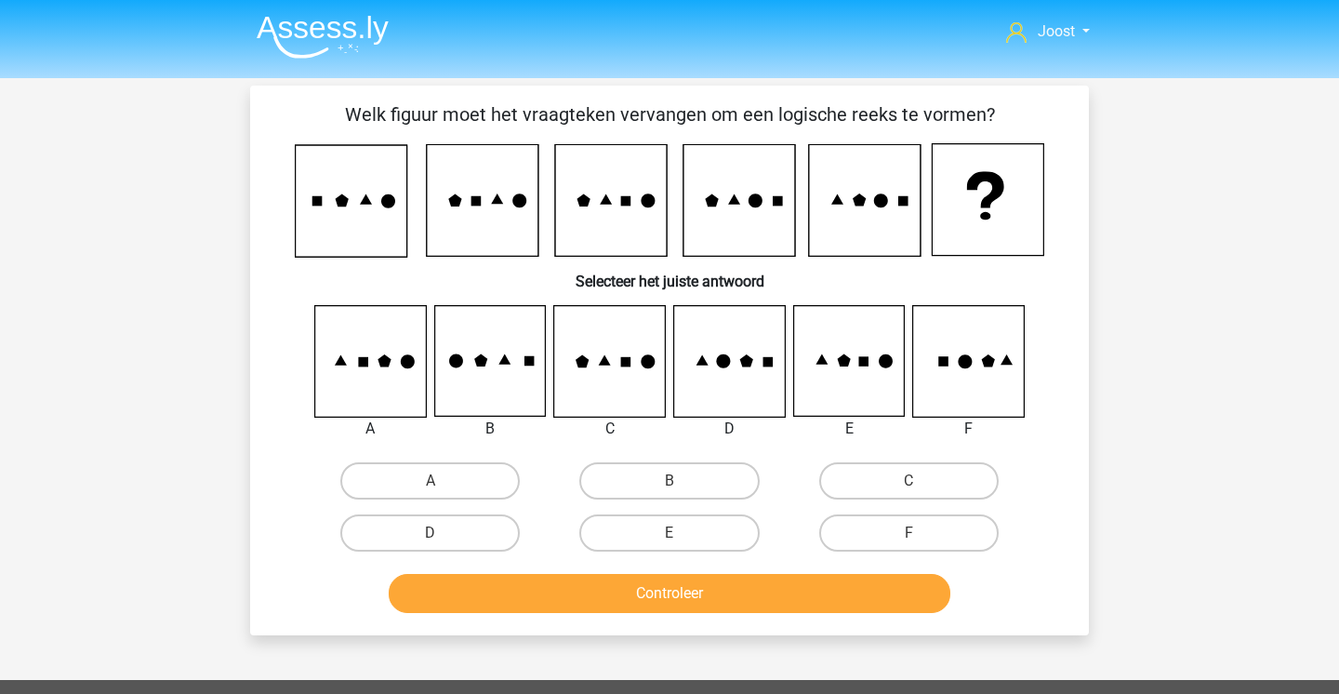
scroll to position [0, 0]
click at [478, 524] on label "D" at bounding box center [429, 532] width 179 height 37
click at [443, 533] on input "D" at bounding box center [437, 539] width 12 height 12
radio input "true"
click at [478, 585] on button "Controleer" at bounding box center [670, 593] width 563 height 39
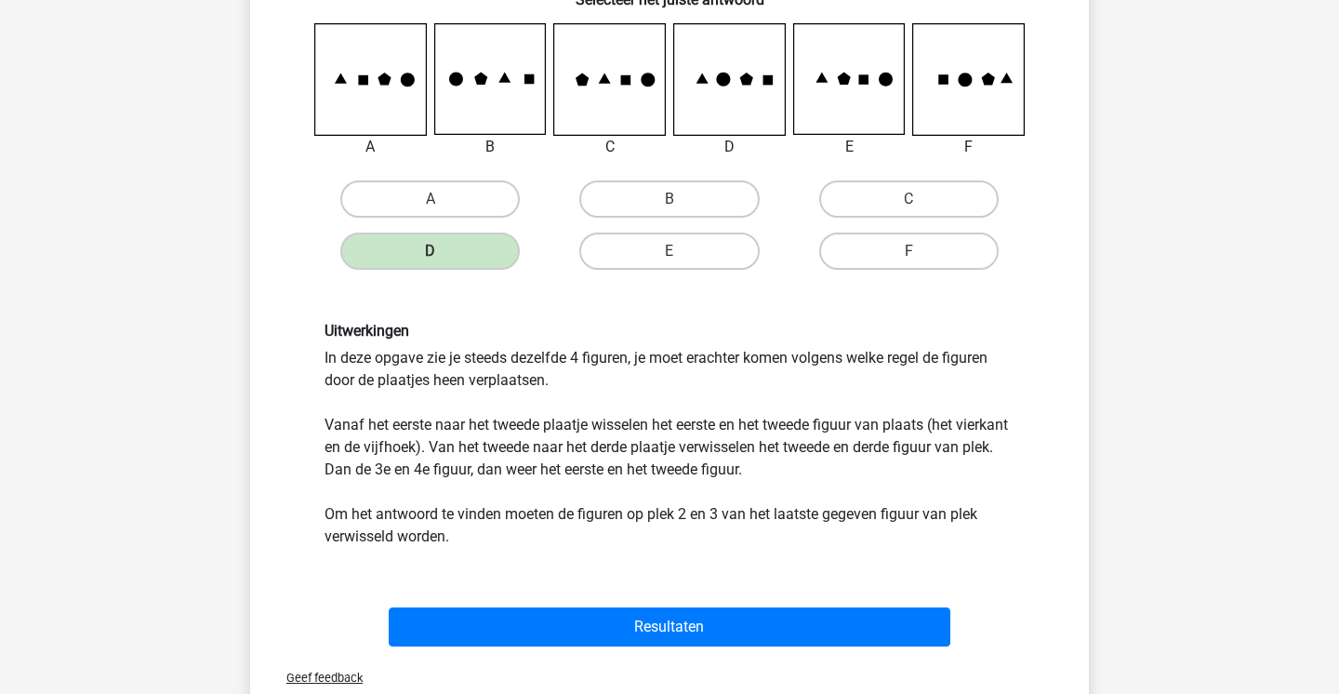
scroll to position [285, 0]
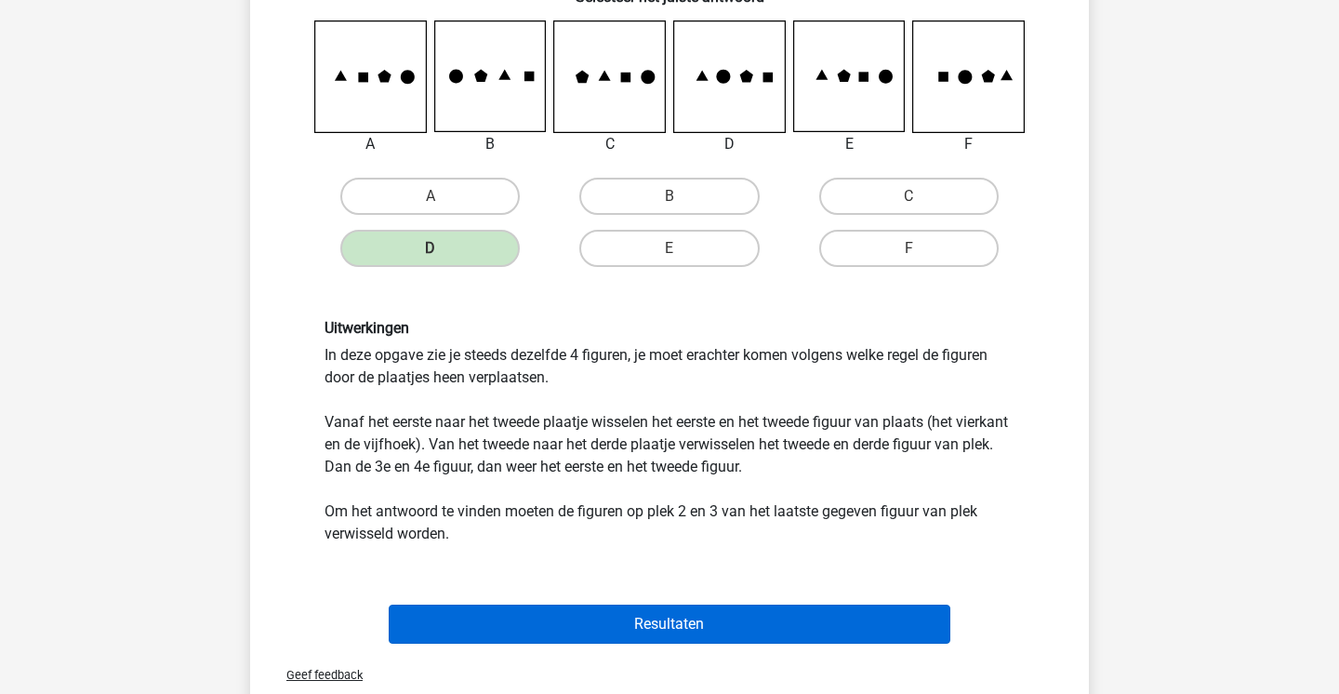
click at [630, 622] on button "Resultaten" at bounding box center [670, 623] width 563 height 39
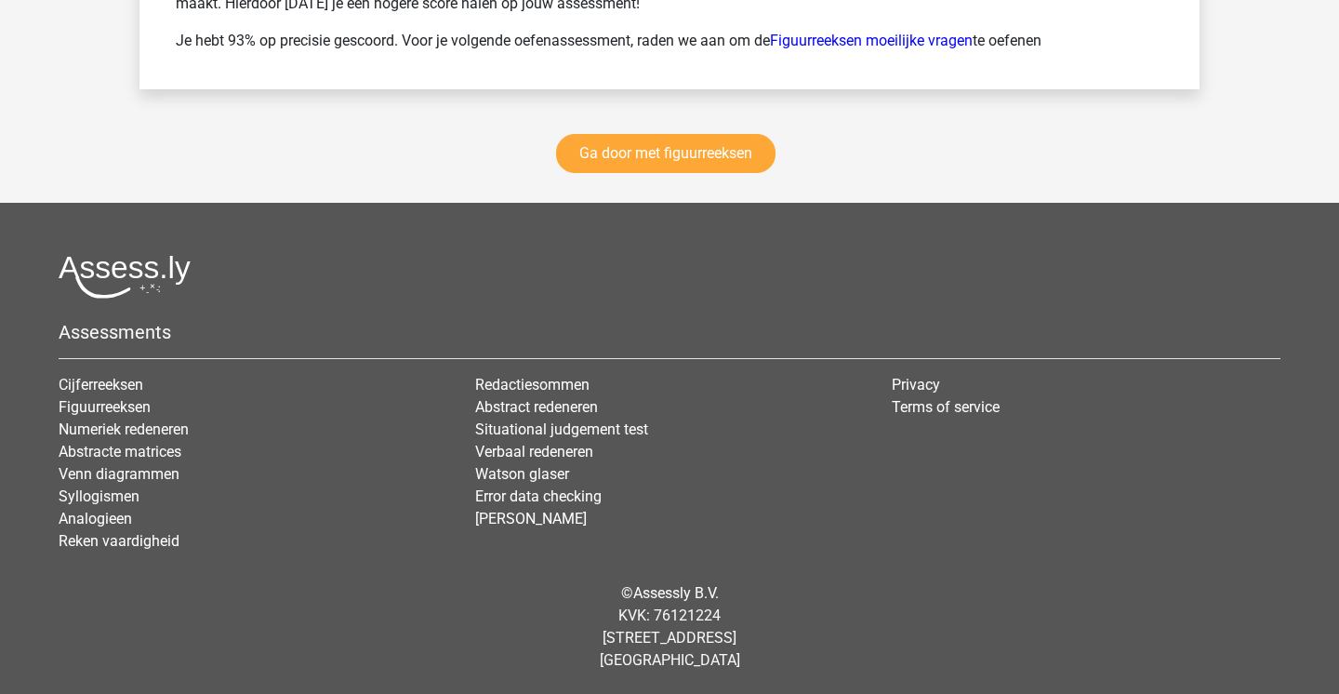
scroll to position [2783, 0]
click at [710, 159] on link "Ga door met figuurreeksen" at bounding box center [665, 154] width 219 height 39
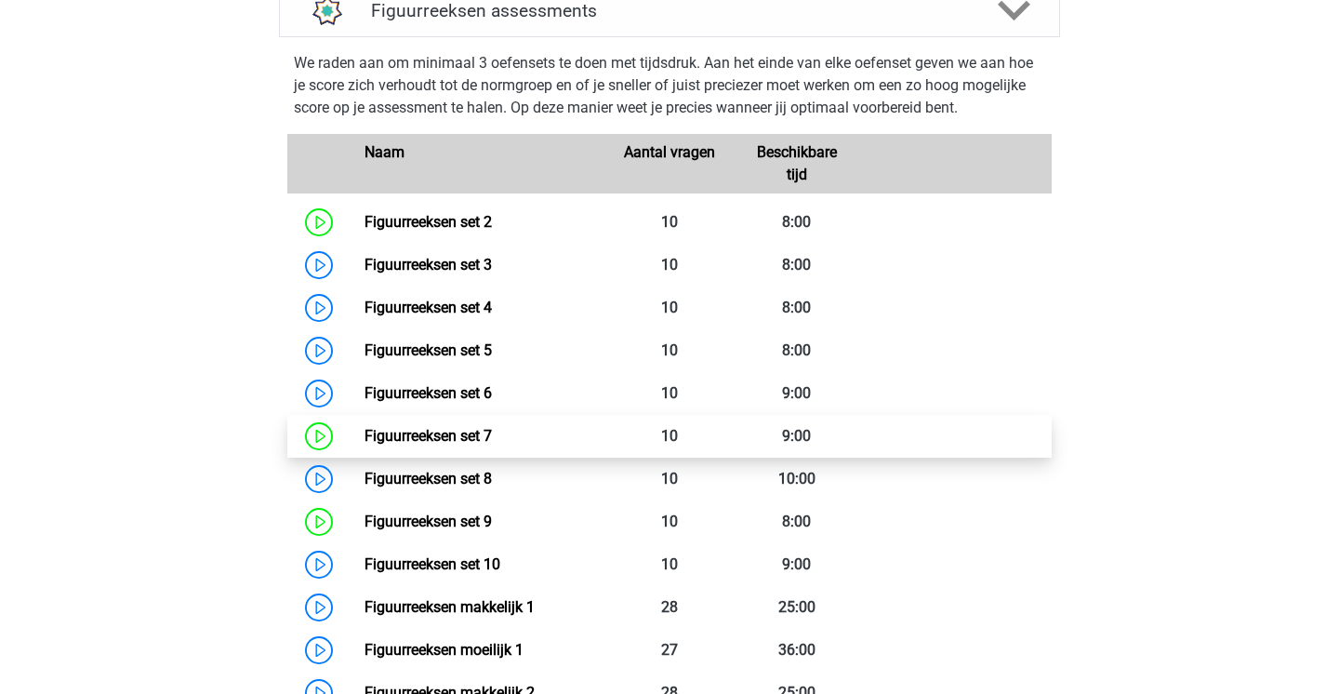
scroll to position [830, 0]
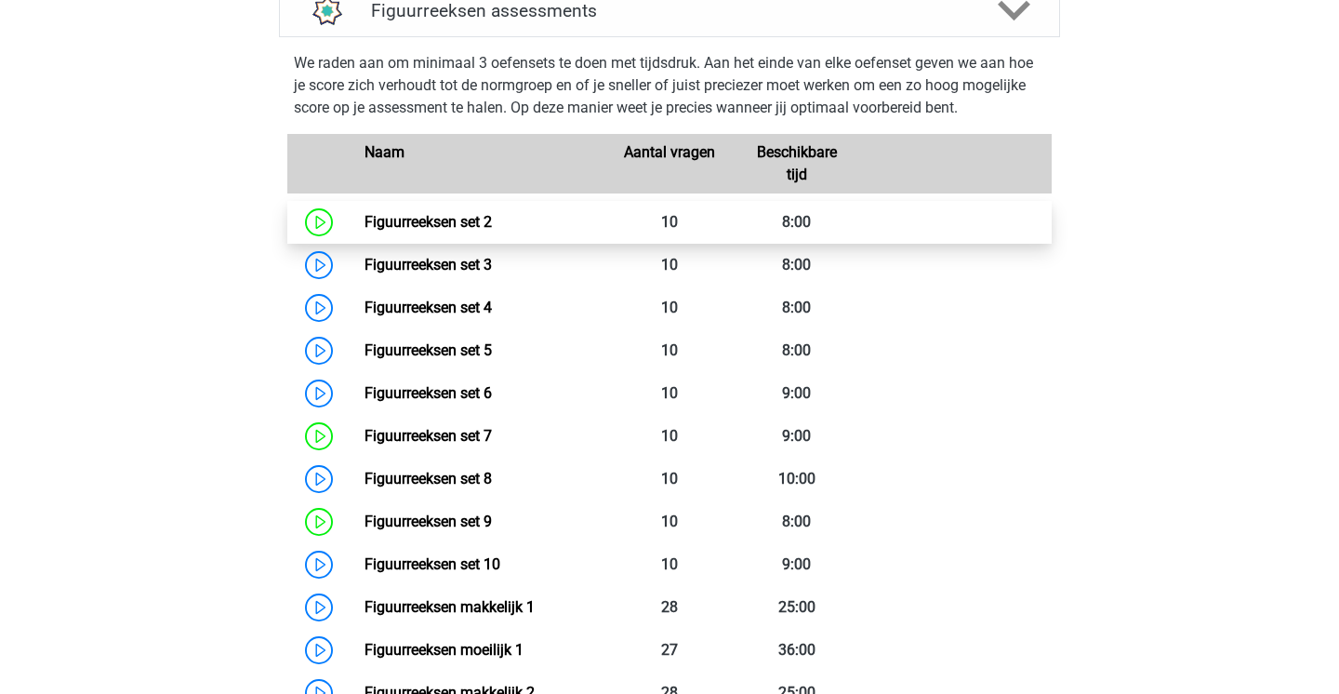
click at [492, 231] on link "Figuurreeksen set 2" at bounding box center [428, 222] width 127 height 18
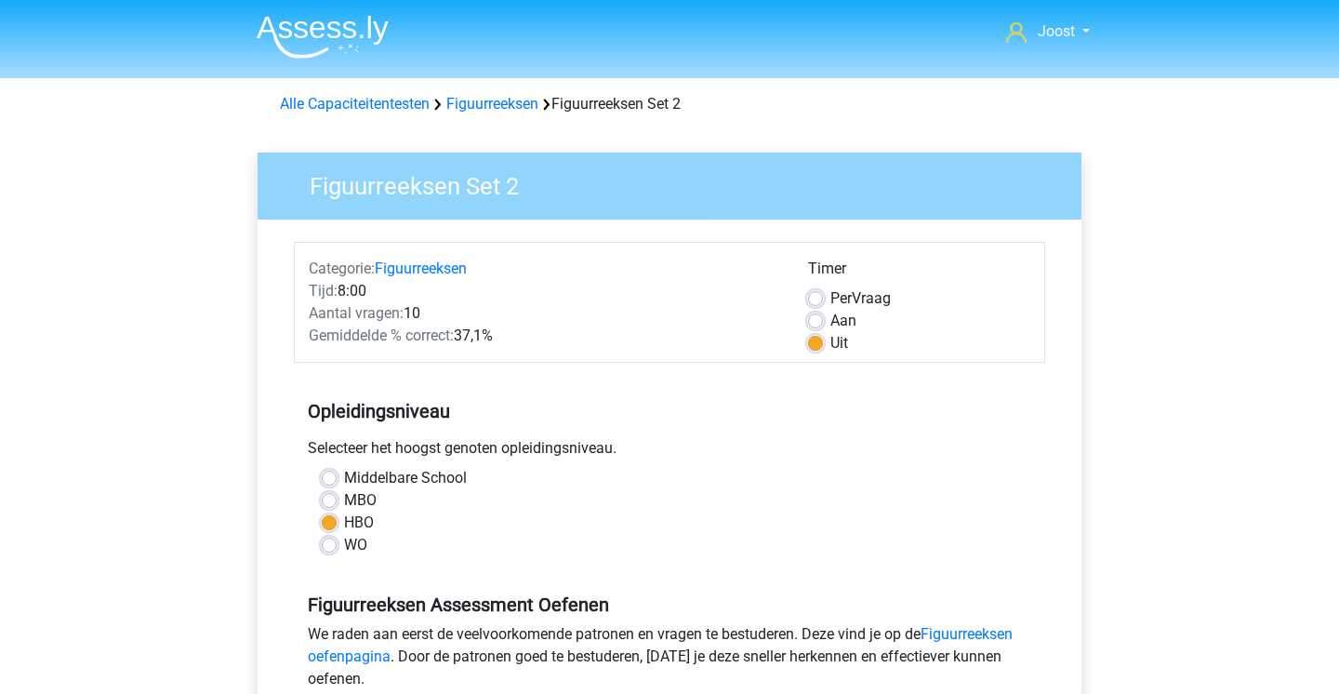
click at [830, 297] on label "Per Vraag" at bounding box center [860, 298] width 60 height 22
click at [822, 297] on input "Per Vraag" at bounding box center [815, 296] width 15 height 19
radio input "true"
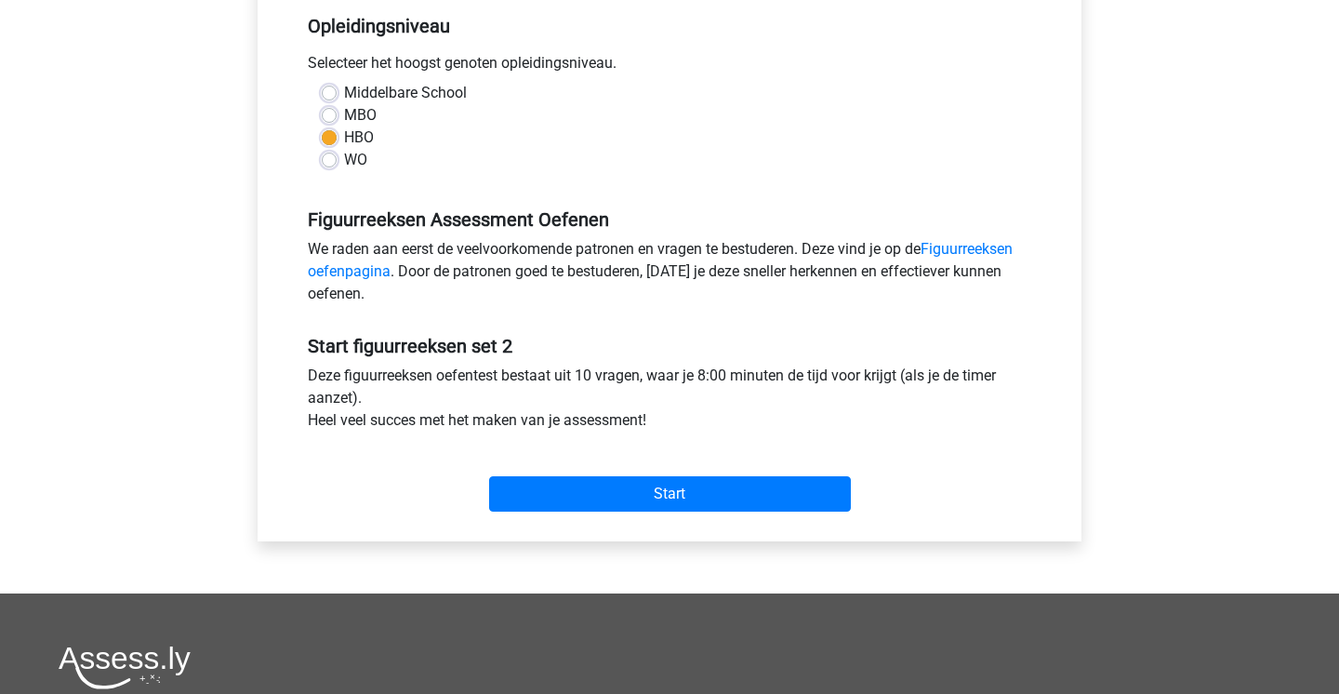
scroll to position [370, 0]
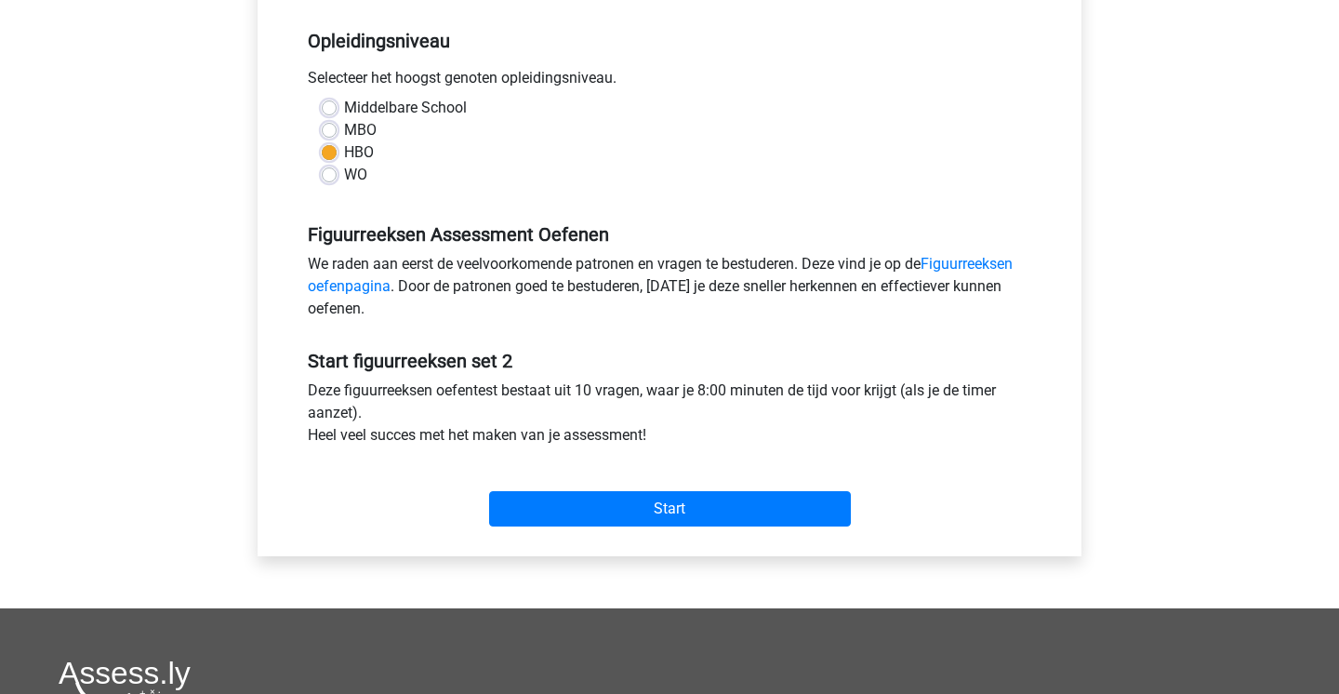
click at [668, 318] on div "We raden aan eerst de veelvoorkomende patronen en vragen te bestuderen. Deze vi…" at bounding box center [669, 290] width 751 height 74
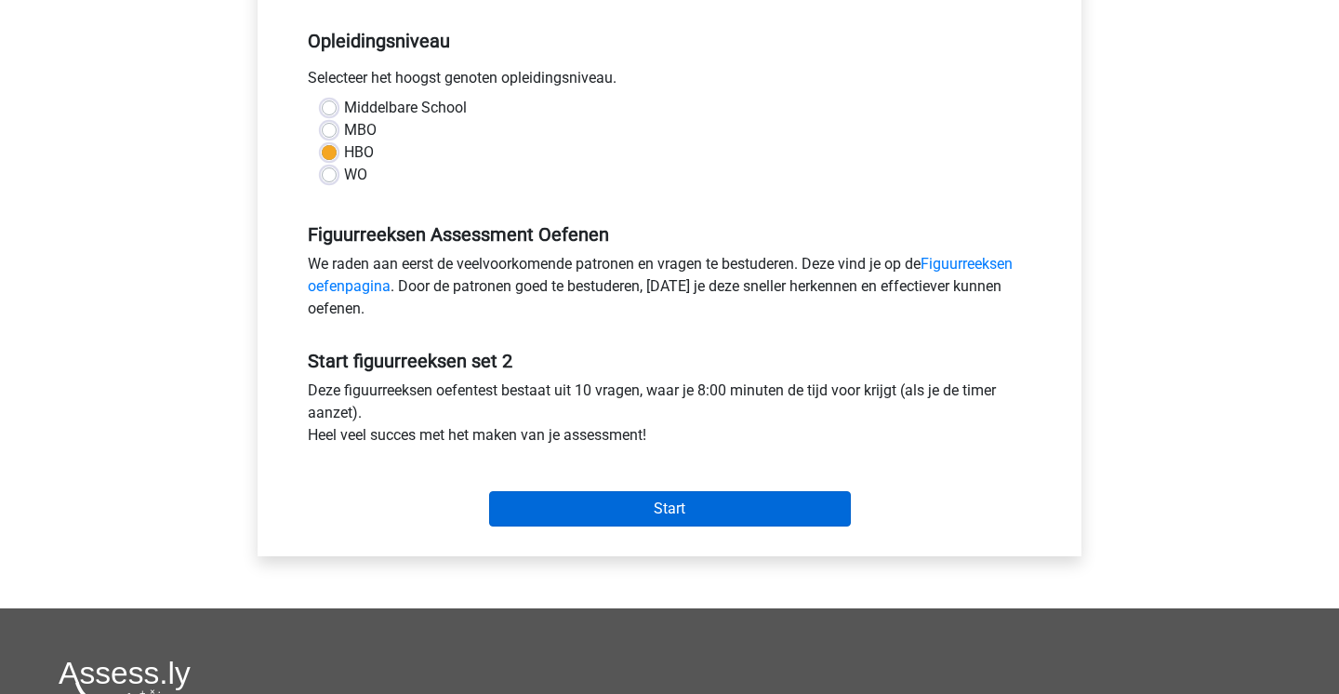
click at [642, 512] on input "Start" at bounding box center [670, 508] width 362 height 35
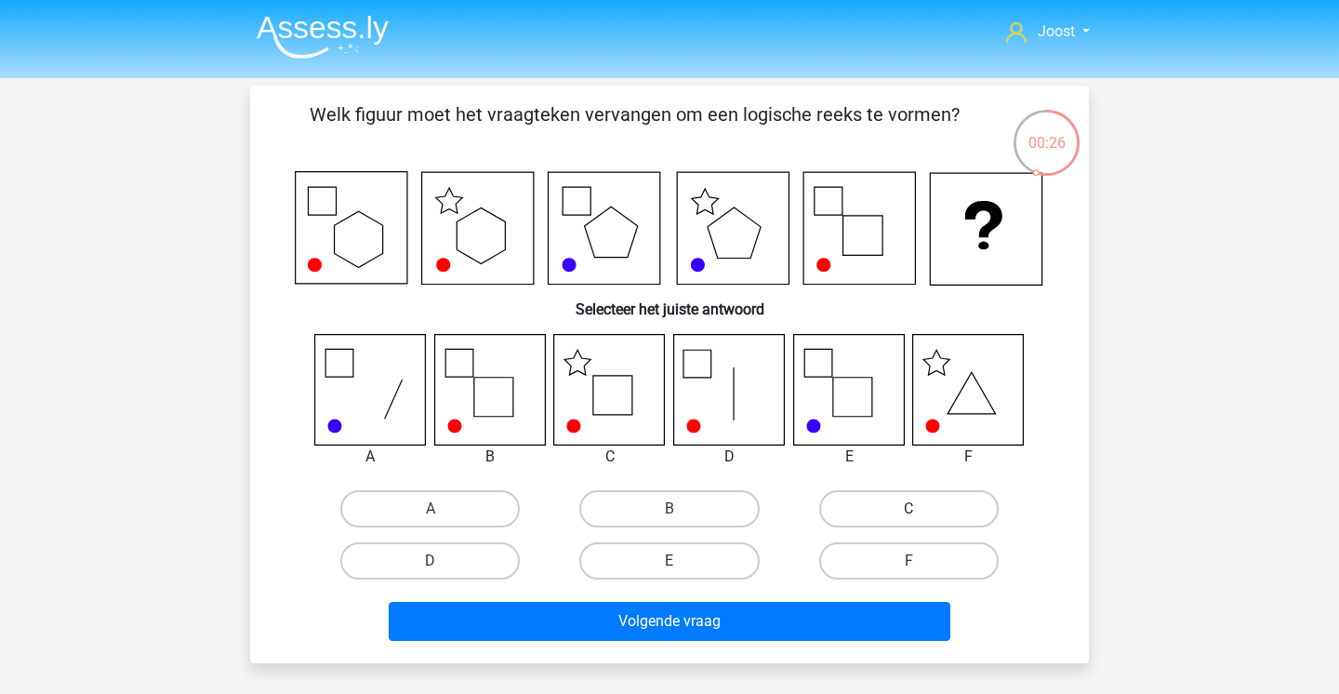
click at [863, 517] on label "C" at bounding box center [908, 508] width 179 height 37
click at [909, 517] on input "C" at bounding box center [915, 515] width 12 height 12
radio input "true"
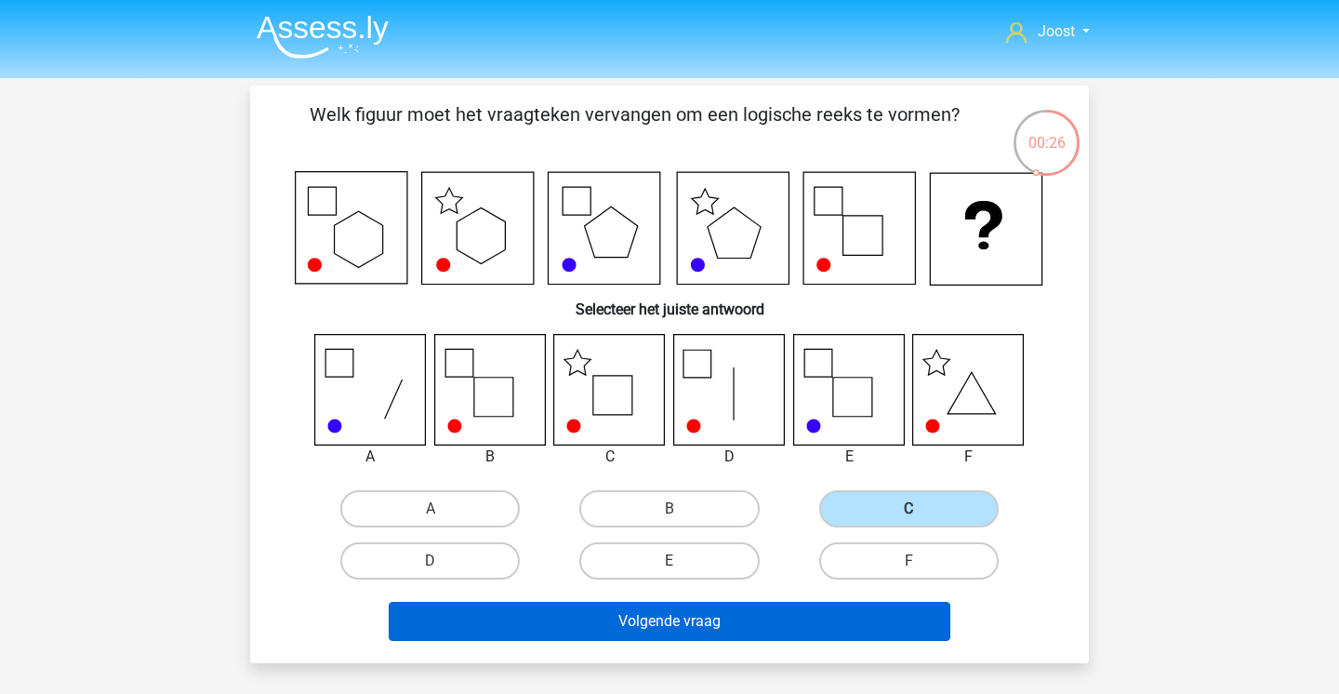
click at [735, 626] on button "Volgende vraag" at bounding box center [670, 621] width 563 height 39
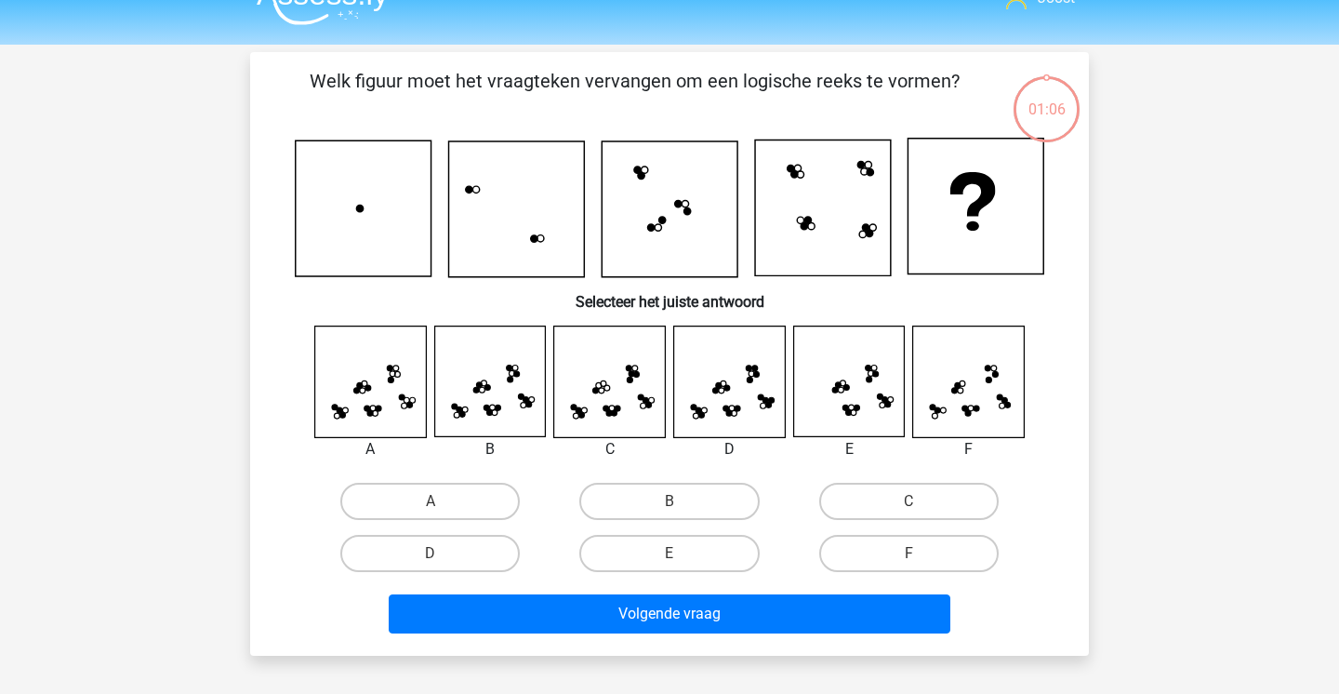
scroll to position [33, 0]
click at [692, 474] on div "A B C" at bounding box center [669, 452] width 779 height 254
click at [687, 505] on label "B" at bounding box center [668, 501] width 179 height 37
click at [682, 505] on input "B" at bounding box center [676, 507] width 12 height 12
radio input "true"
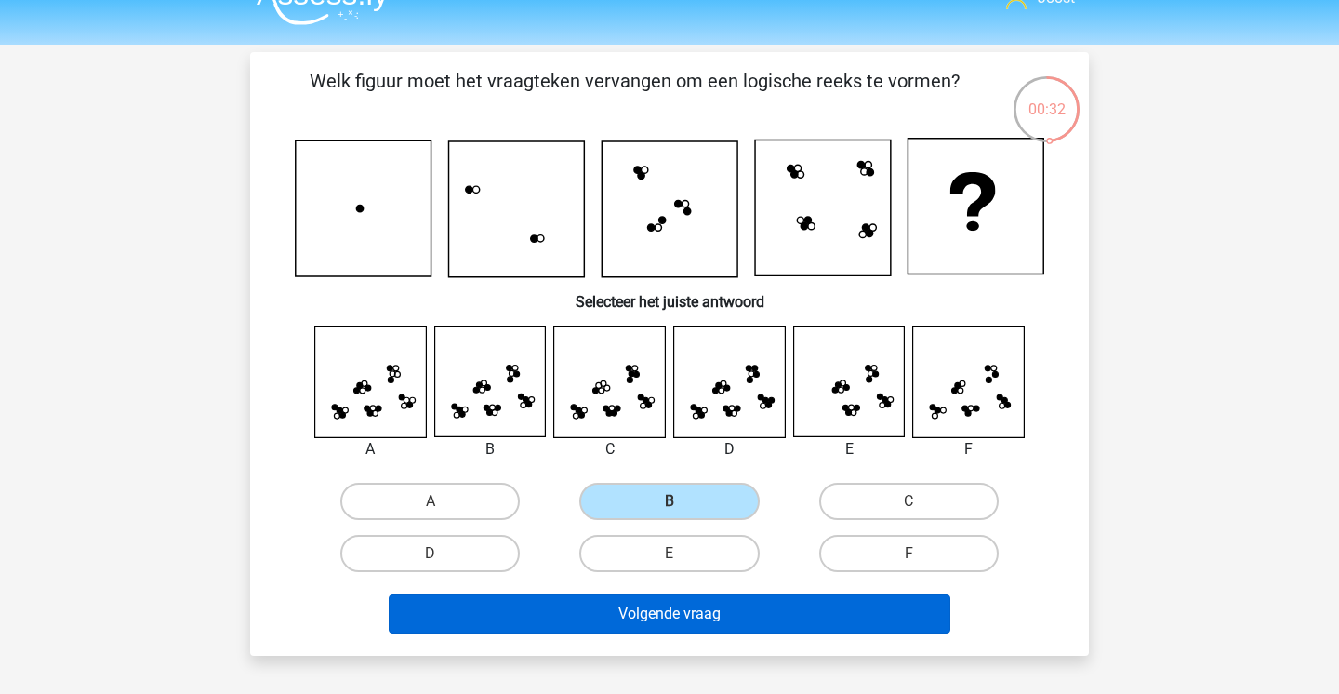
click at [754, 614] on button "Volgende vraag" at bounding box center [670, 613] width 563 height 39
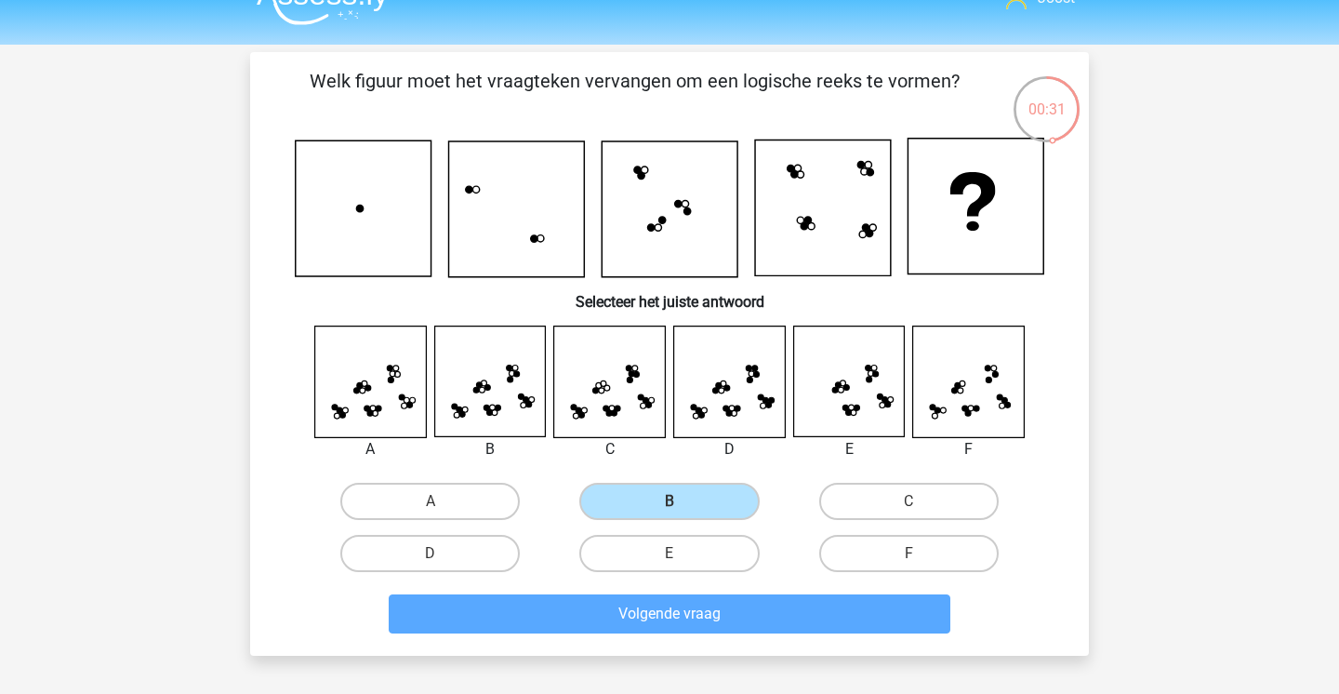
scroll to position [86, 0]
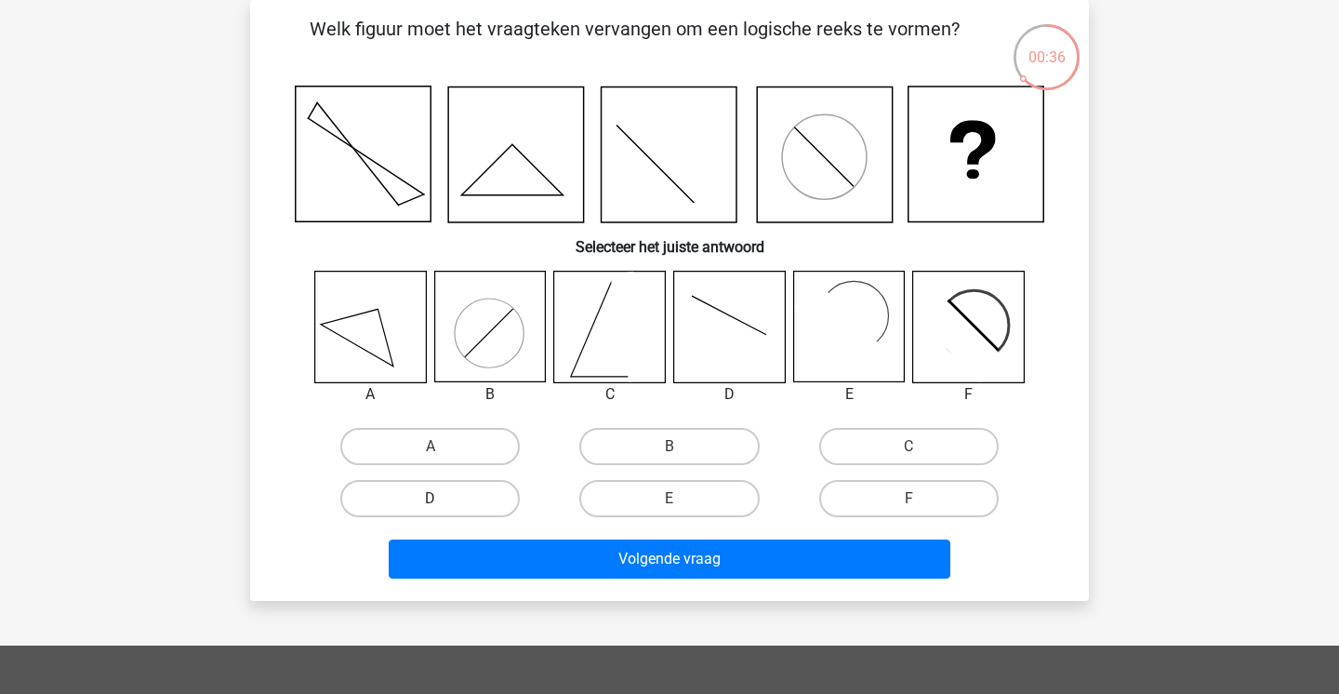
click at [406, 489] on label "D" at bounding box center [429, 498] width 179 height 37
click at [431, 498] on input "D" at bounding box center [437, 504] width 12 height 12
radio input "true"
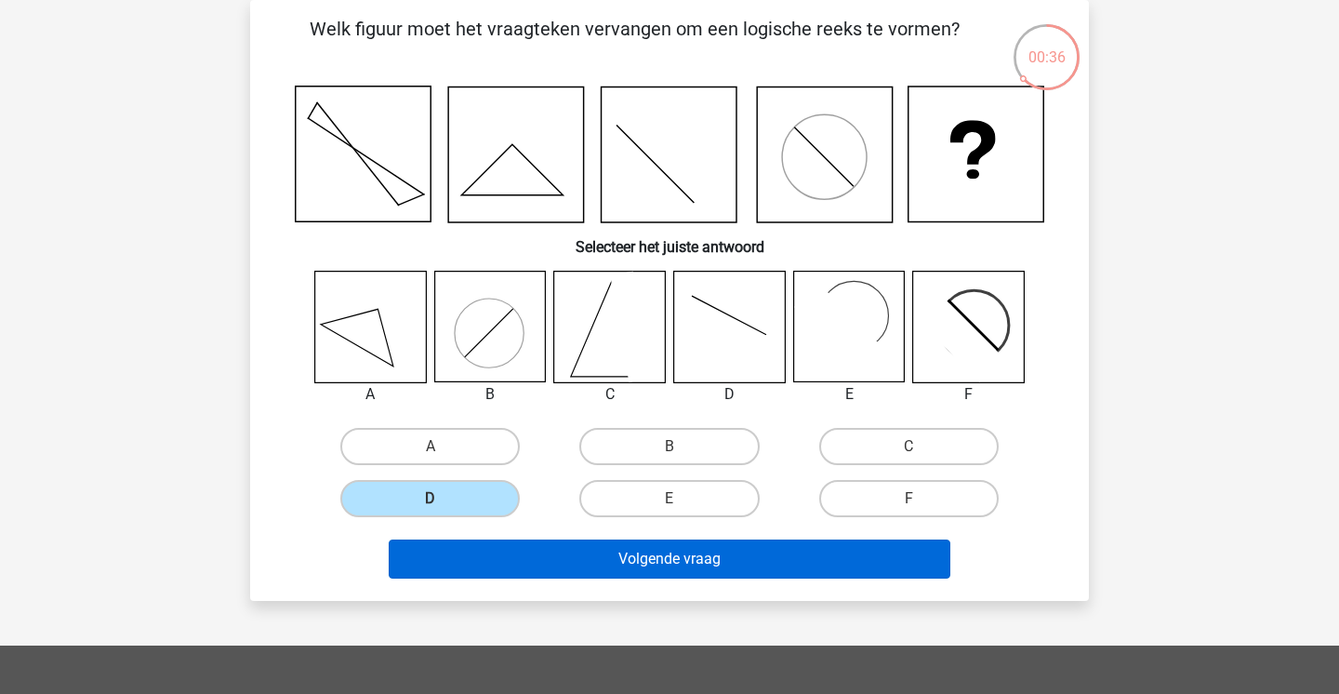
click at [411, 548] on button "Volgende vraag" at bounding box center [670, 558] width 563 height 39
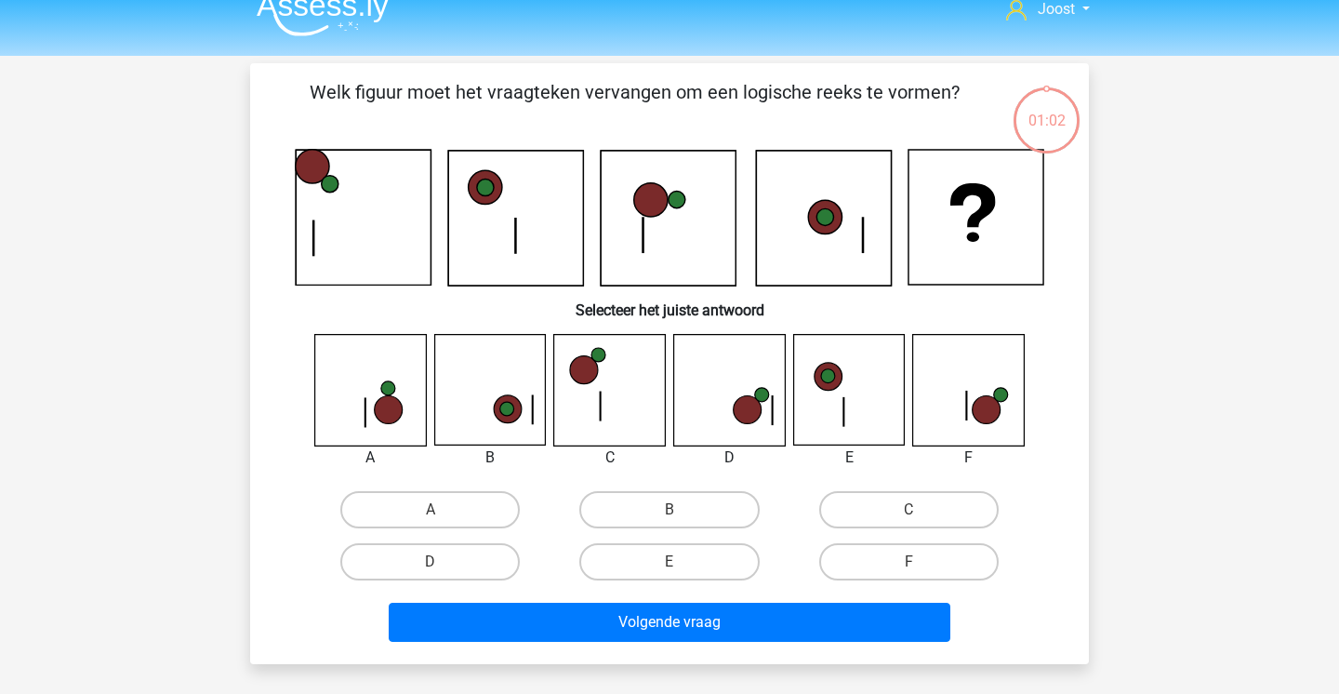
scroll to position [21, 0]
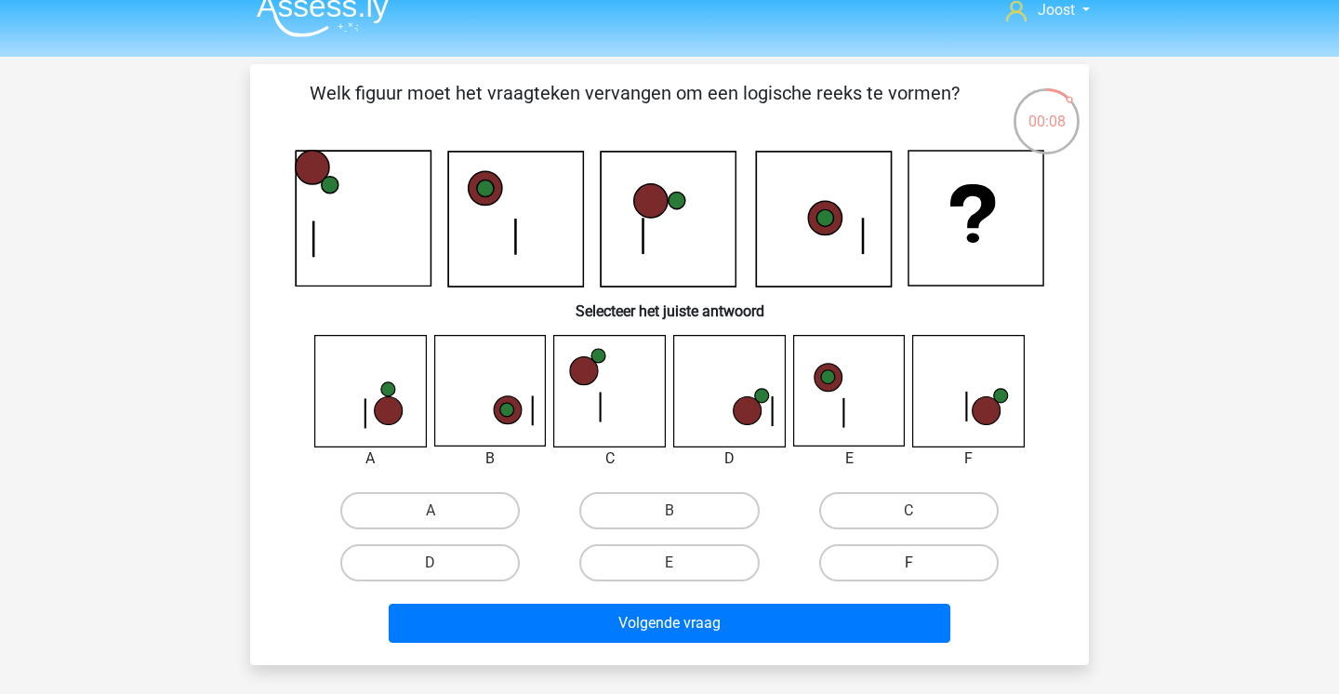
click at [906, 562] on label "F" at bounding box center [908, 562] width 179 height 37
click at [909, 563] on input "F" at bounding box center [915, 569] width 12 height 12
radio input "true"
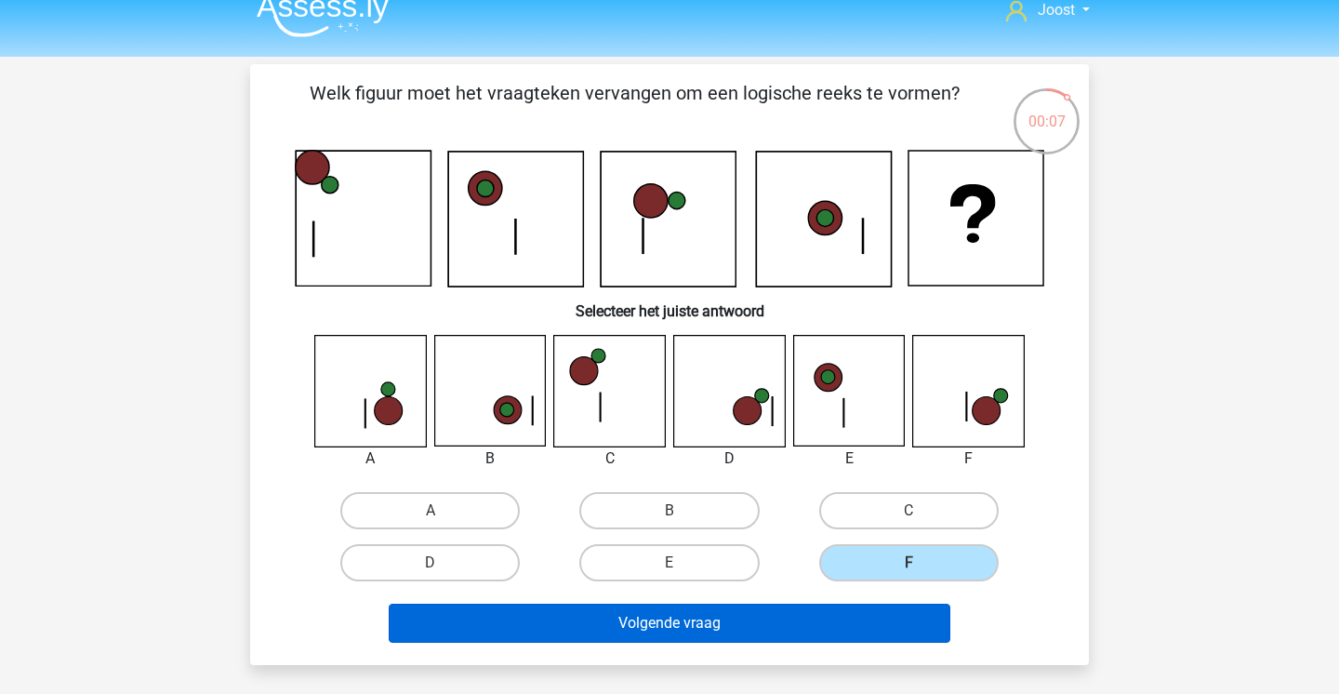
click at [787, 626] on button "Volgende vraag" at bounding box center [670, 623] width 563 height 39
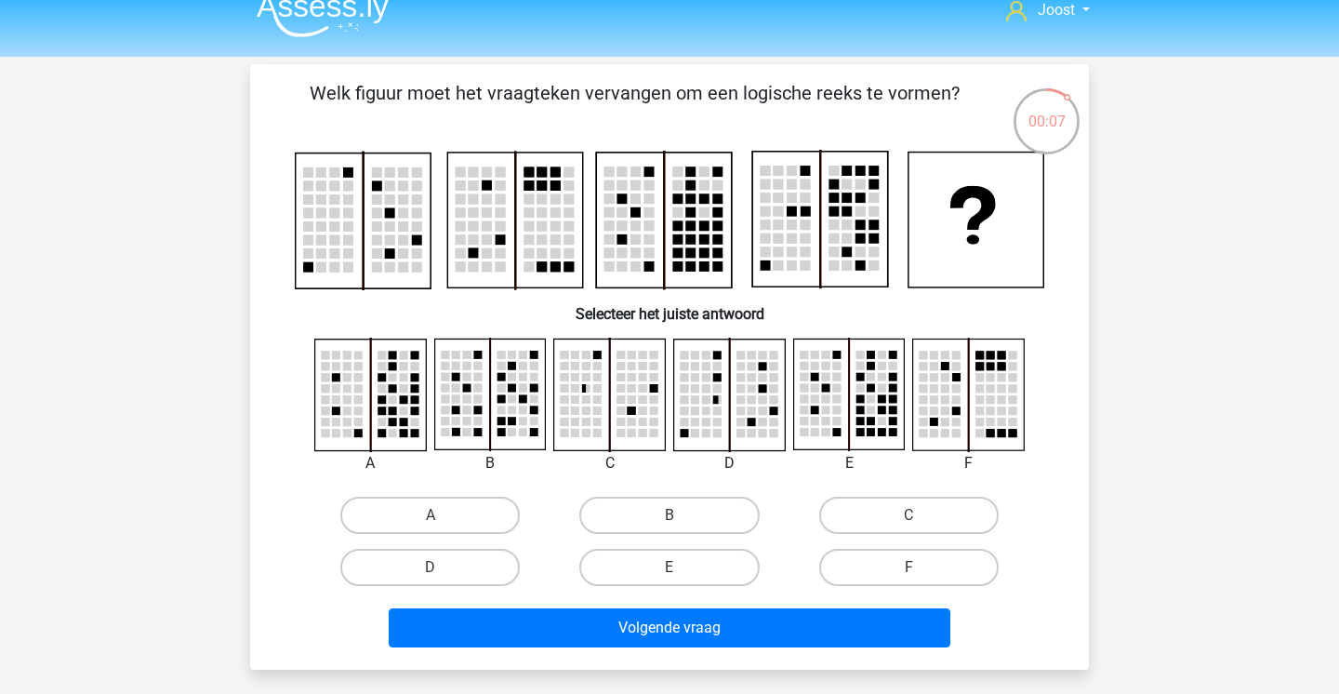
scroll to position [86, 0]
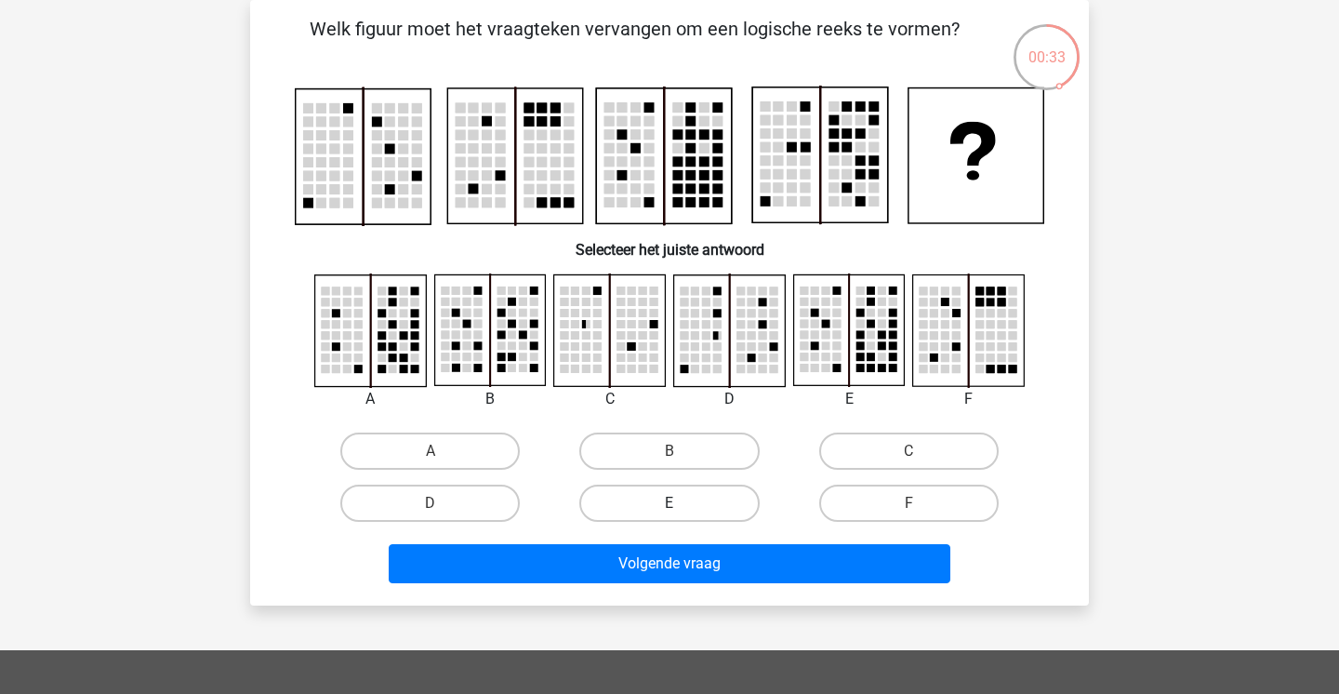
click at [669, 488] on label "E" at bounding box center [668, 502] width 179 height 37
click at [670, 503] on input "E" at bounding box center [676, 509] width 12 height 12
radio input "true"
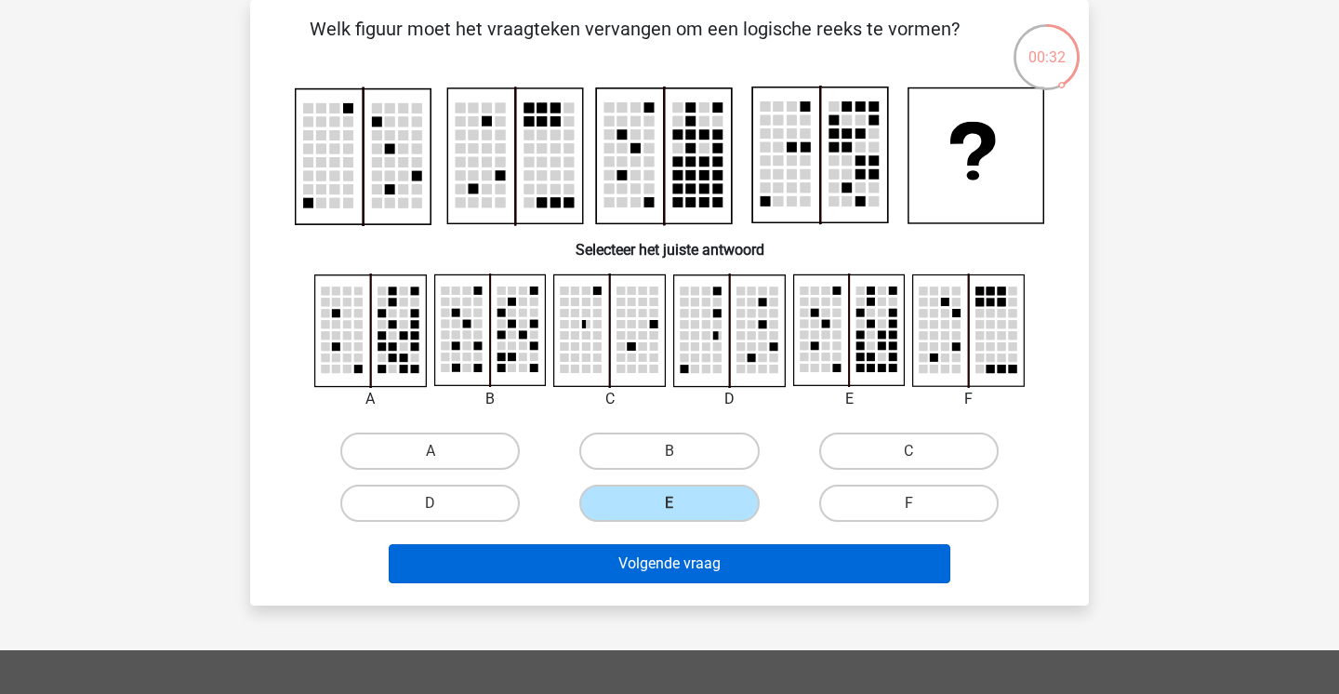
click at [661, 571] on button "Volgende vraag" at bounding box center [670, 563] width 563 height 39
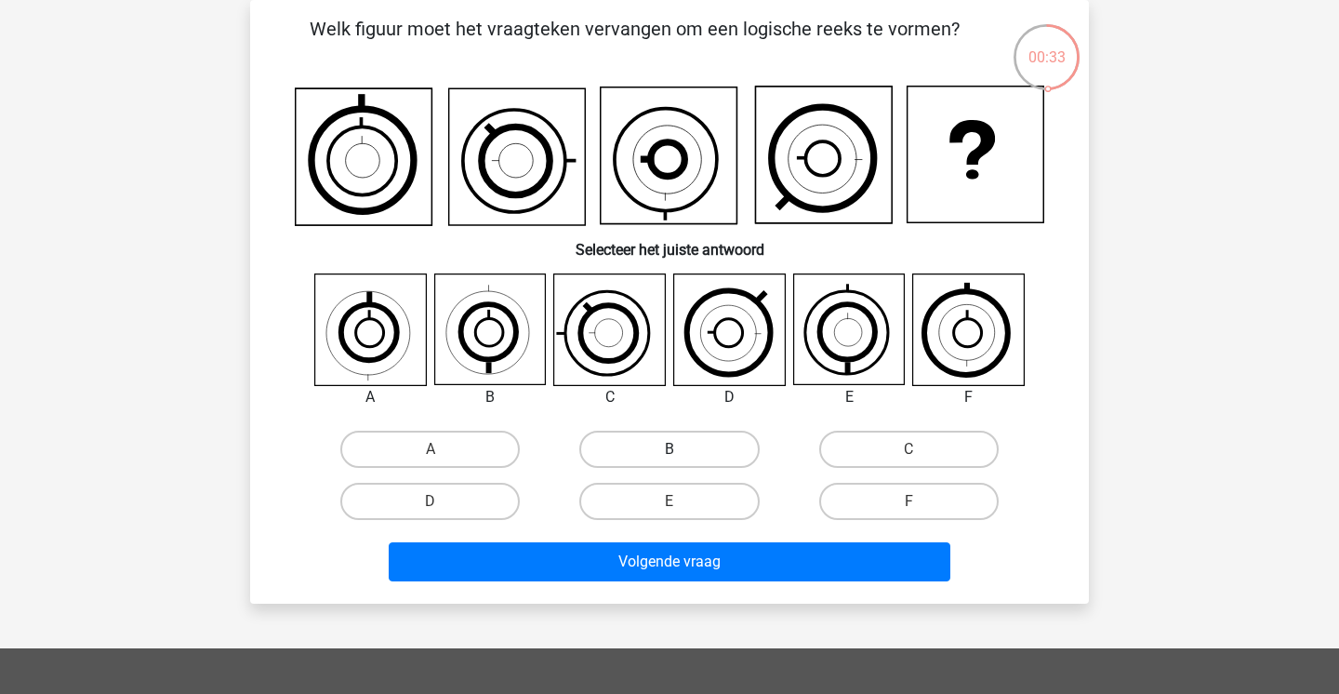
click at [657, 466] on label "B" at bounding box center [668, 449] width 179 height 37
click at [670, 461] on input "B" at bounding box center [676, 455] width 12 height 12
radio input "true"
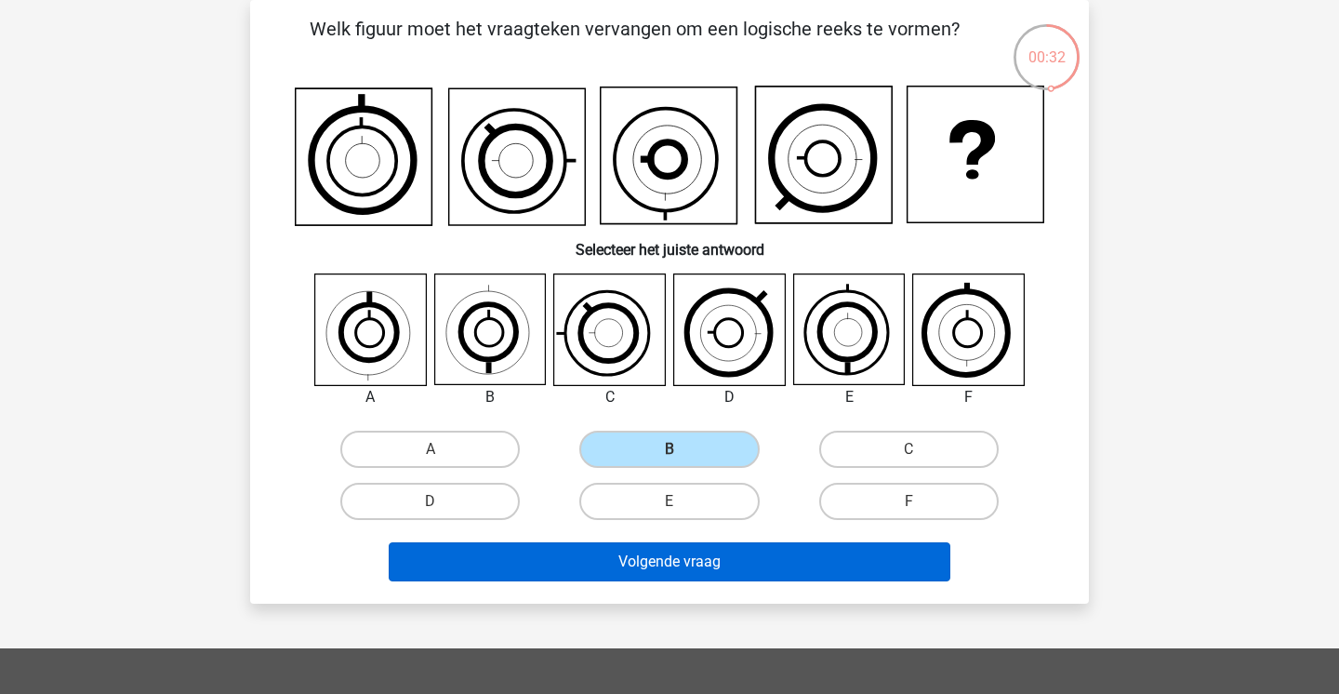
click at [630, 544] on button "Volgende vraag" at bounding box center [670, 561] width 563 height 39
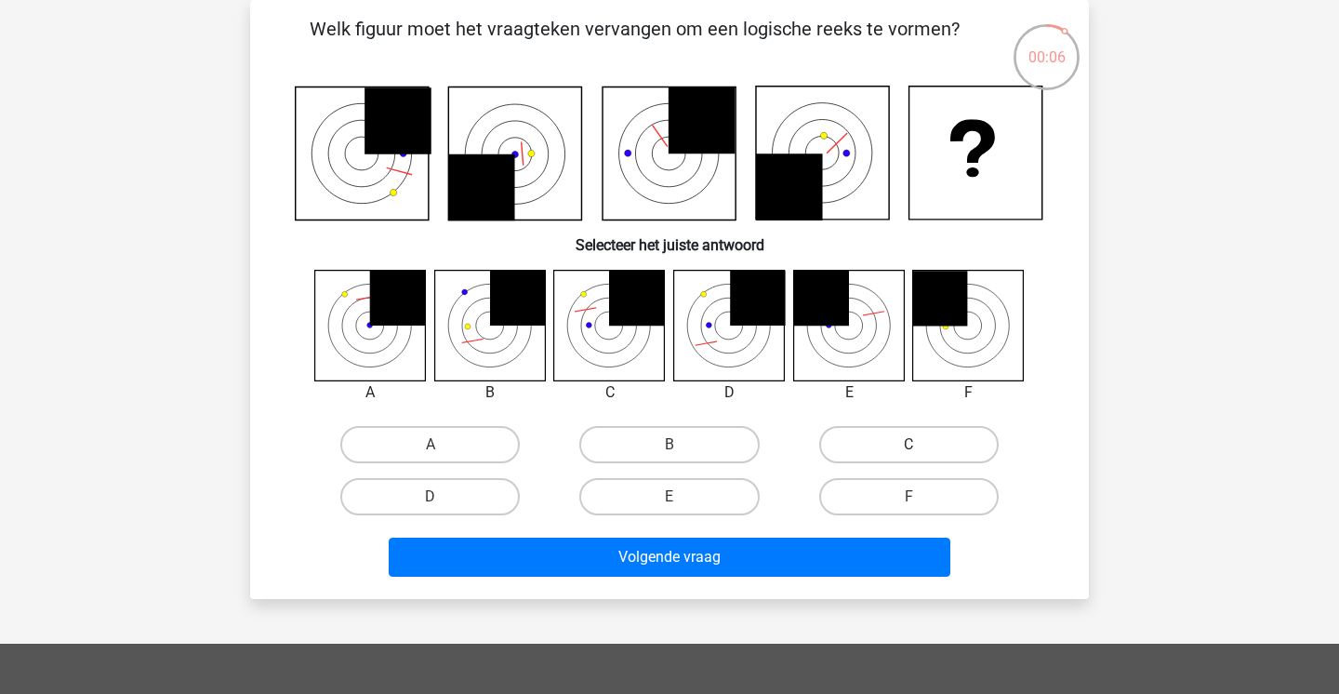
click at [877, 450] on label "C" at bounding box center [908, 444] width 179 height 37
click at [909, 450] on input "C" at bounding box center [915, 451] width 12 height 12
radio input "true"
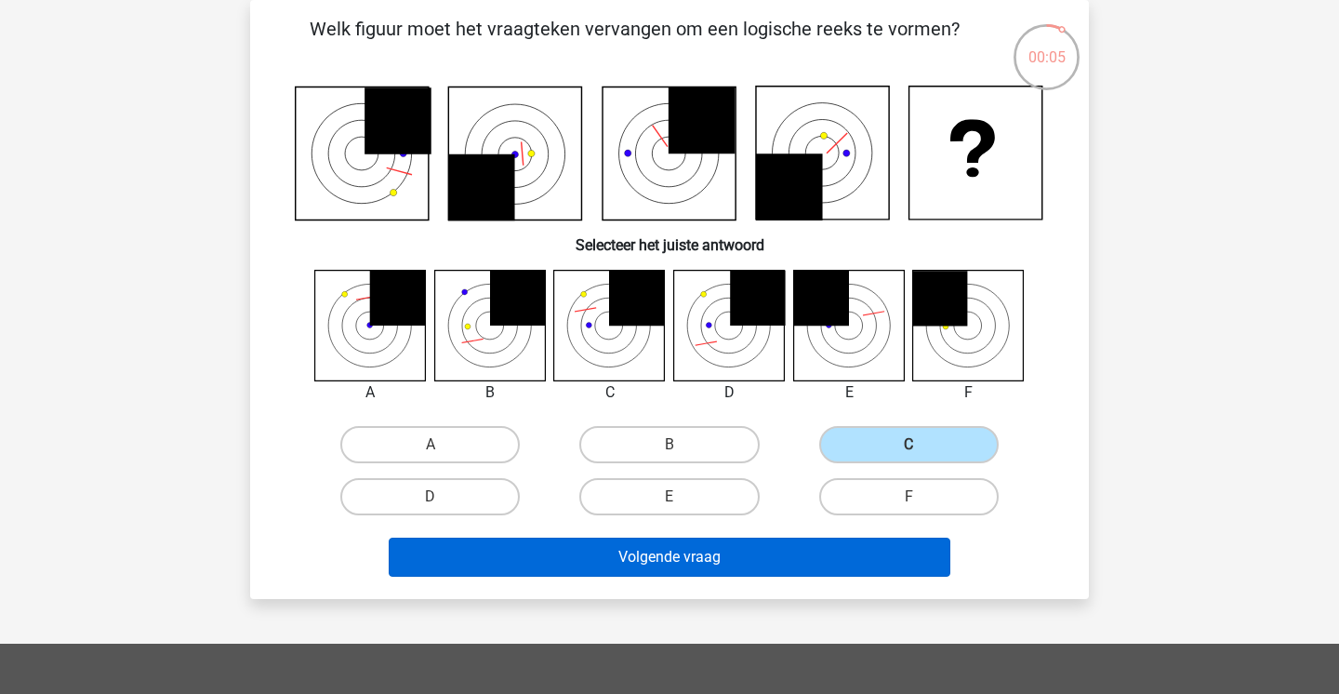
click at [723, 551] on button "Volgende vraag" at bounding box center [670, 556] width 563 height 39
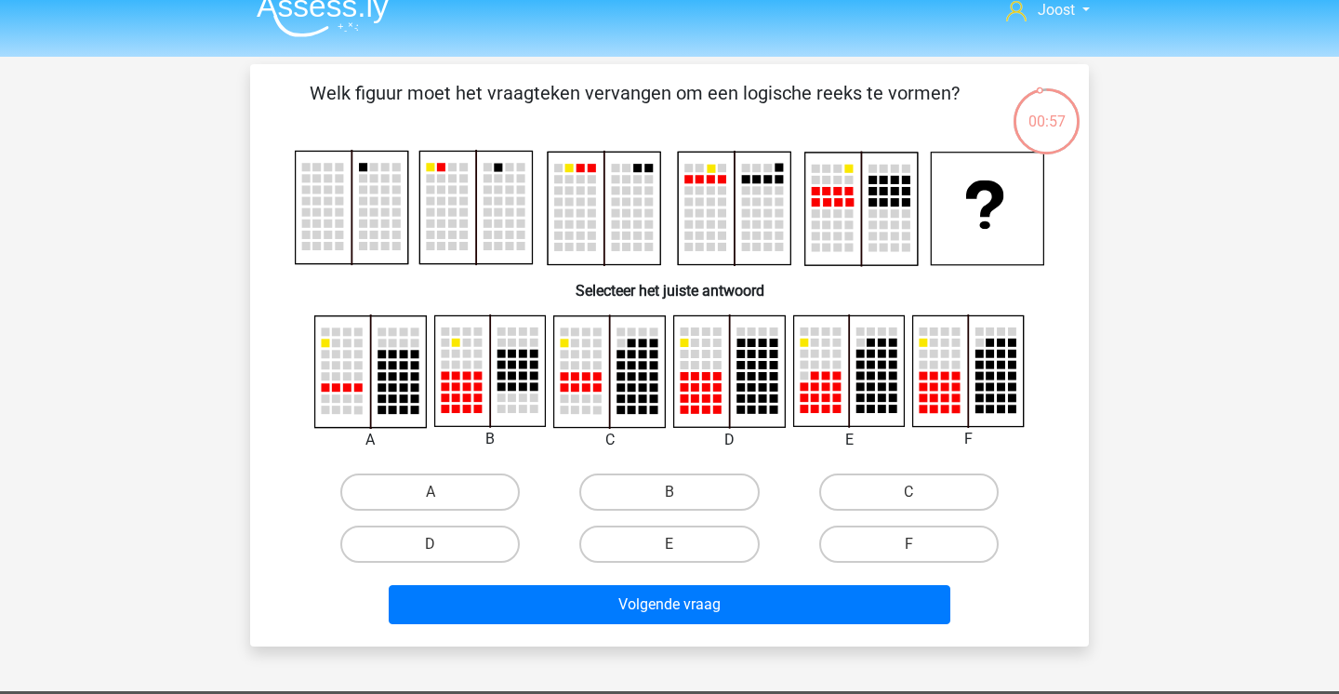
scroll to position [21, 0]
click at [496, 545] on label "D" at bounding box center [429, 543] width 179 height 37
click at [443, 545] on input "D" at bounding box center [437, 550] width 12 height 12
radio input "true"
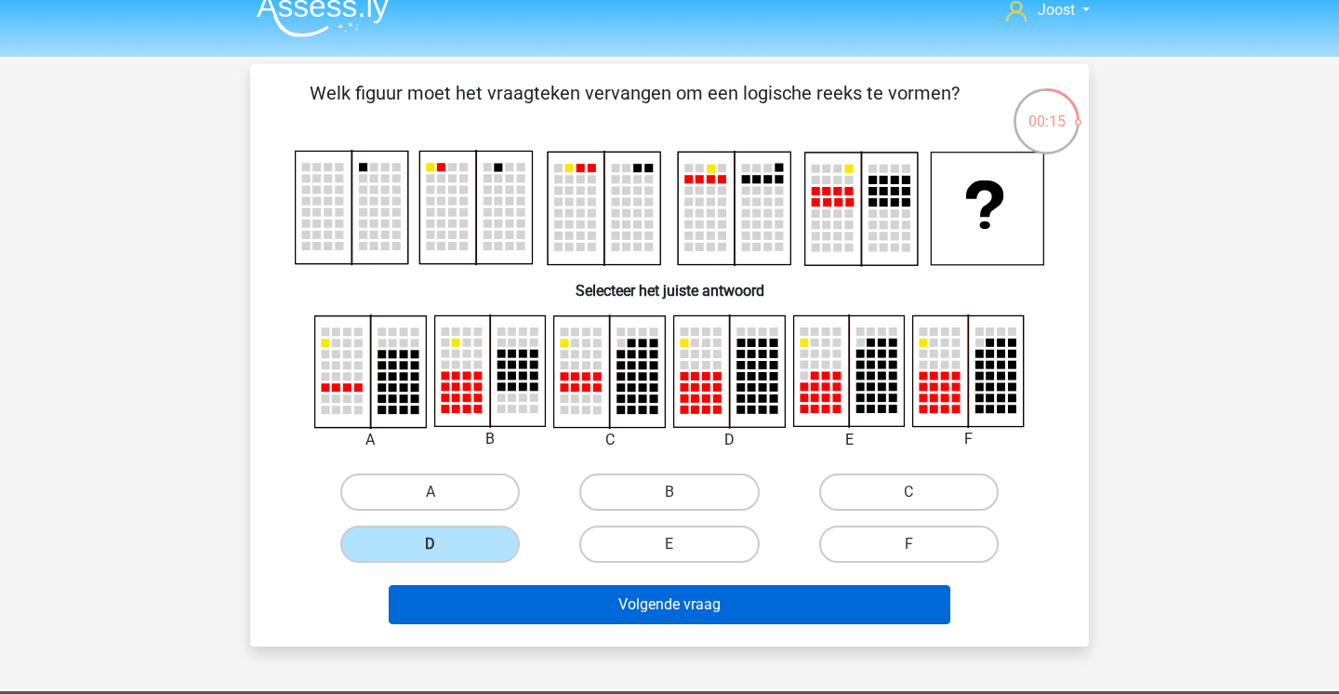
click at [619, 608] on button "Volgende vraag" at bounding box center [670, 604] width 563 height 39
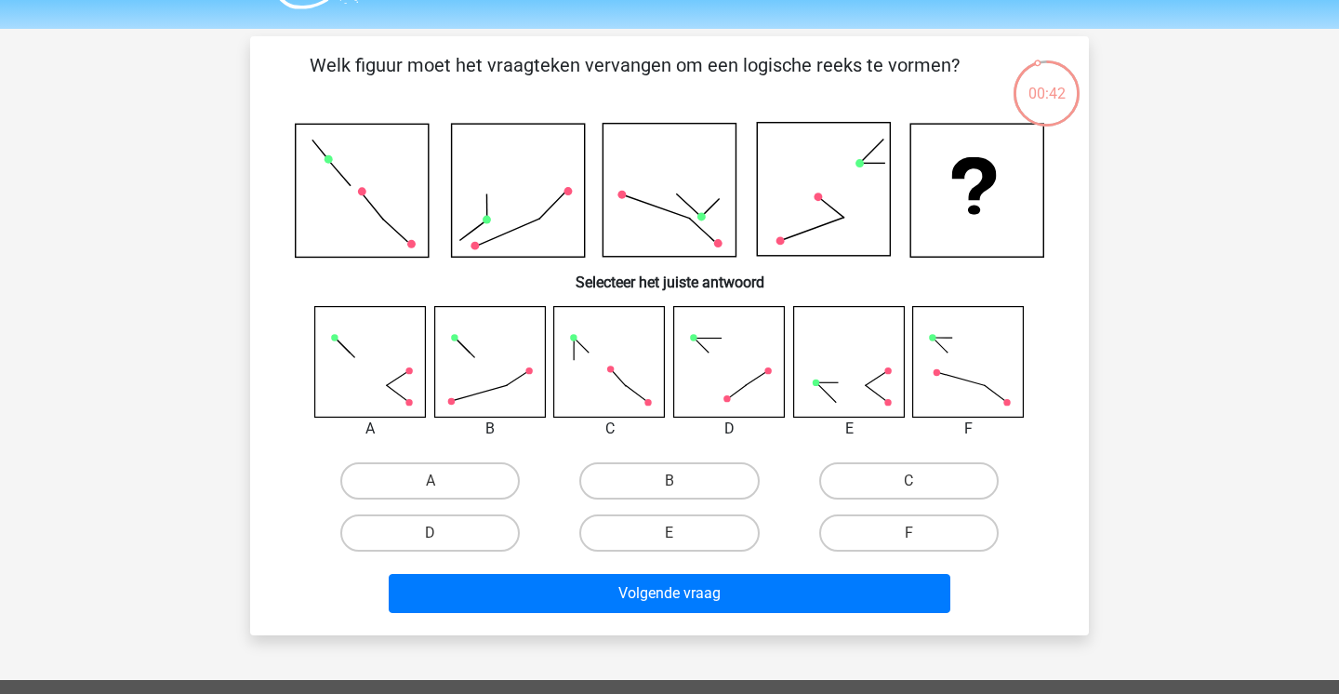
scroll to position [51, 0]
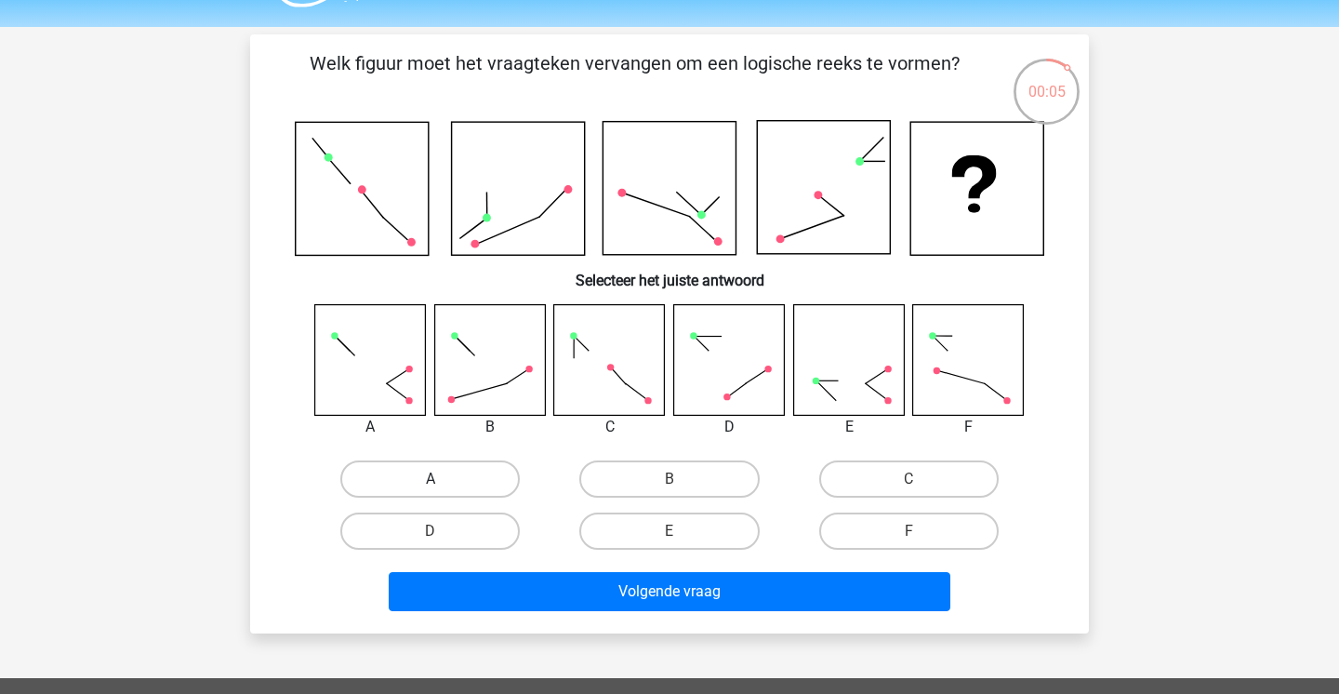
click at [466, 481] on label "A" at bounding box center [429, 478] width 179 height 37
click at [443, 481] on input "A" at bounding box center [437, 485] width 12 height 12
radio input "true"
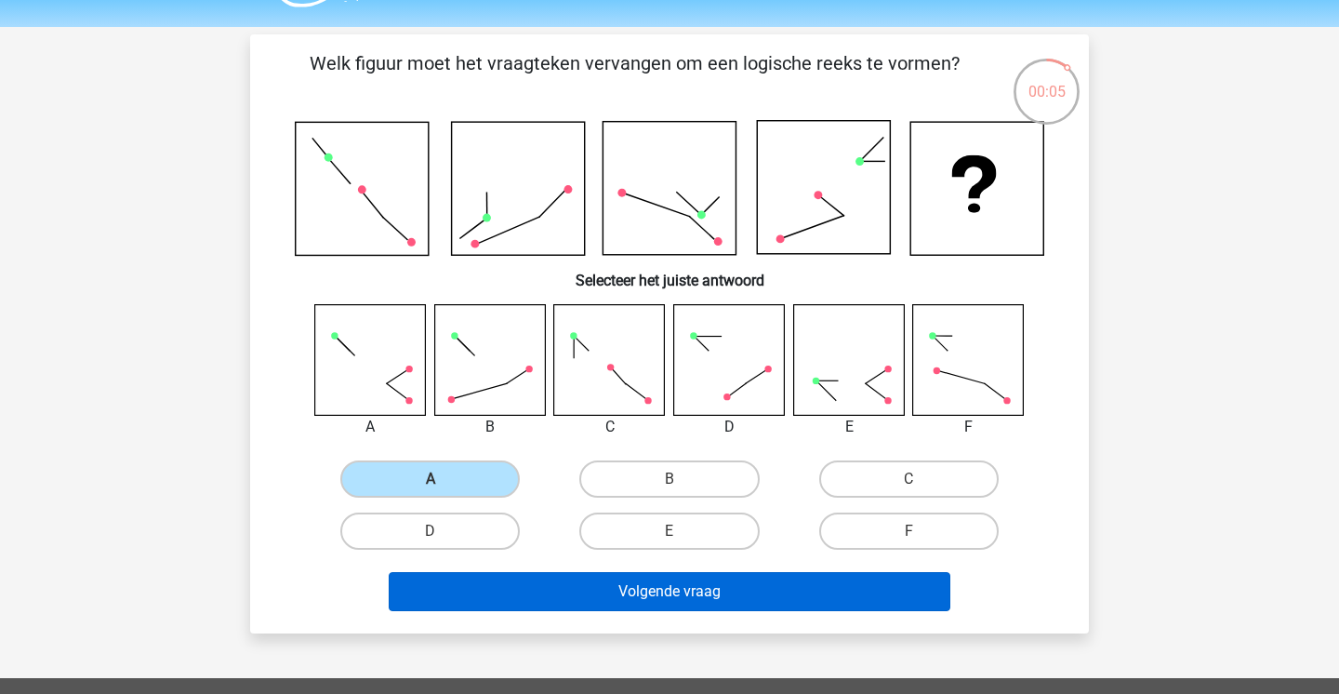
click at [679, 604] on button "Volgende vraag" at bounding box center [670, 591] width 563 height 39
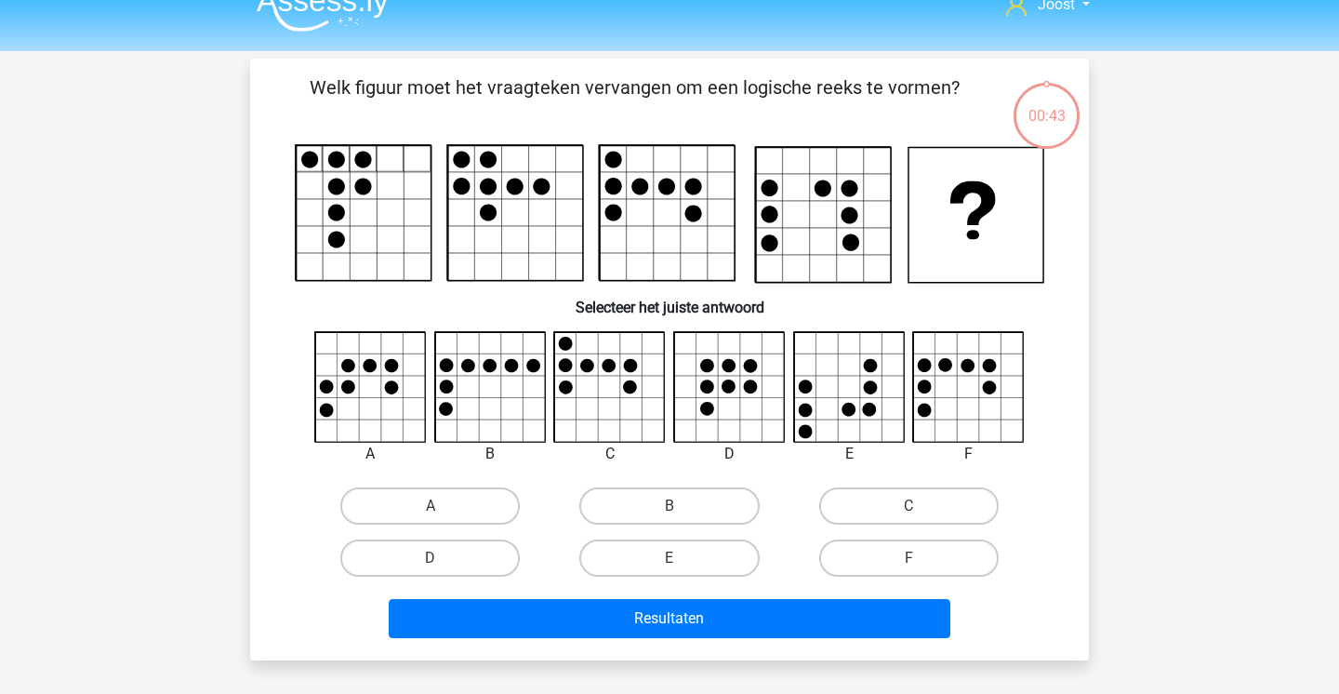
scroll to position [24, 0]
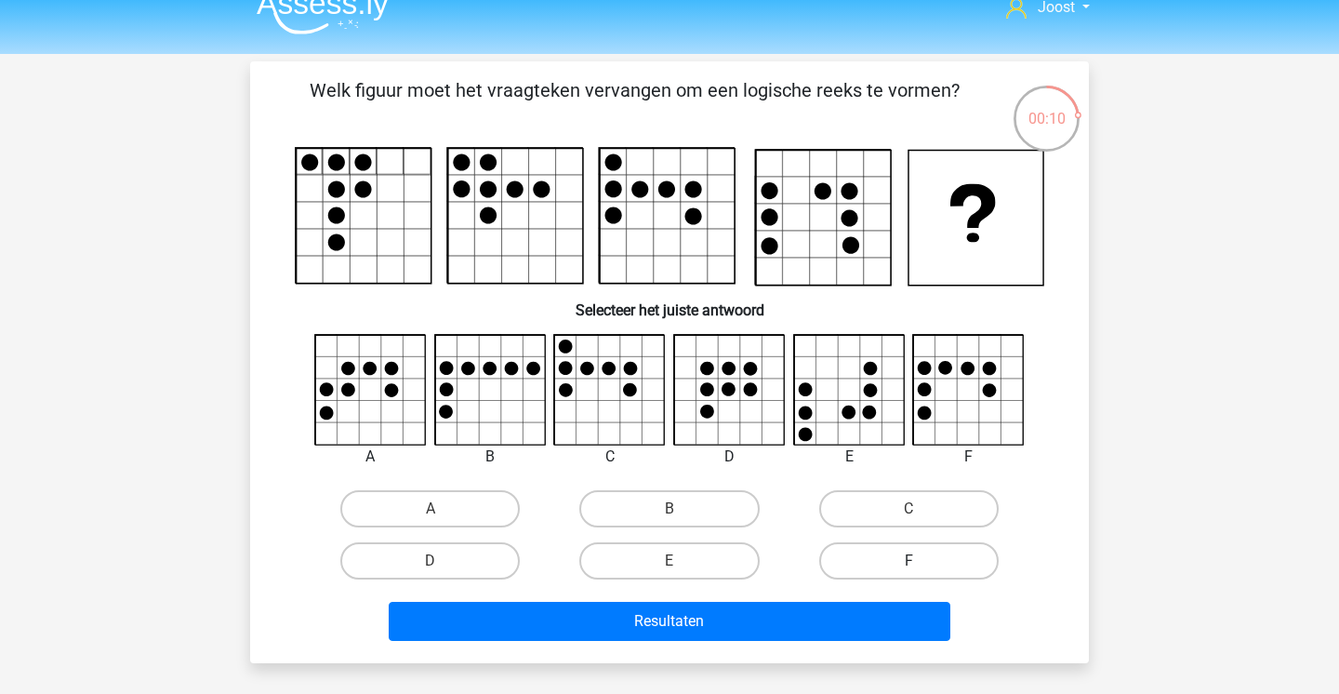
click at [897, 552] on label "F" at bounding box center [908, 560] width 179 height 37
click at [909, 561] on input "F" at bounding box center [915, 567] width 12 height 12
radio input "true"
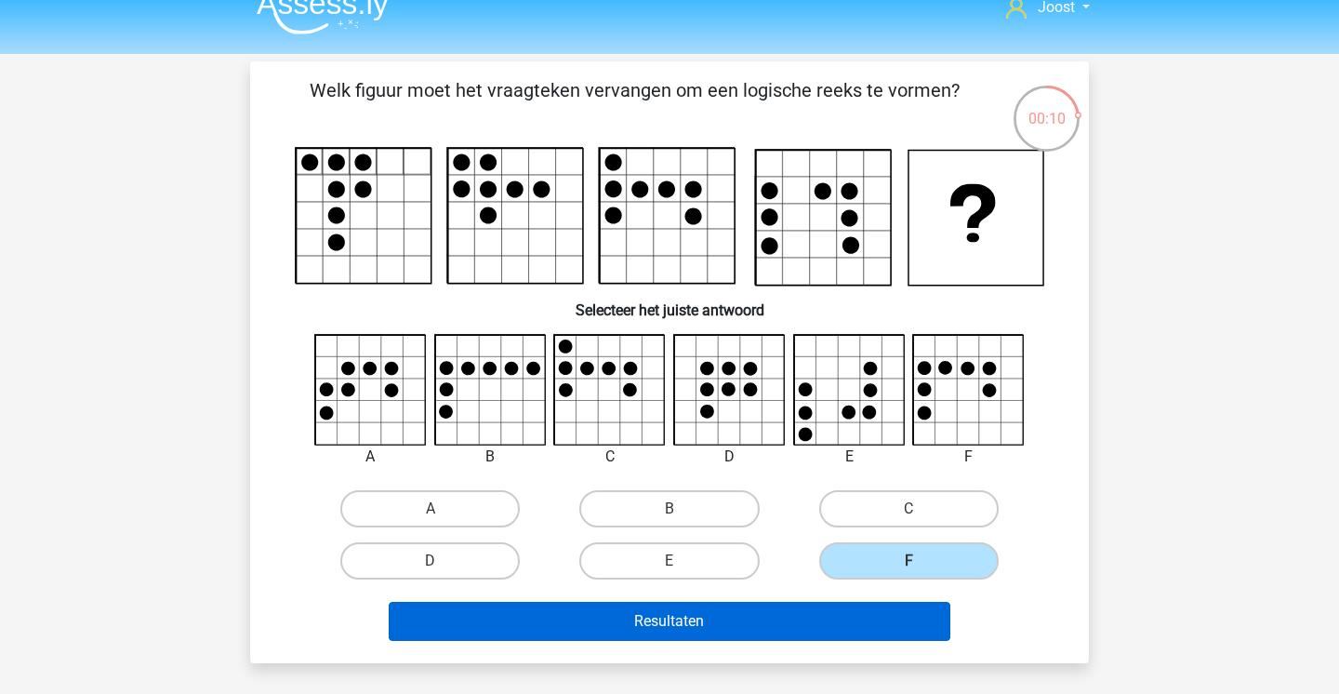
click at [816, 628] on button "Resultaten" at bounding box center [670, 621] width 563 height 39
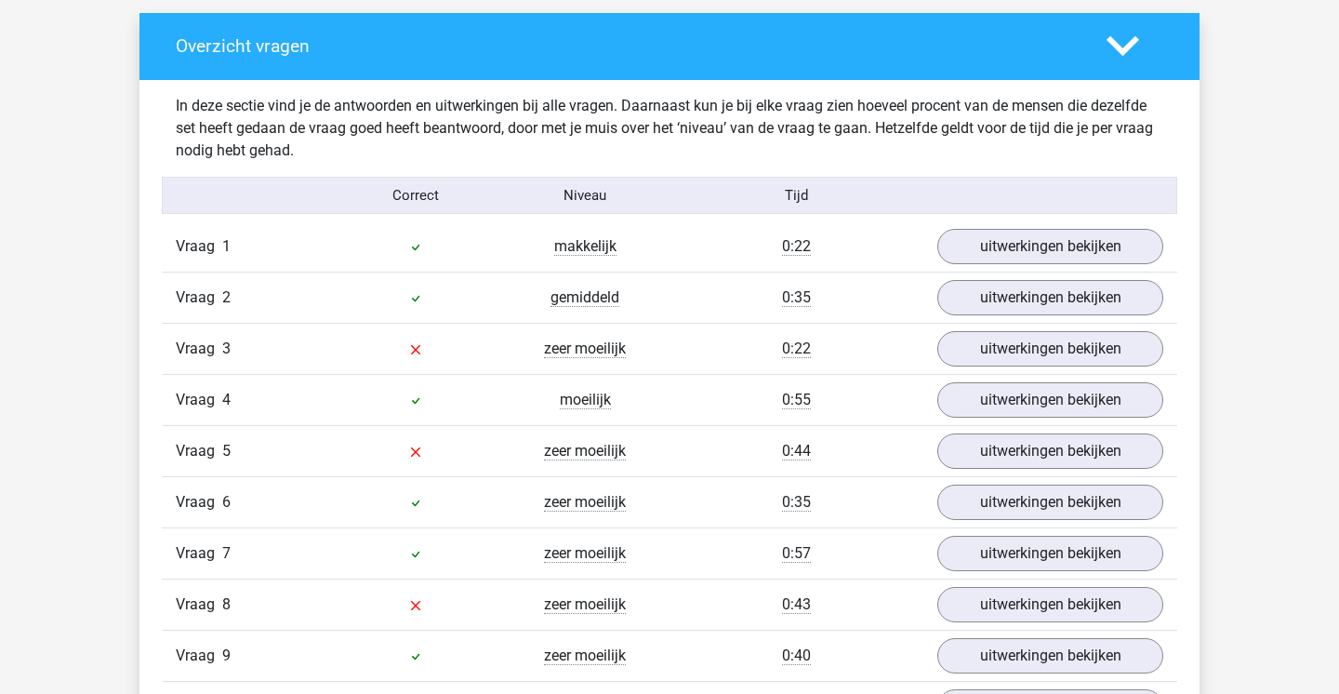
scroll to position [1060, 0]
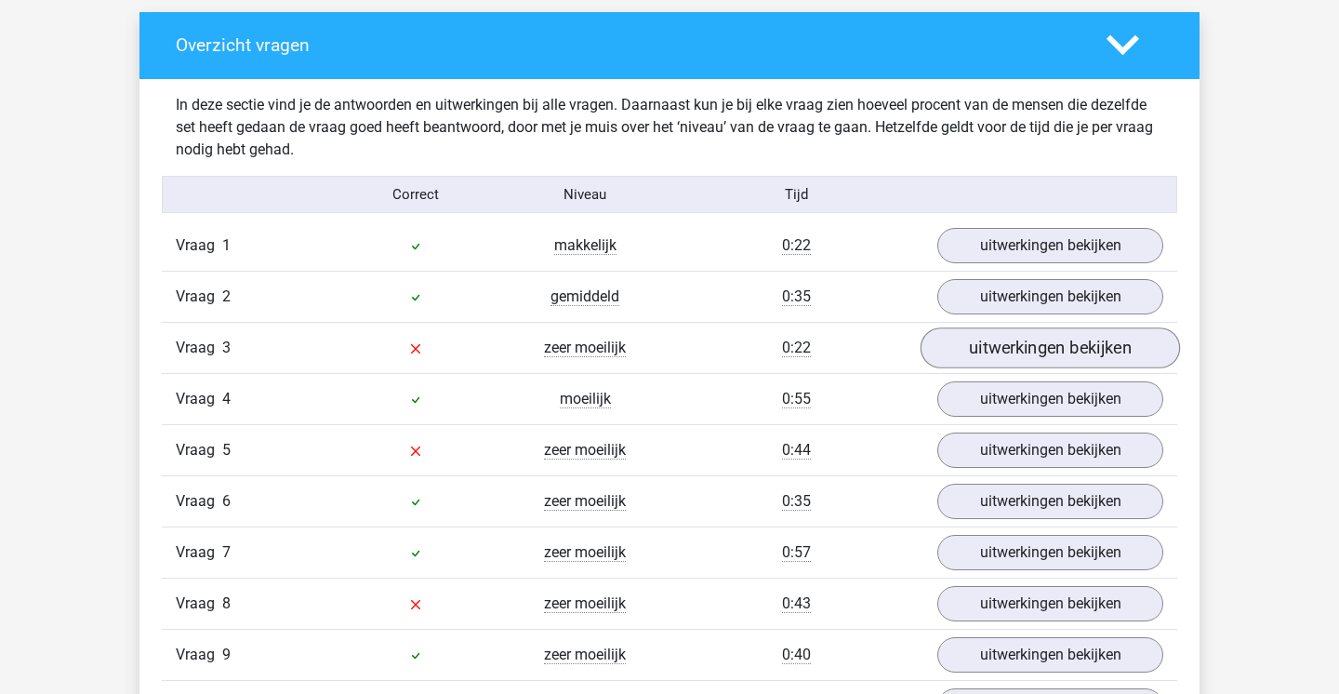
click at [1048, 348] on link "uitwerkingen bekijken" at bounding box center [1050, 347] width 259 height 41
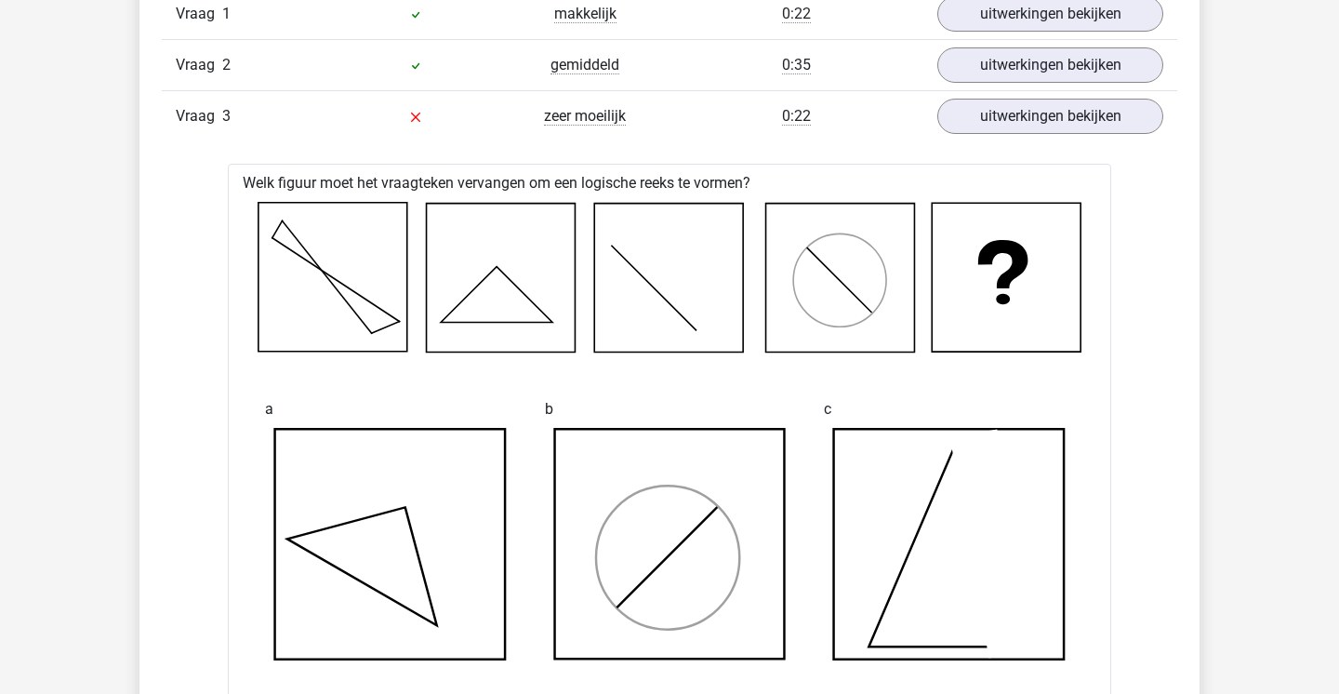
scroll to position [1292, 0]
click at [1046, 117] on link "uitwerkingen bekijken" at bounding box center [1050, 116] width 259 height 41
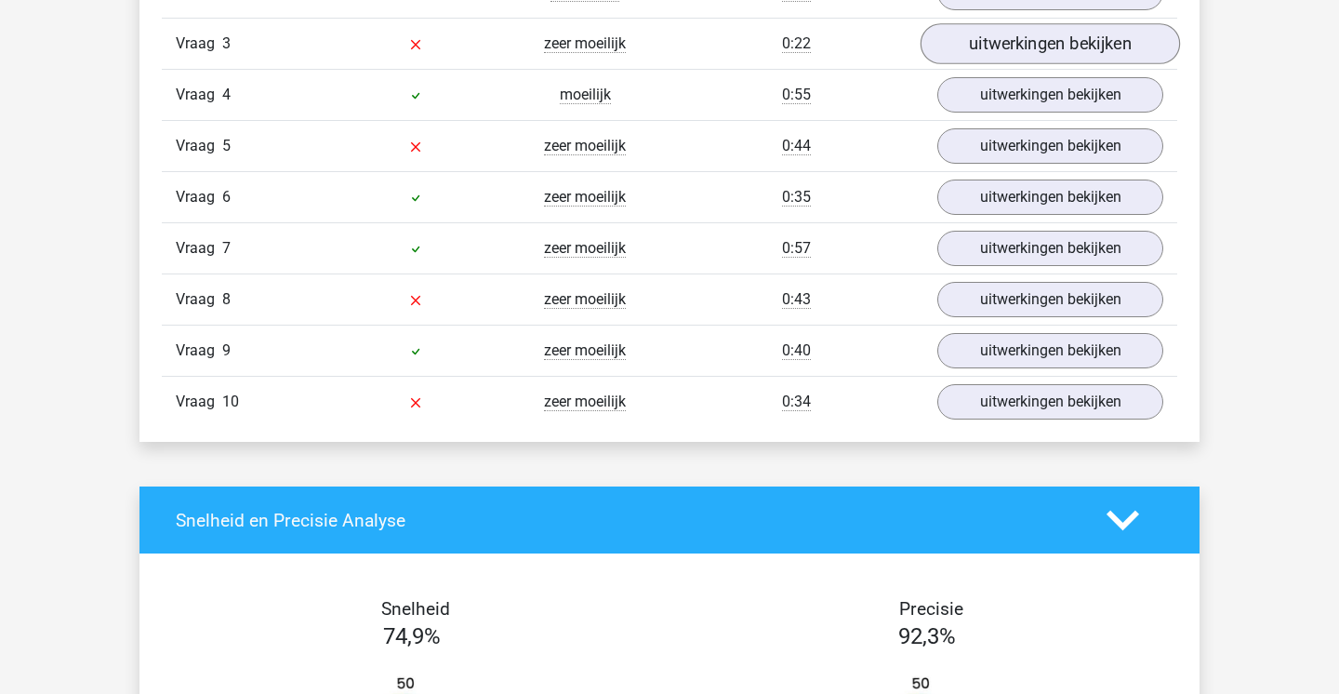
scroll to position [1366, 0]
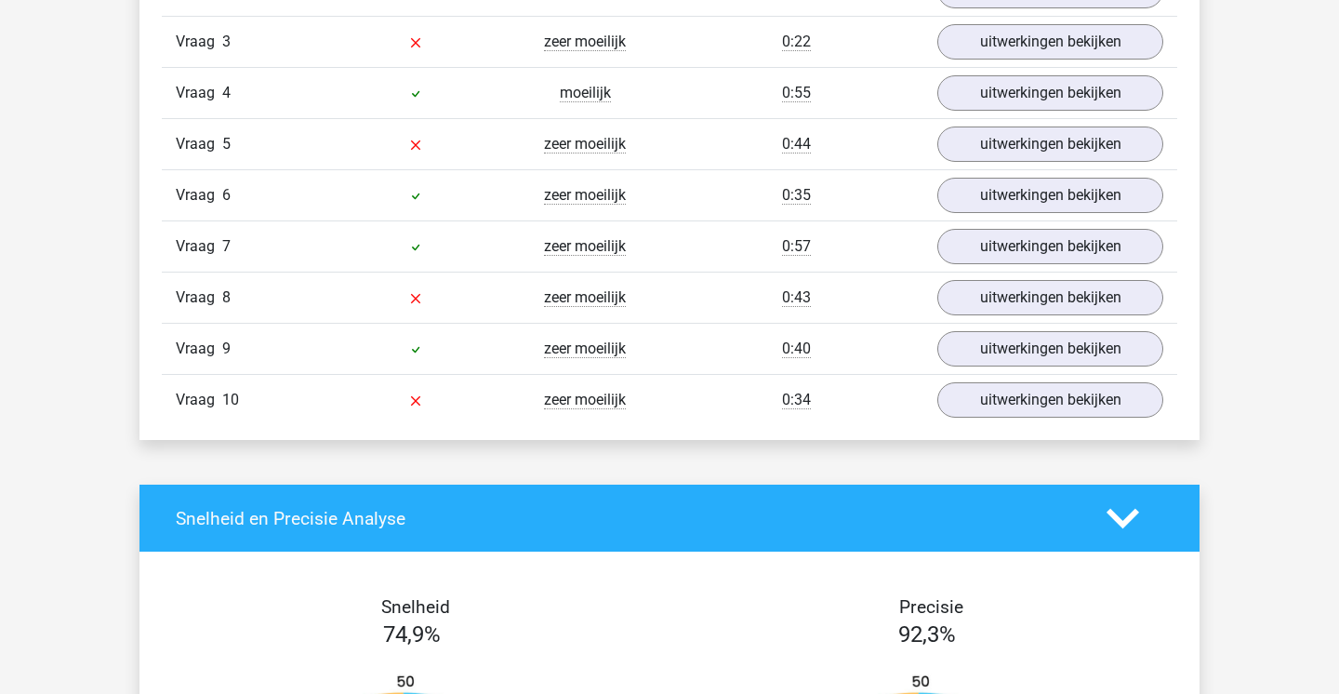
click at [1052, 113] on div "Vraag 4 moeilijk 0:55 uitwerkingen bekijken" at bounding box center [669, 92] width 1015 height 51
click at [1060, 95] on link "uitwerkingen bekijken" at bounding box center [1050, 93] width 259 height 41
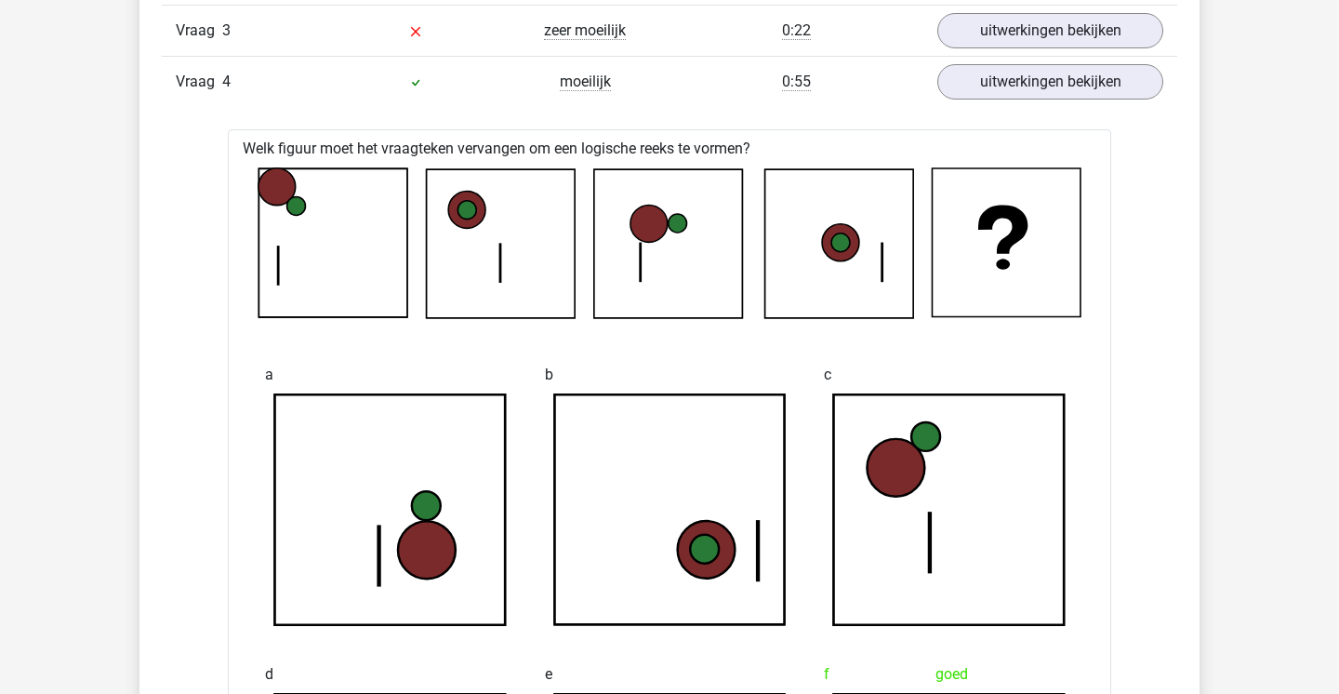
scroll to position [1343, 0]
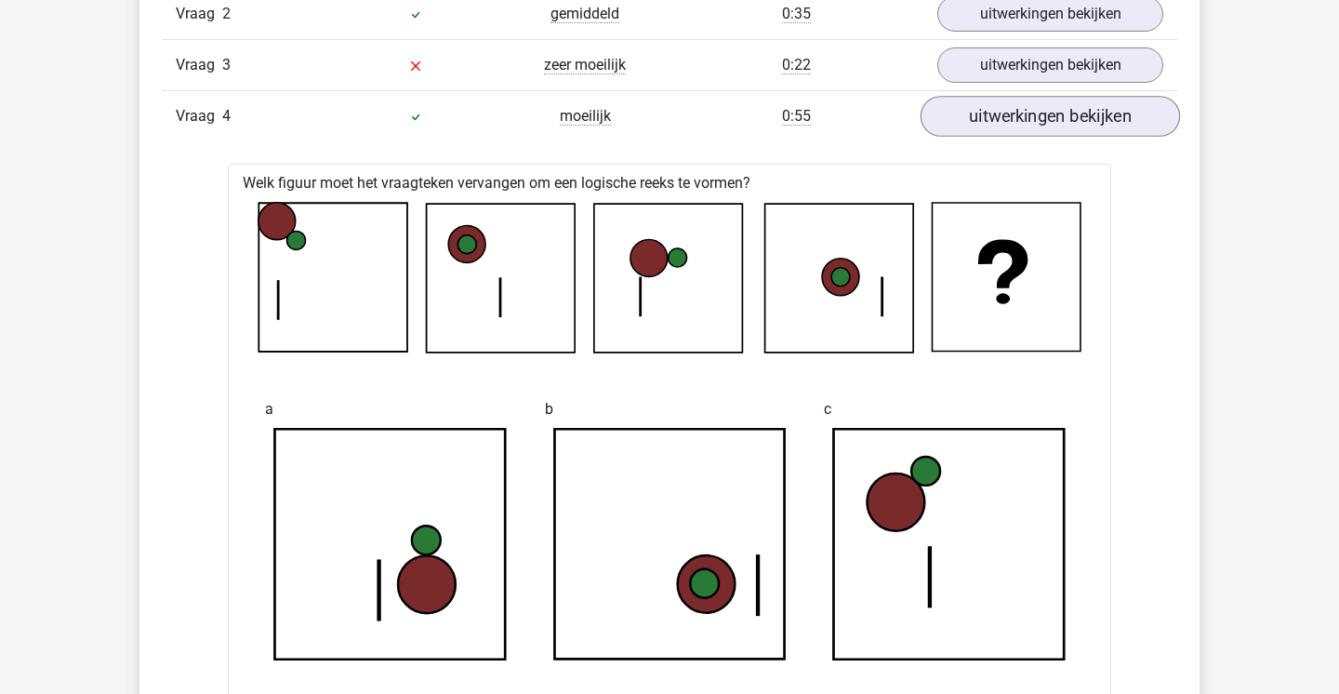
click at [1052, 106] on link "uitwerkingen bekijken" at bounding box center [1050, 116] width 259 height 41
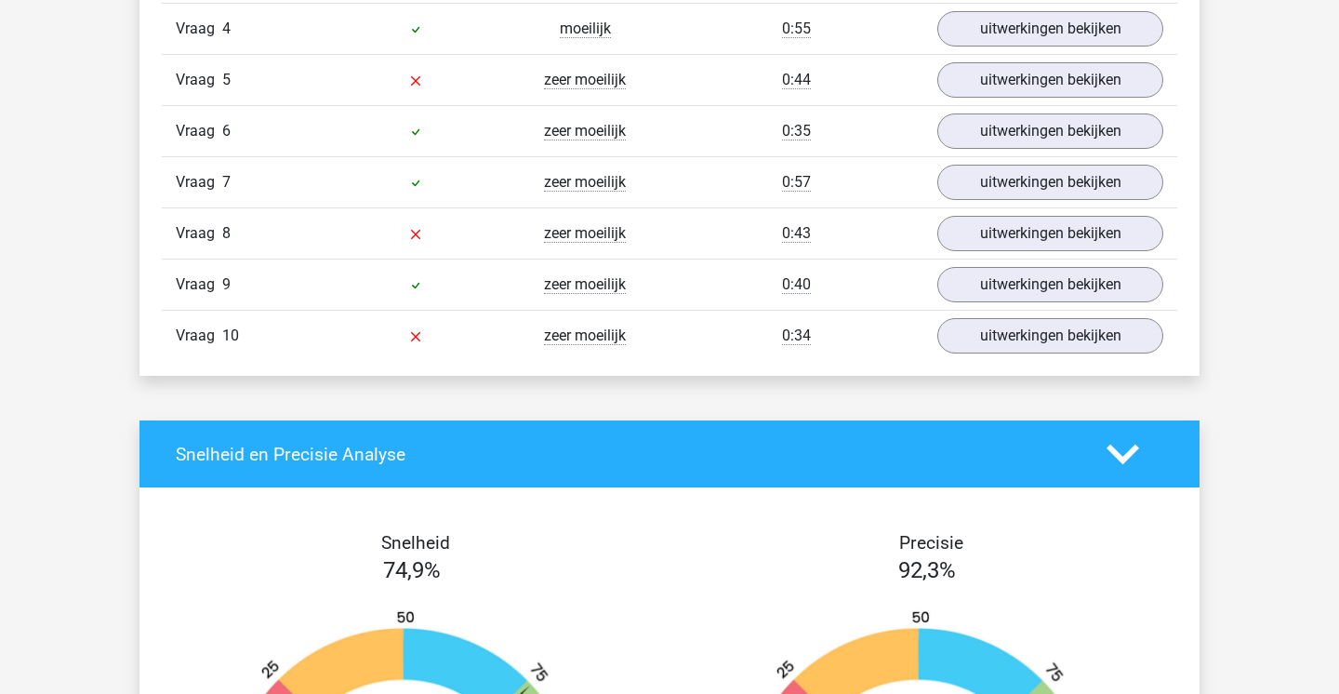
scroll to position [1429, 0]
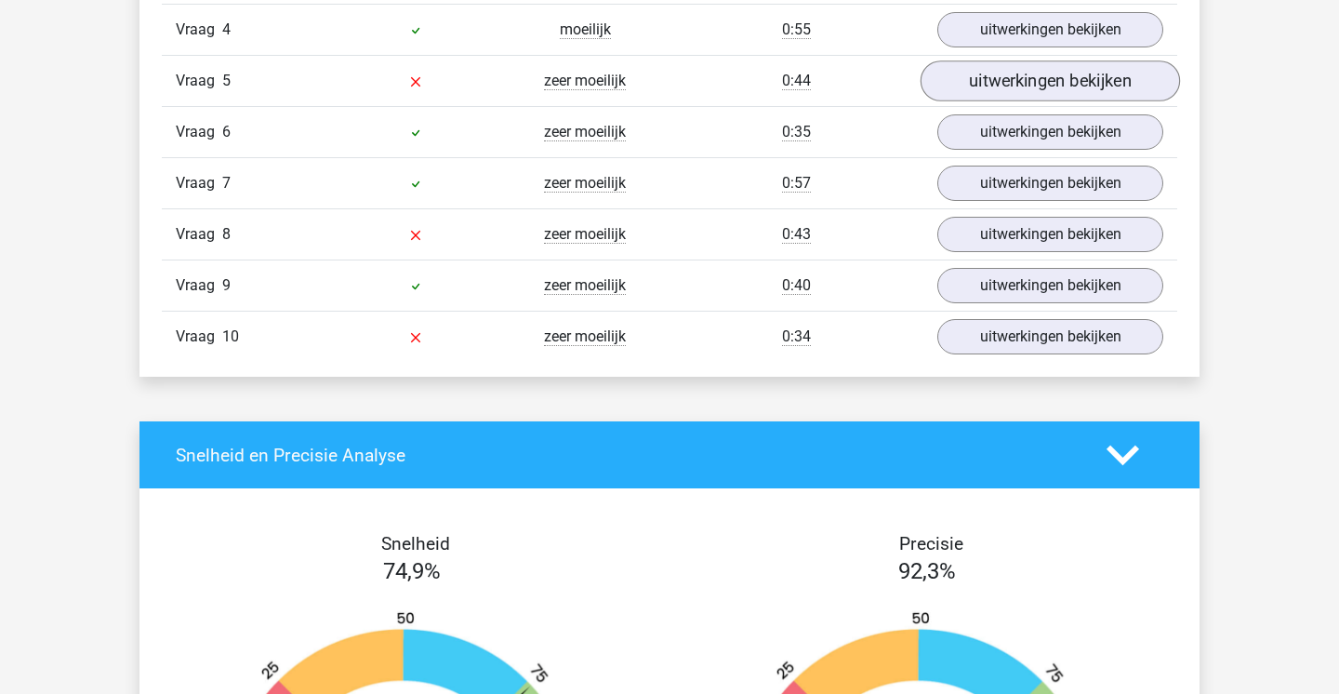
click at [949, 77] on link "uitwerkingen bekijken" at bounding box center [1050, 80] width 259 height 41
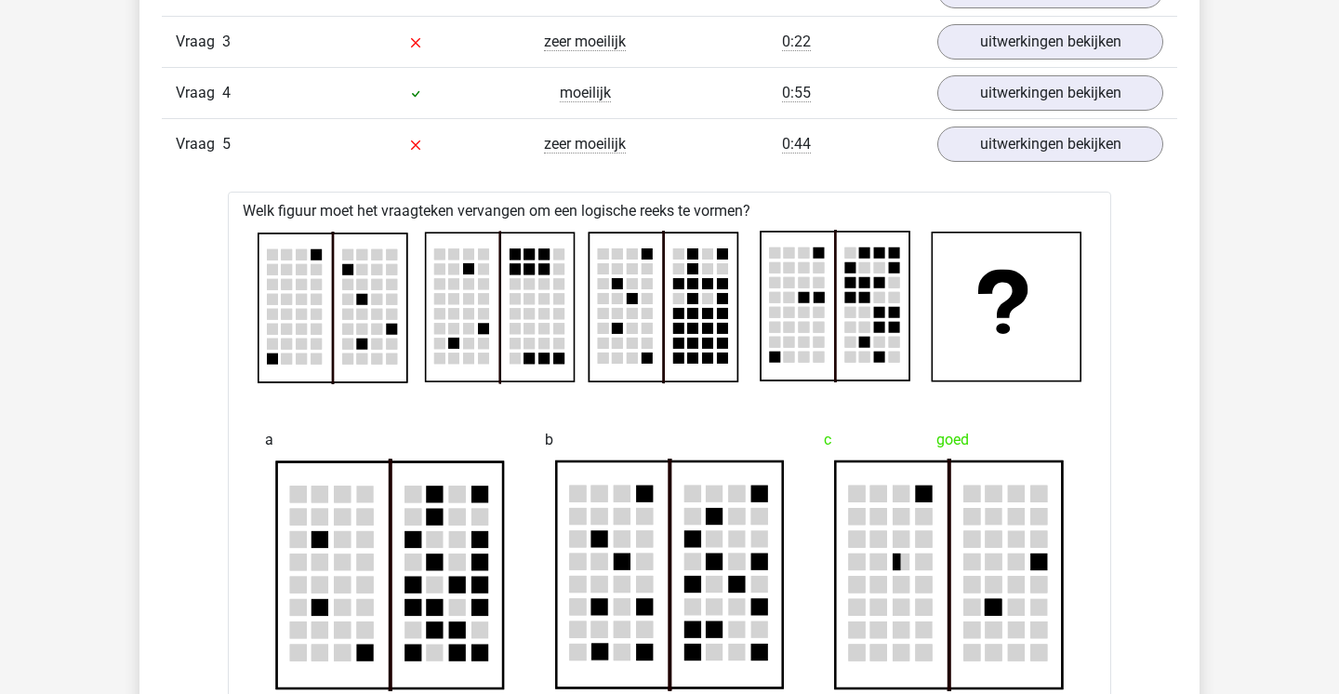
scroll to position [1367, 0]
click at [994, 144] on link "uitwerkingen bekijken" at bounding box center [1050, 143] width 259 height 41
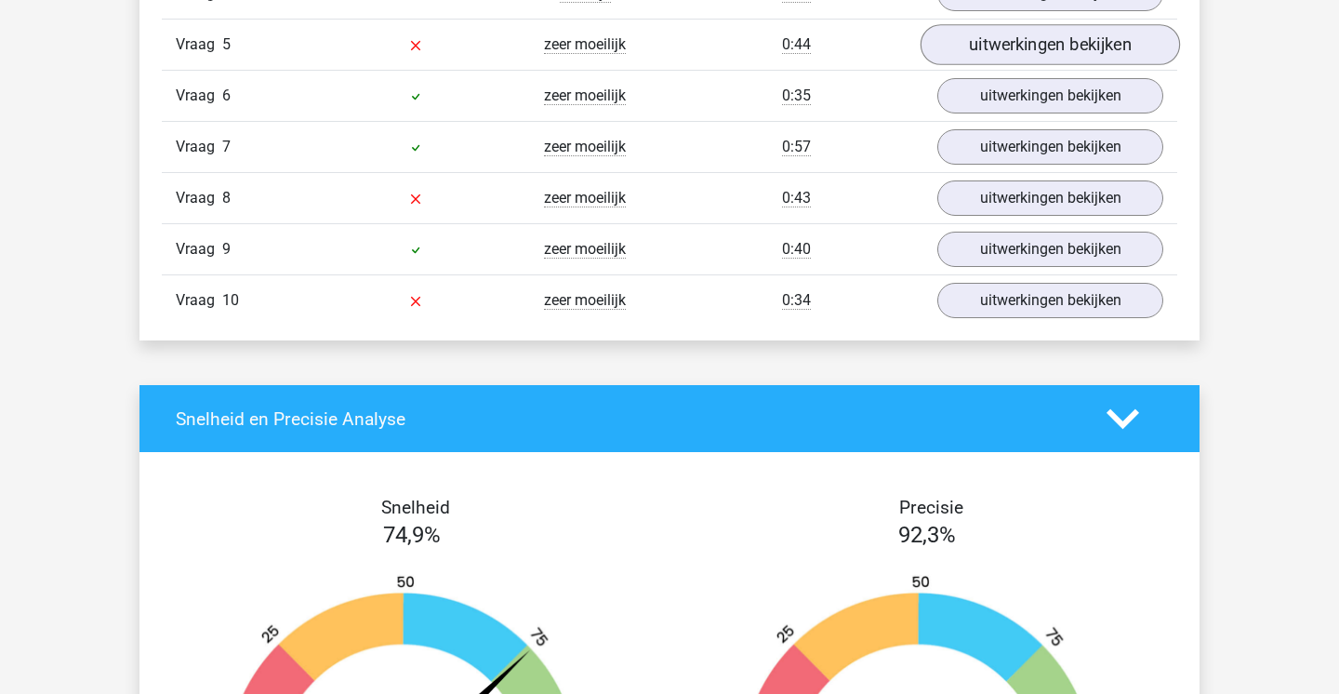
scroll to position [1468, 0]
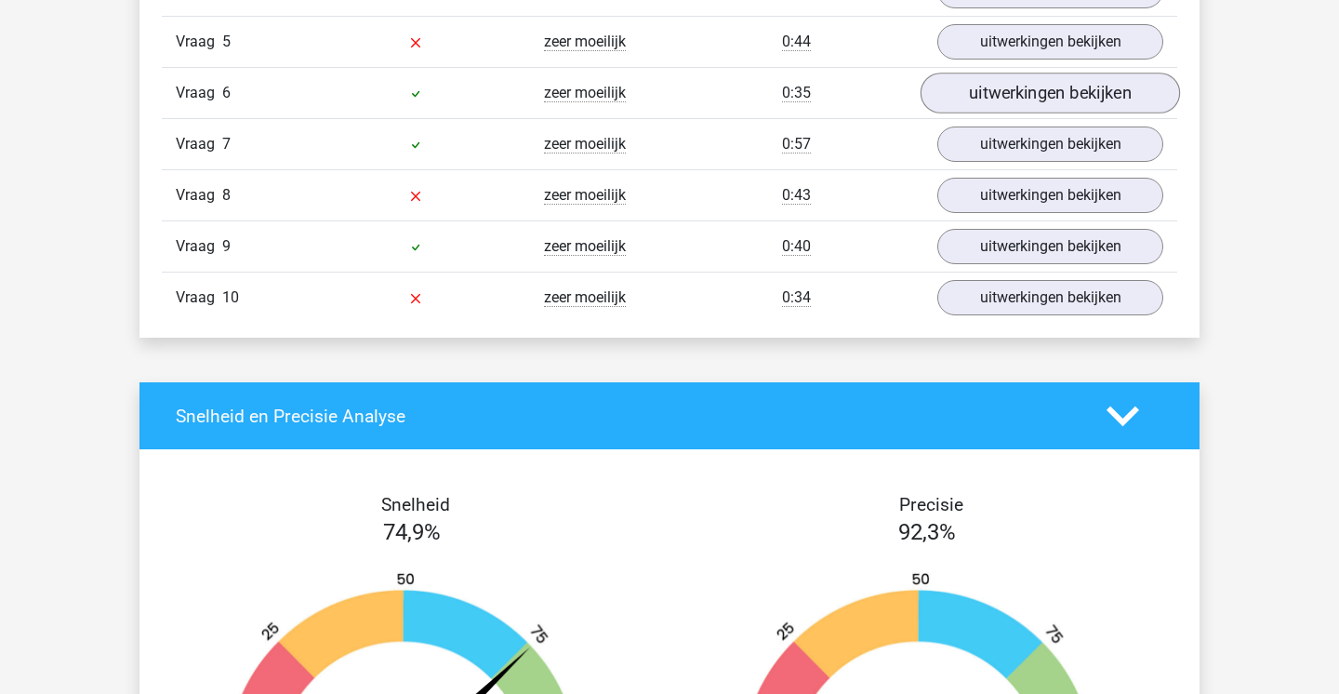
click at [971, 105] on link "uitwerkingen bekijken" at bounding box center [1050, 93] width 259 height 41
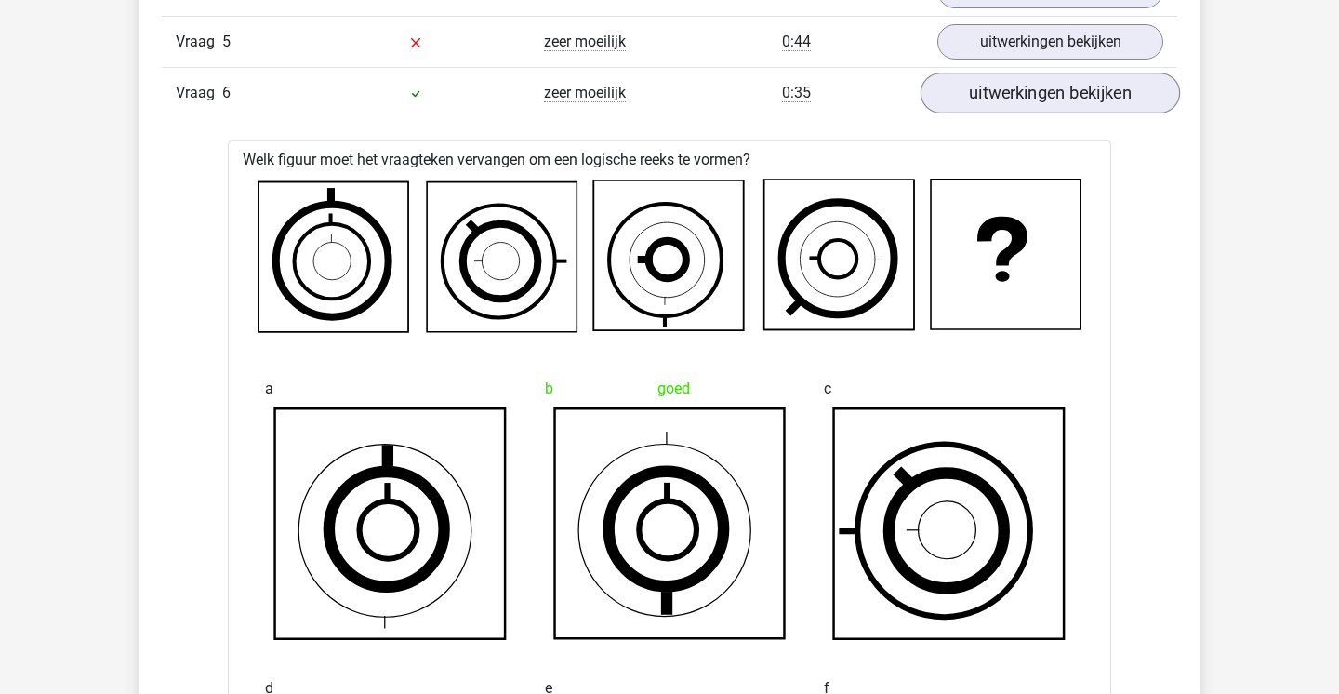
click at [971, 105] on link "uitwerkingen bekijken" at bounding box center [1050, 93] width 259 height 41
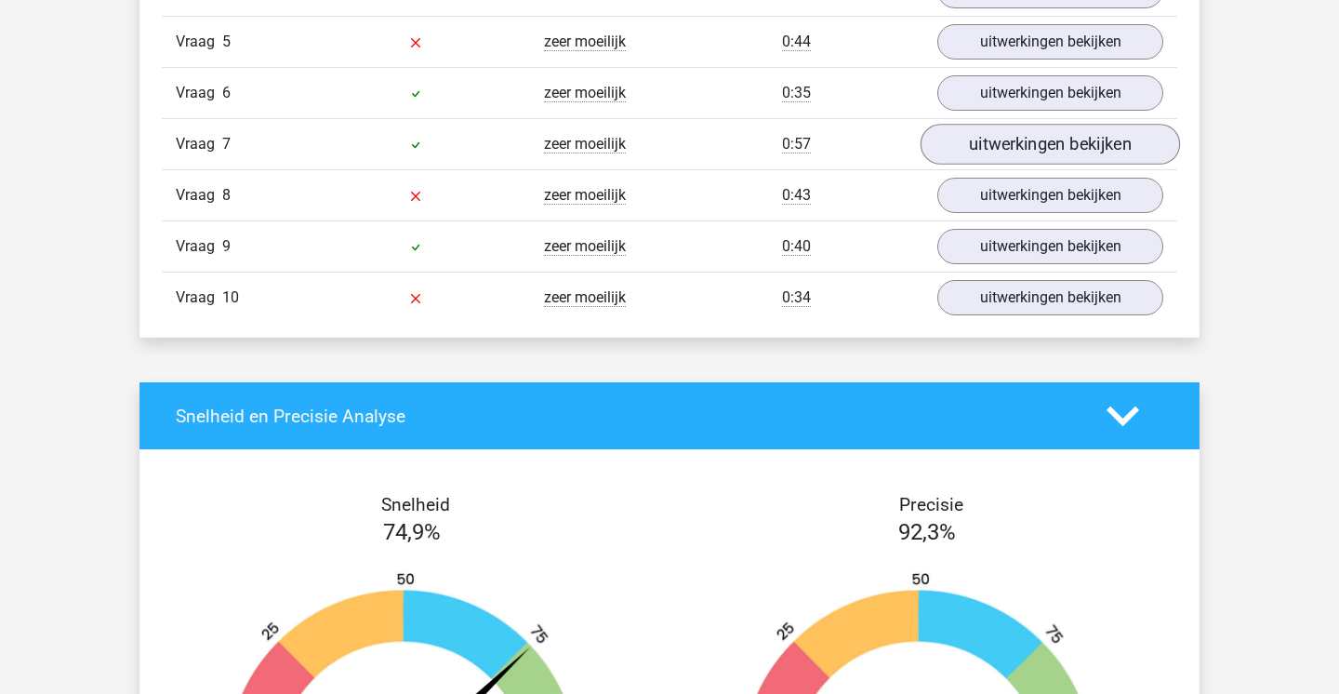
click at [962, 127] on link "uitwerkingen bekijken" at bounding box center [1050, 144] width 259 height 41
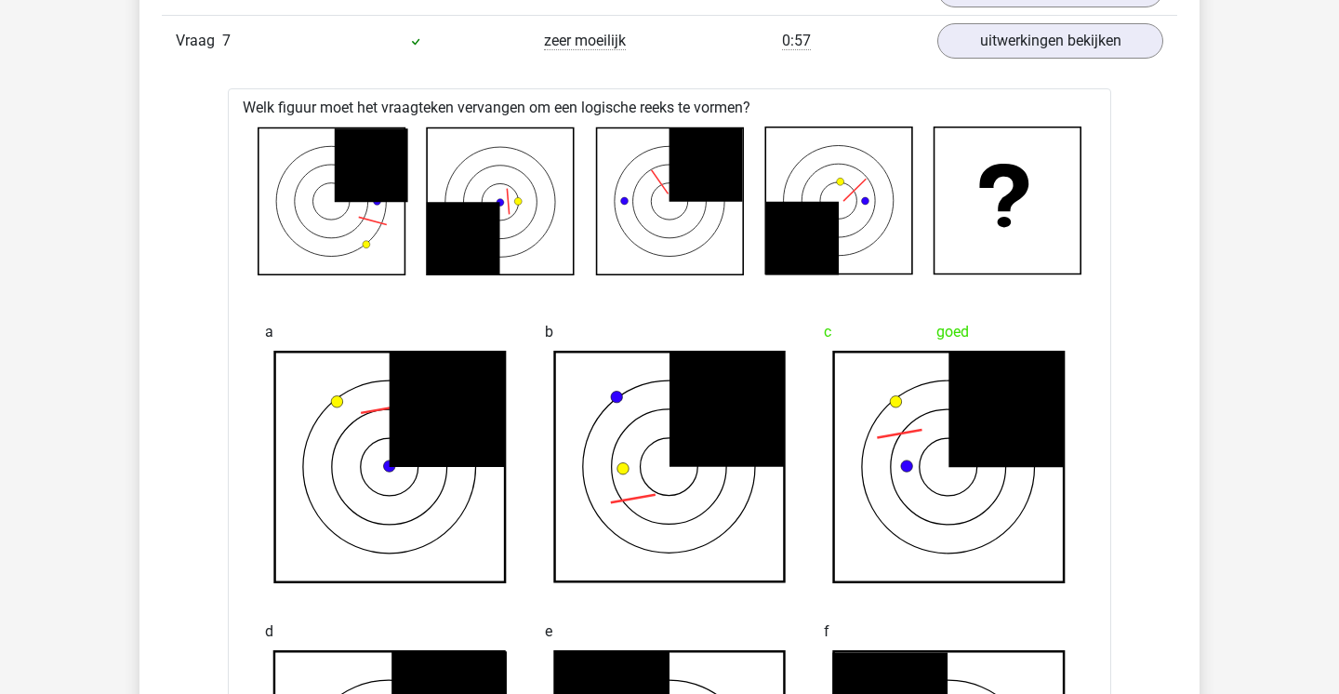
scroll to position [1548, 0]
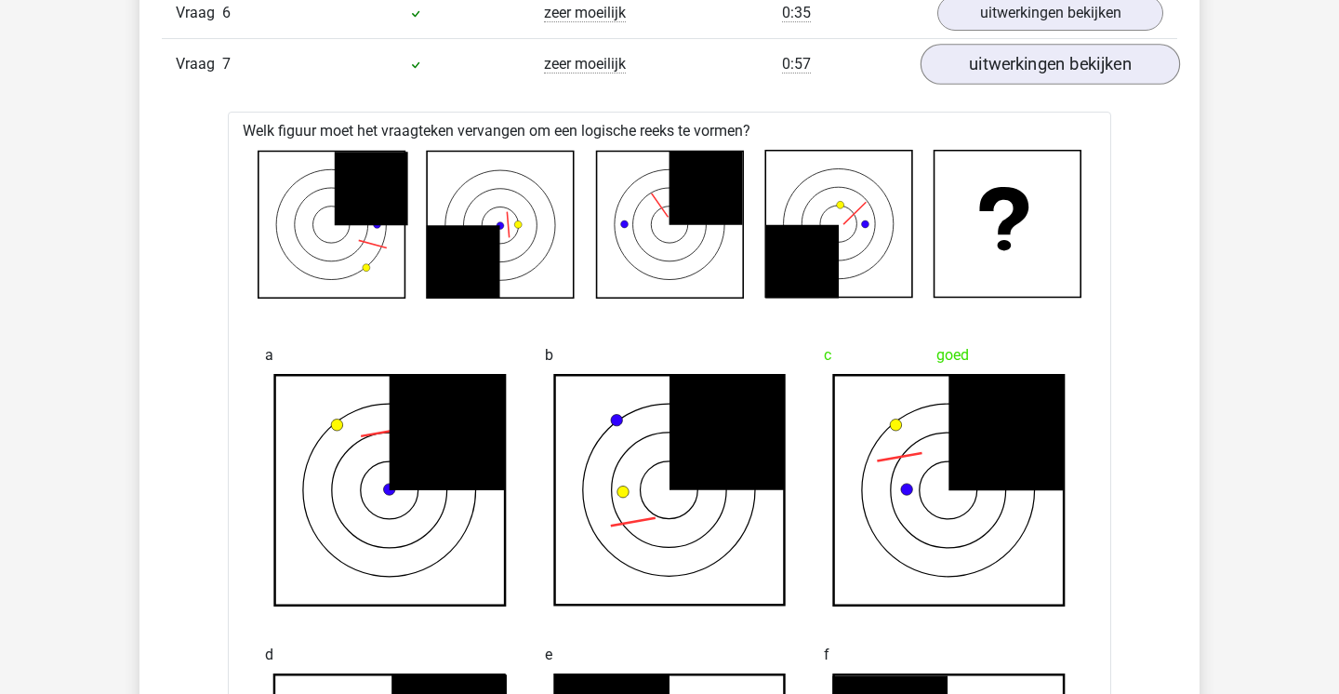
click at [998, 70] on link "uitwerkingen bekijken" at bounding box center [1050, 64] width 259 height 41
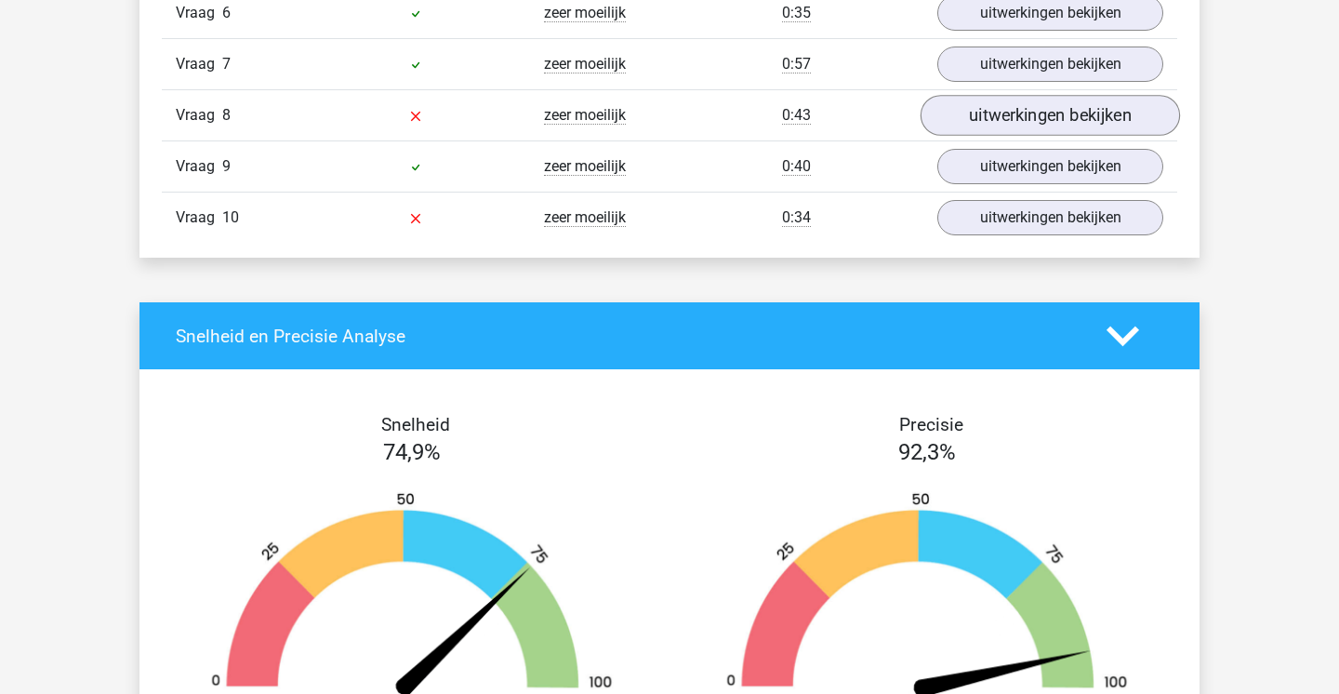
click at [1002, 114] on link "uitwerkingen bekijken" at bounding box center [1050, 115] width 259 height 41
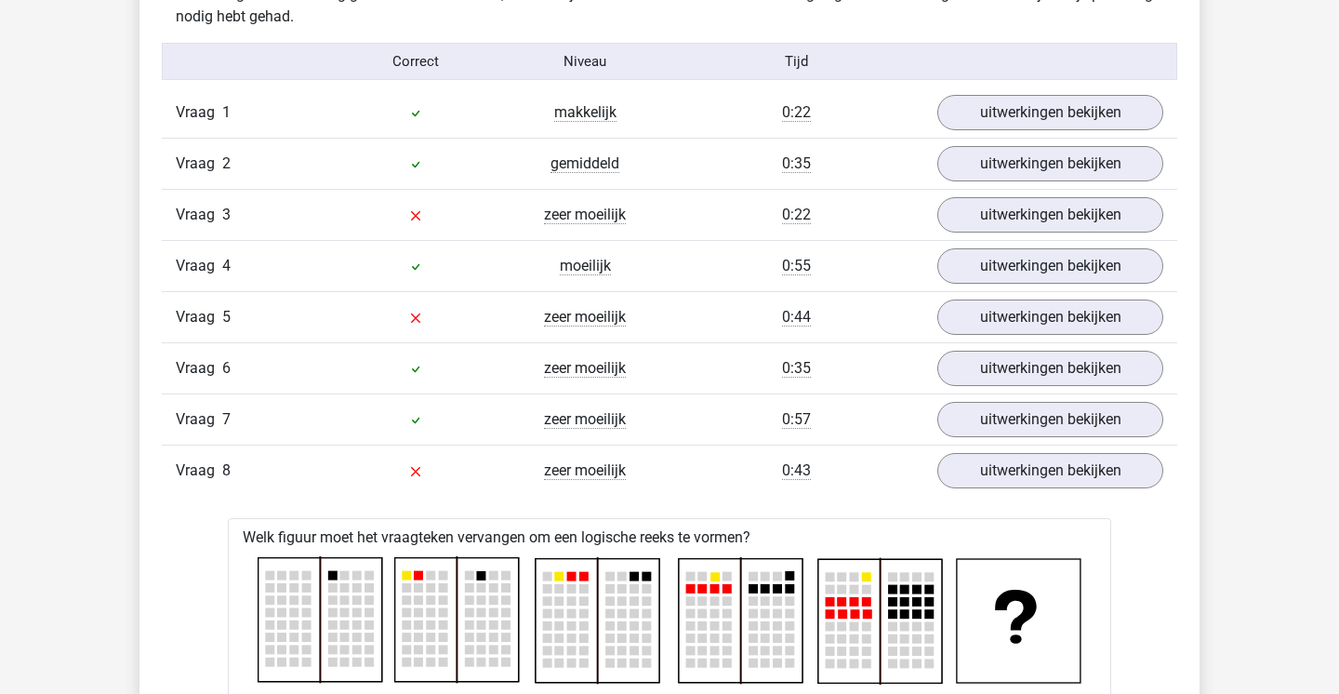
scroll to position [1525, 0]
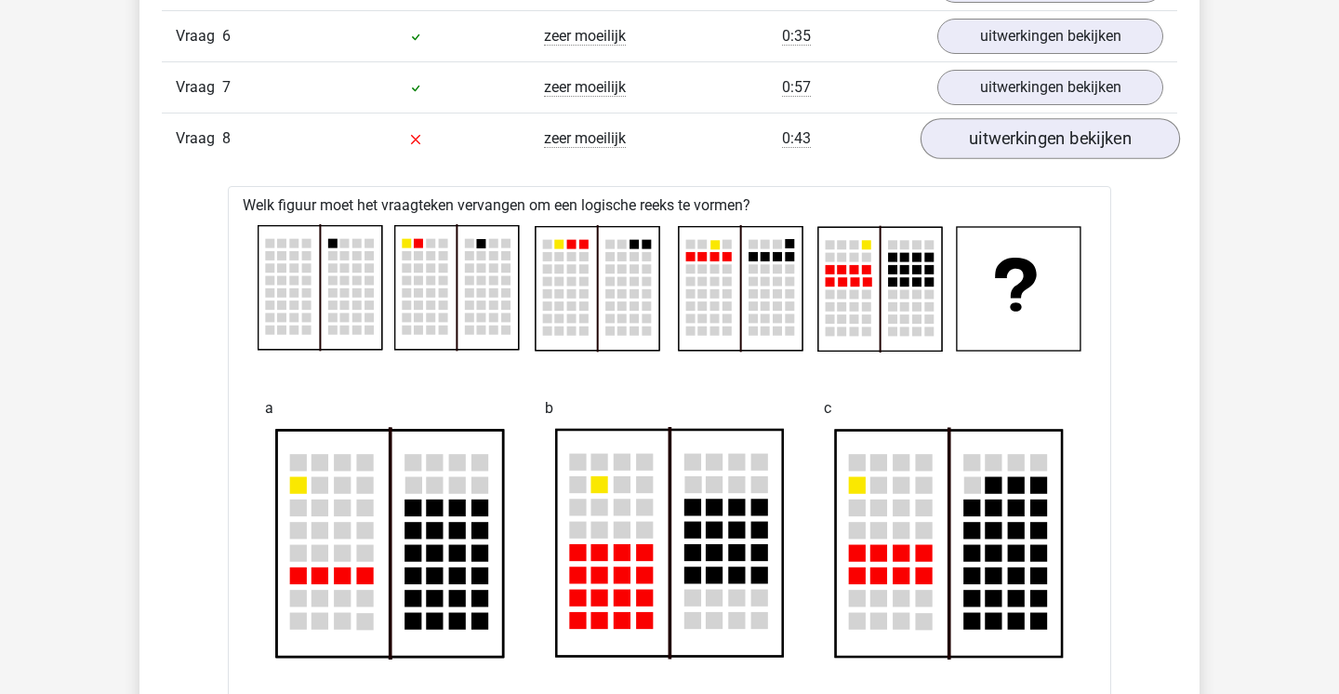
click at [1002, 134] on link "uitwerkingen bekijken" at bounding box center [1050, 138] width 259 height 41
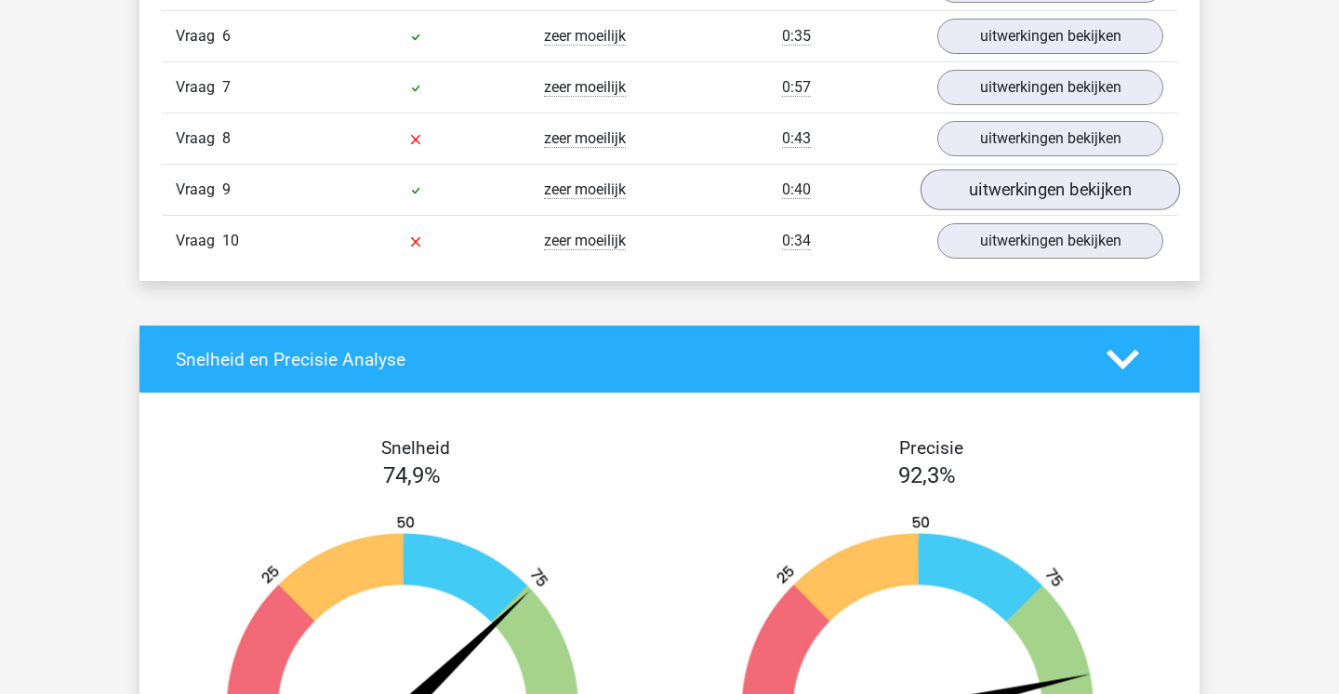
click at [1046, 181] on link "uitwerkingen bekijken" at bounding box center [1050, 189] width 259 height 41
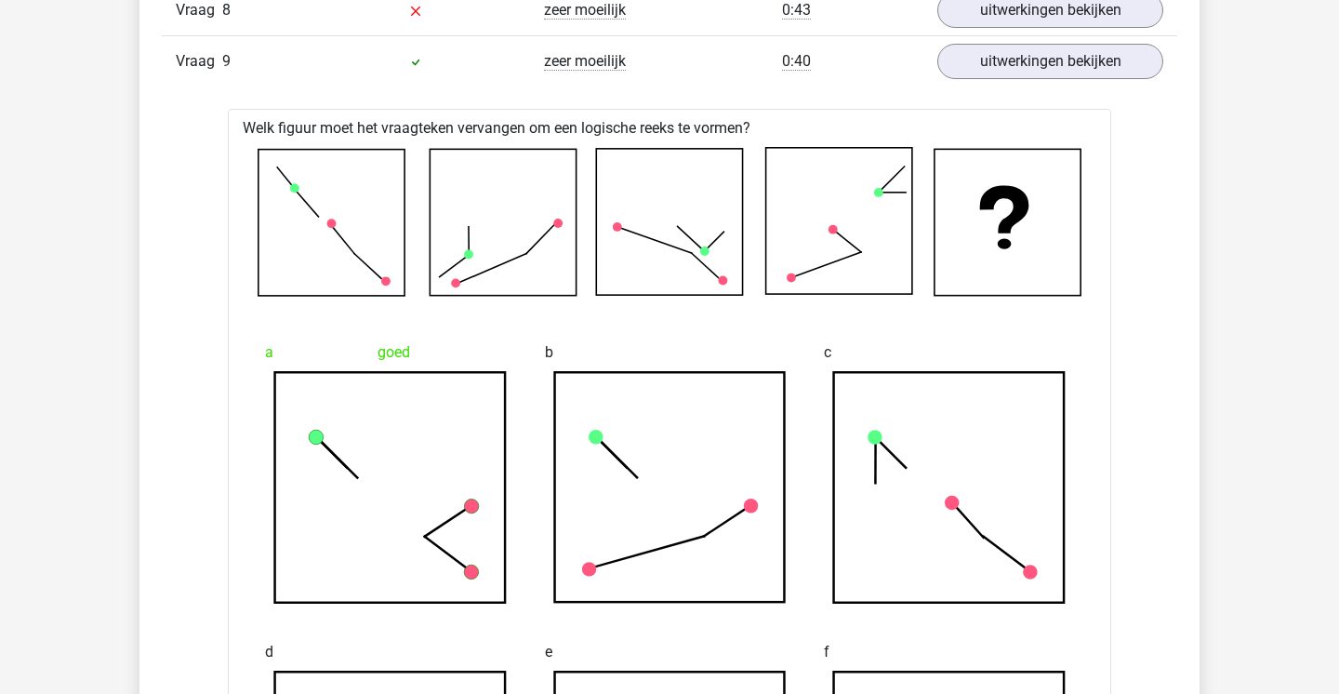
scroll to position [1652, 0]
click at [1053, 70] on link "uitwerkingen bekijken" at bounding box center [1050, 62] width 259 height 41
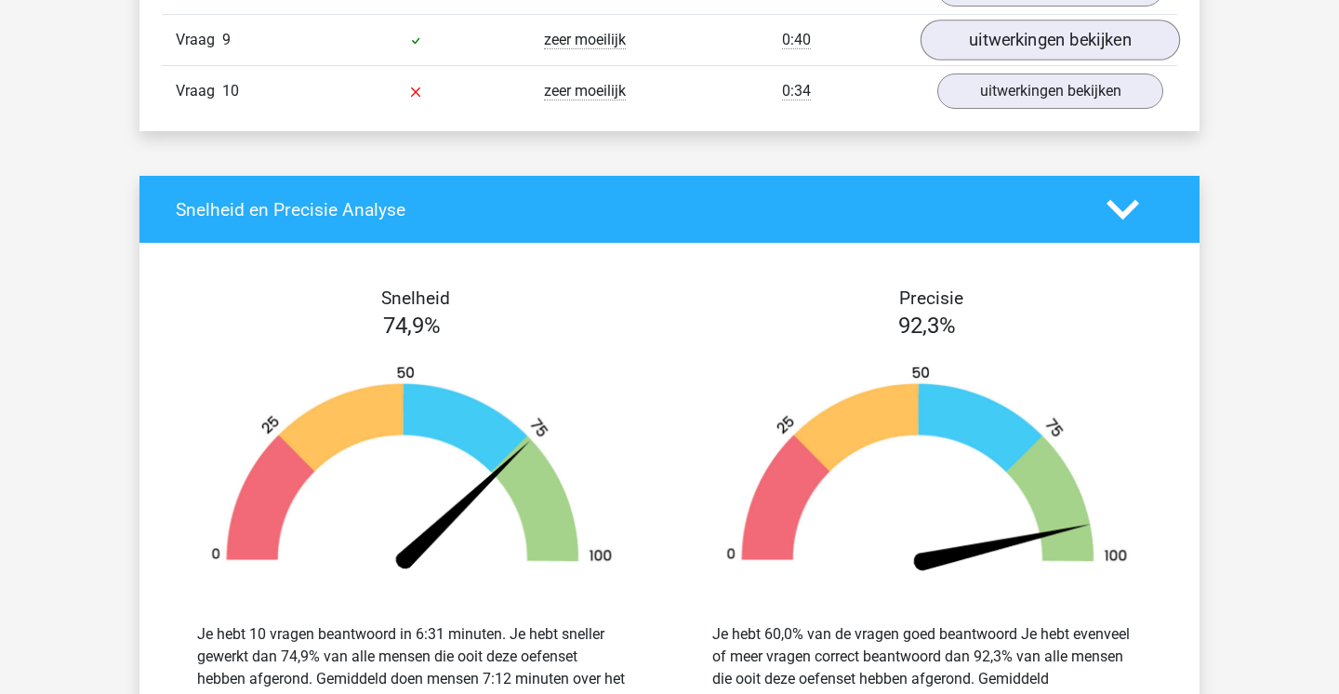
scroll to position [1650, 0]
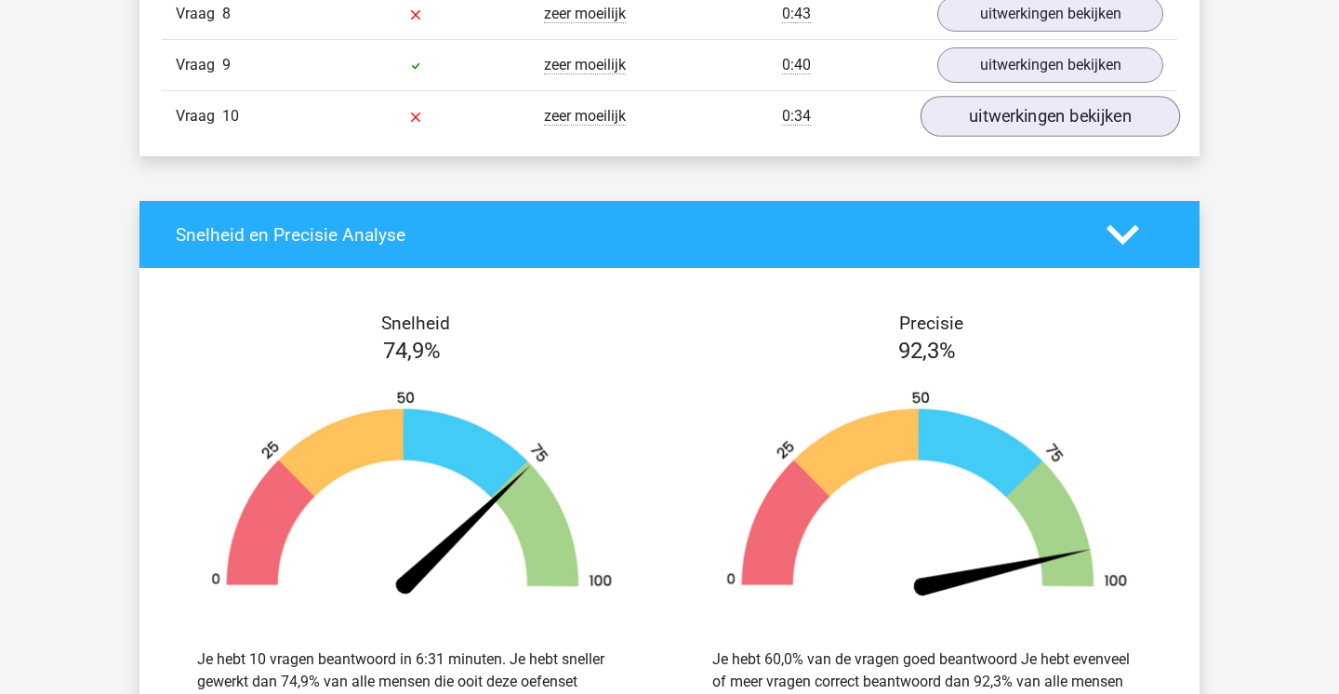
click at [1042, 109] on link "uitwerkingen bekijken" at bounding box center [1050, 116] width 259 height 41
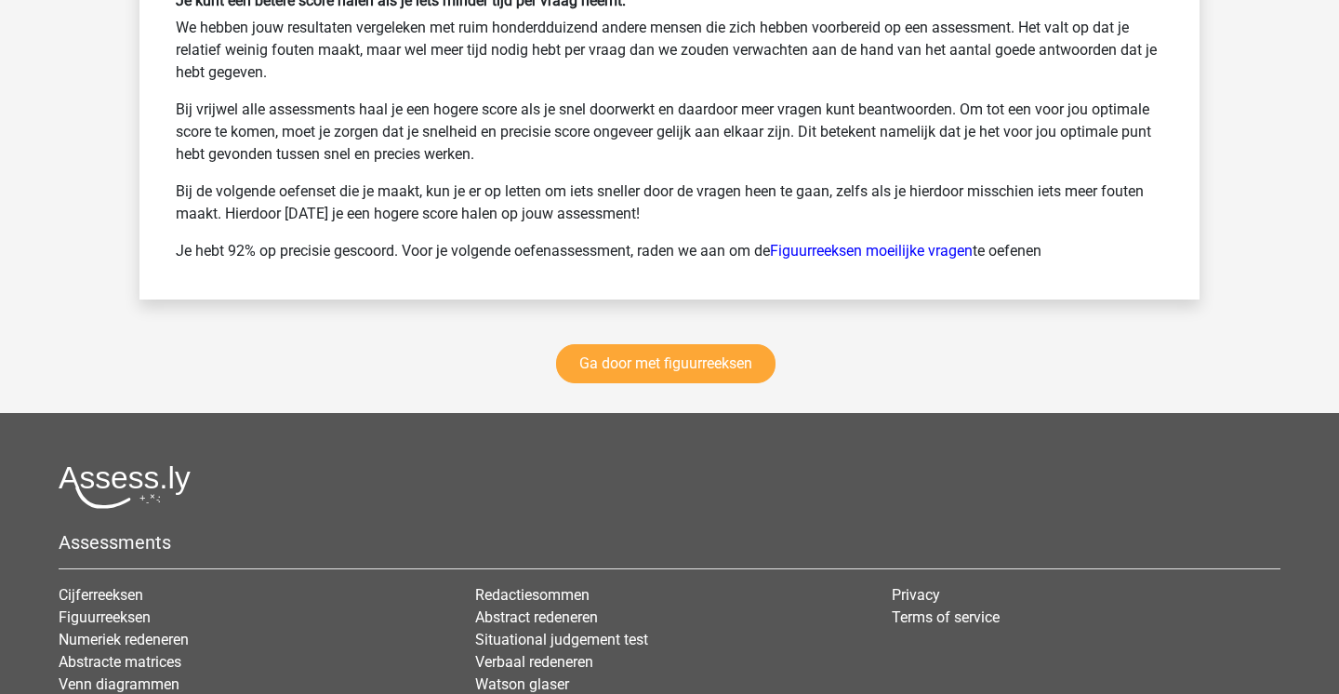
scroll to position [3707, 0]
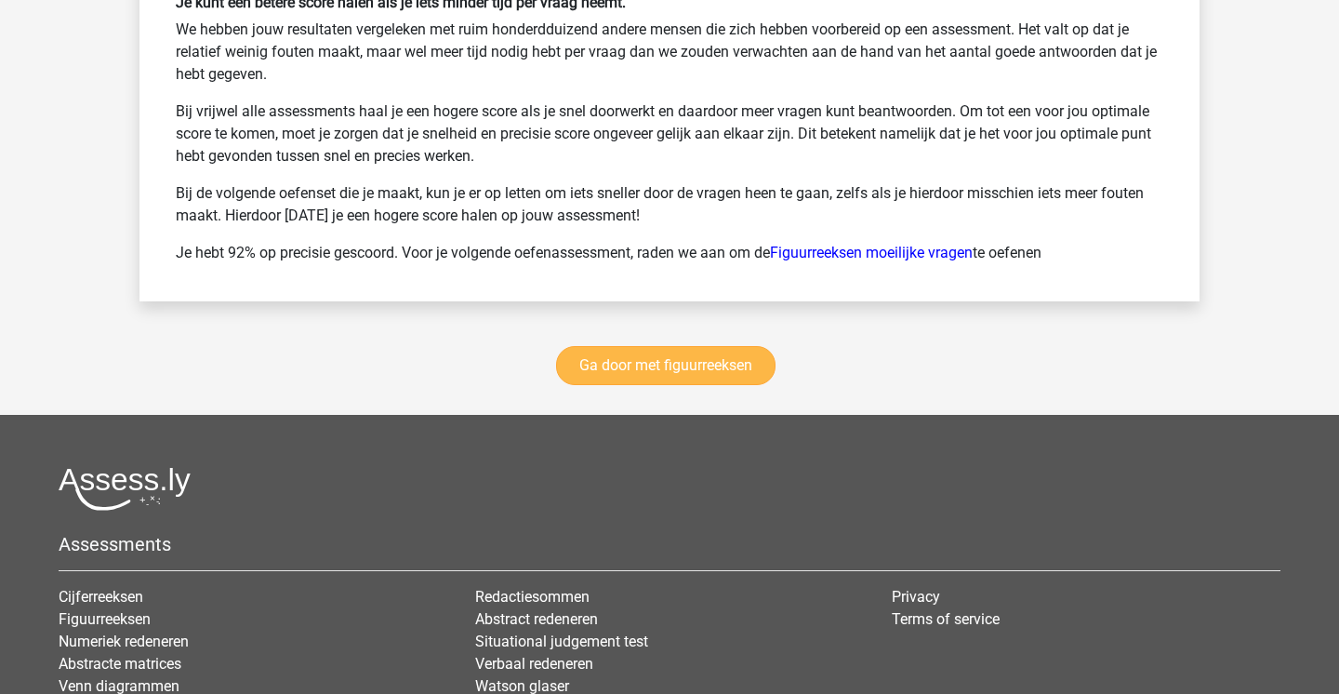
click at [751, 356] on link "Ga door met figuurreeksen" at bounding box center [665, 365] width 219 height 39
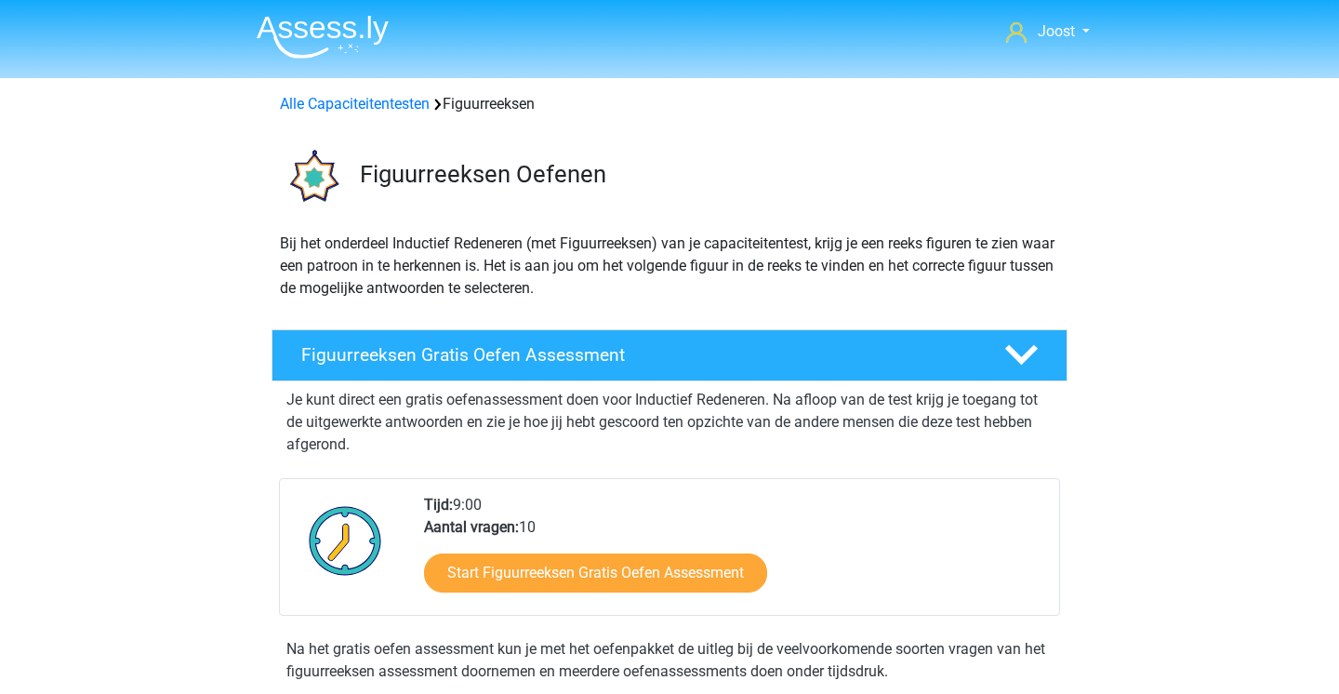
scroll to position [808, 0]
